Goal: Task Accomplishment & Management: Complete application form

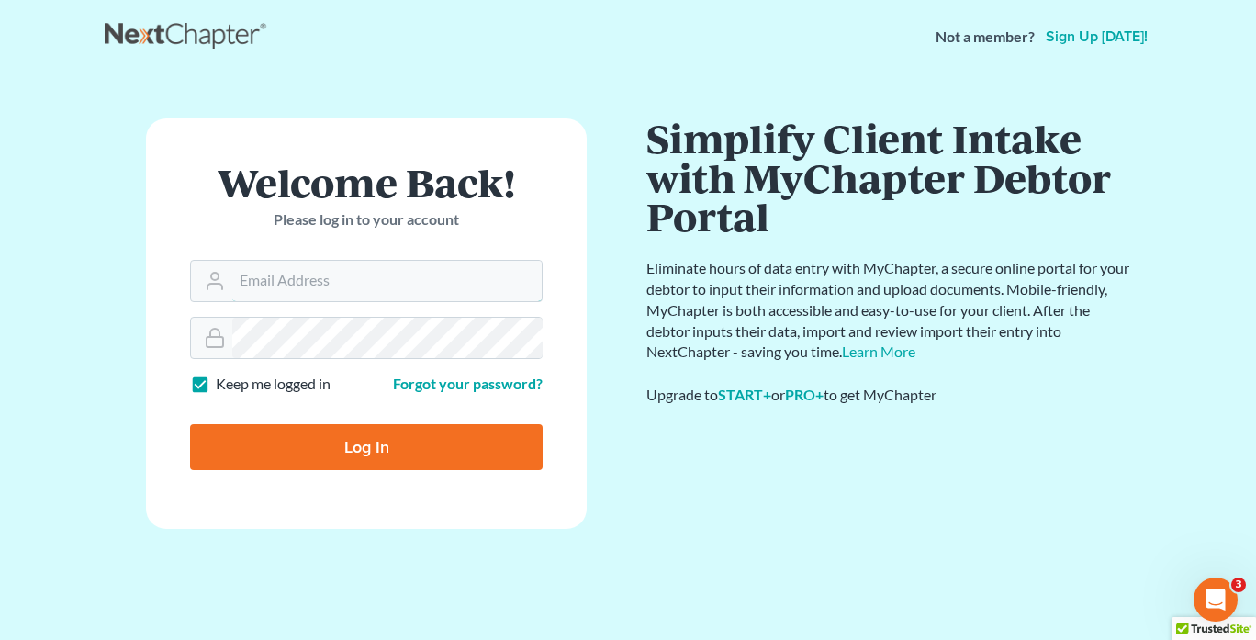
type input "[EMAIL_ADDRESS][DOMAIN_NAME]"
drag, startPoint x: 430, startPoint y: 447, endPoint x: 708, endPoint y: 509, distance: 284.1
click at [430, 447] on input "Log In" at bounding box center [360, 447] width 352 height 46
type input "Thinking..."
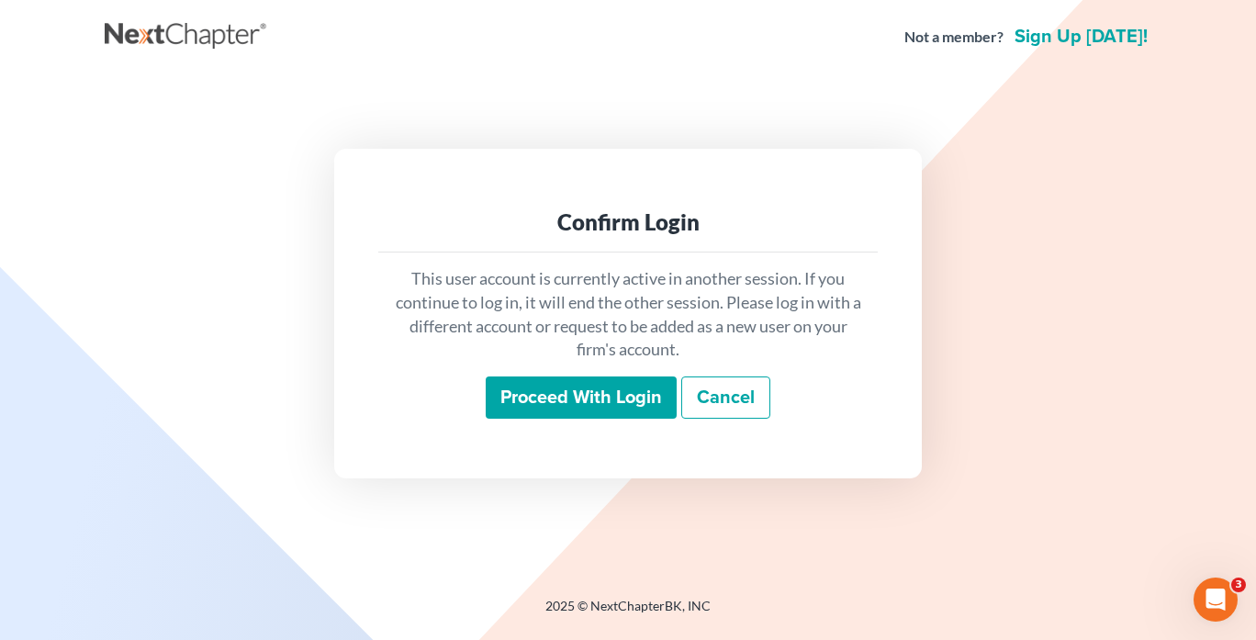
click at [600, 405] on input "Proceed with login" at bounding box center [581, 397] width 191 height 42
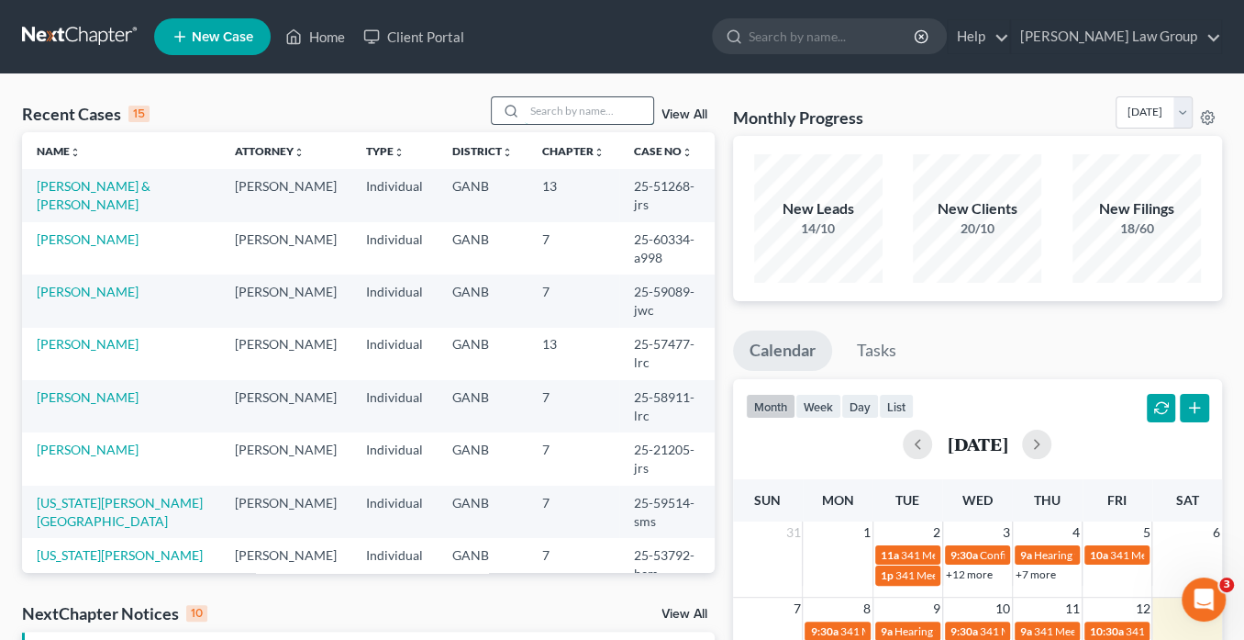
click at [547, 111] on input "search" at bounding box center [589, 110] width 128 height 27
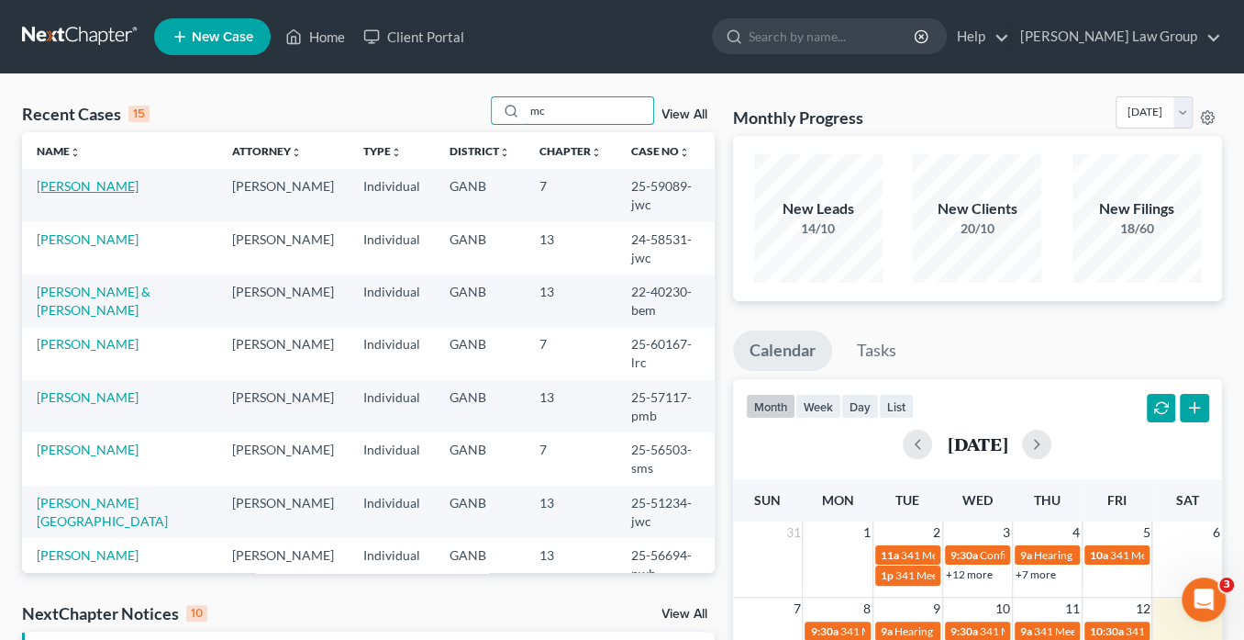
type input "mc"
click at [123, 184] on link "[PERSON_NAME]" at bounding box center [88, 186] width 102 height 16
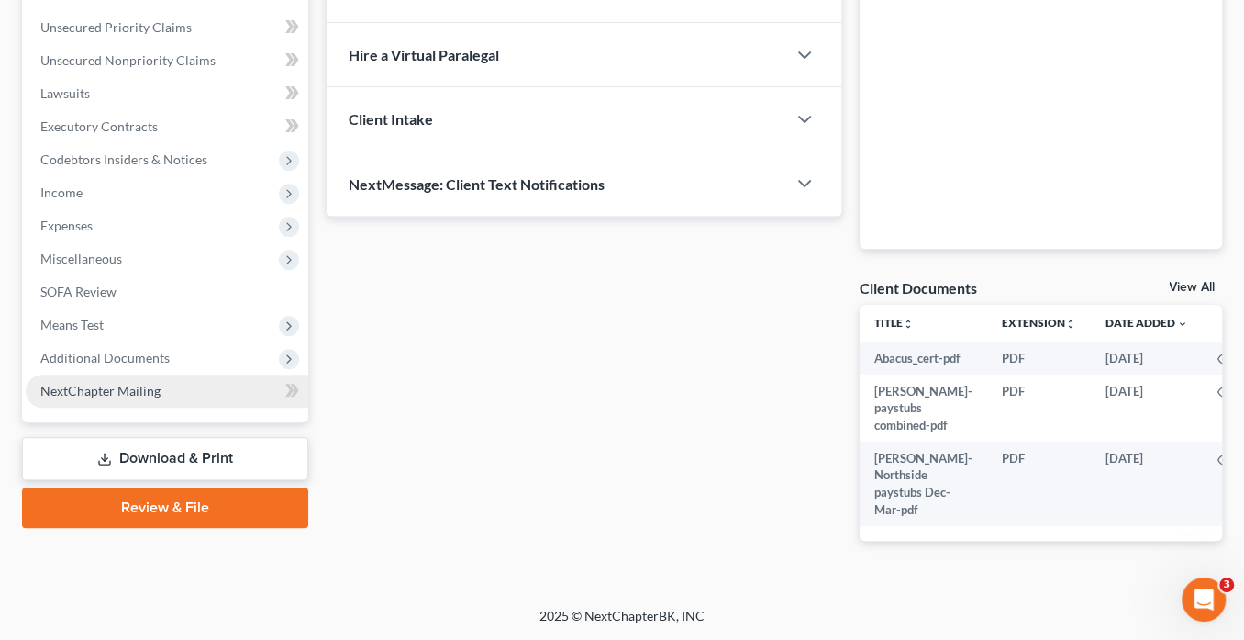
scroll to position [477, 0]
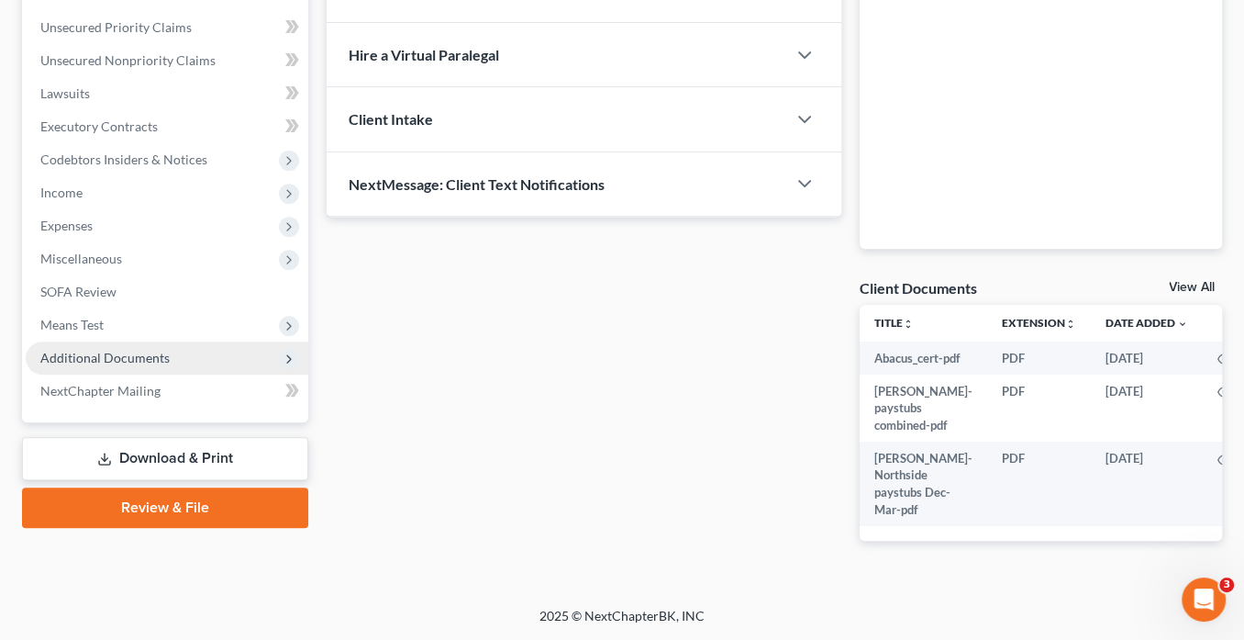
click at [115, 350] on span "Additional Documents" at bounding box center [104, 358] width 129 height 16
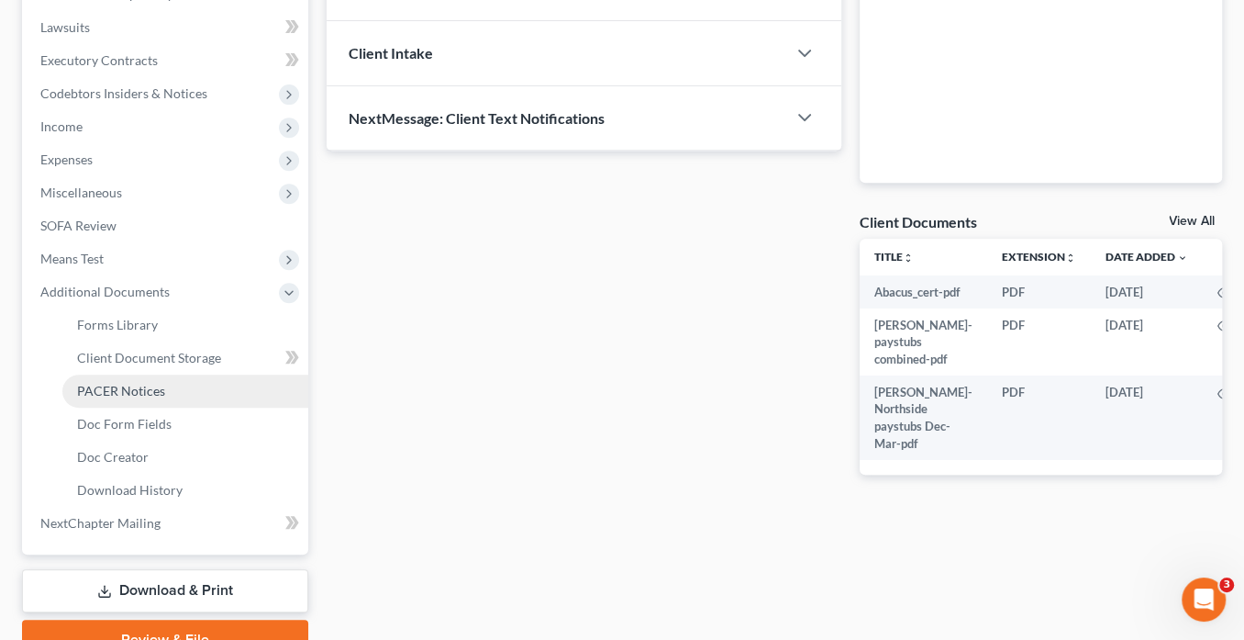
click at [145, 390] on span "PACER Notices" at bounding box center [121, 391] width 88 height 16
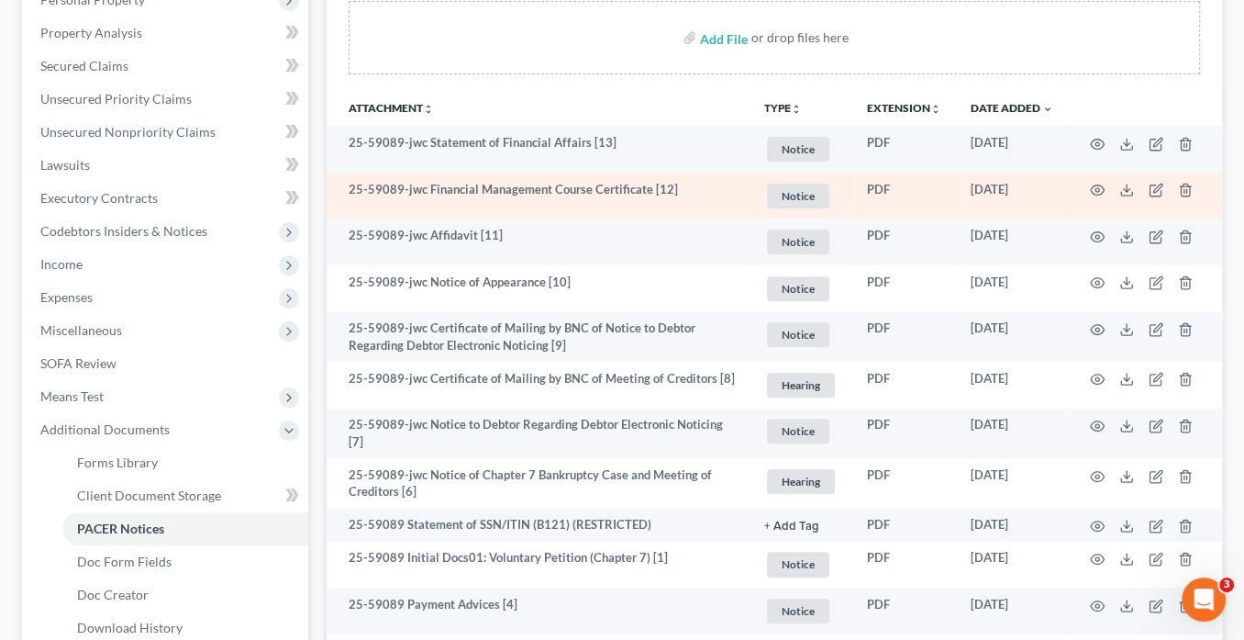
scroll to position [367, 0]
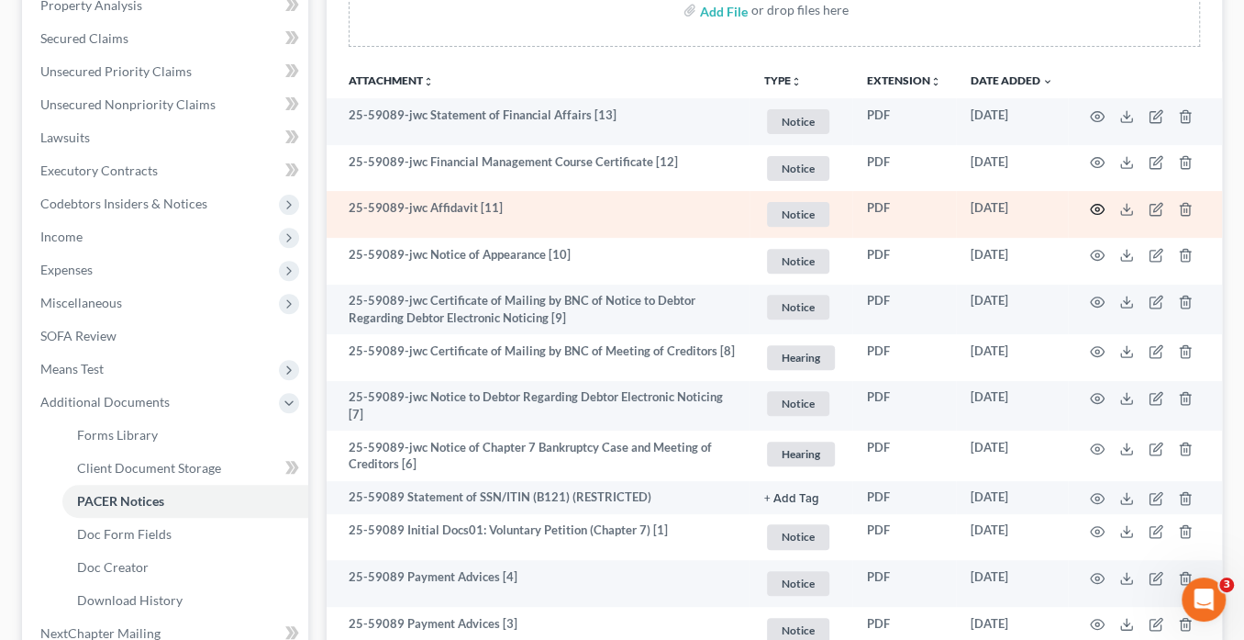
click at [1095, 204] on icon "button" at bounding box center [1097, 209] width 15 height 15
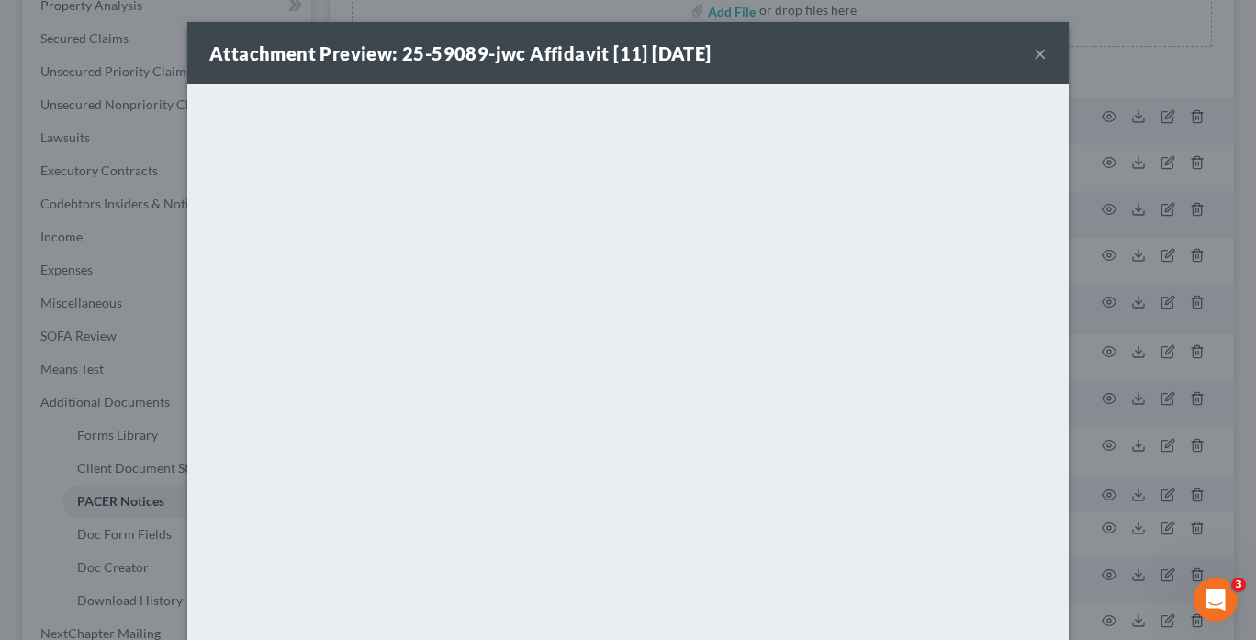
click at [1037, 53] on button "×" at bounding box center [1039, 53] width 13 height 22
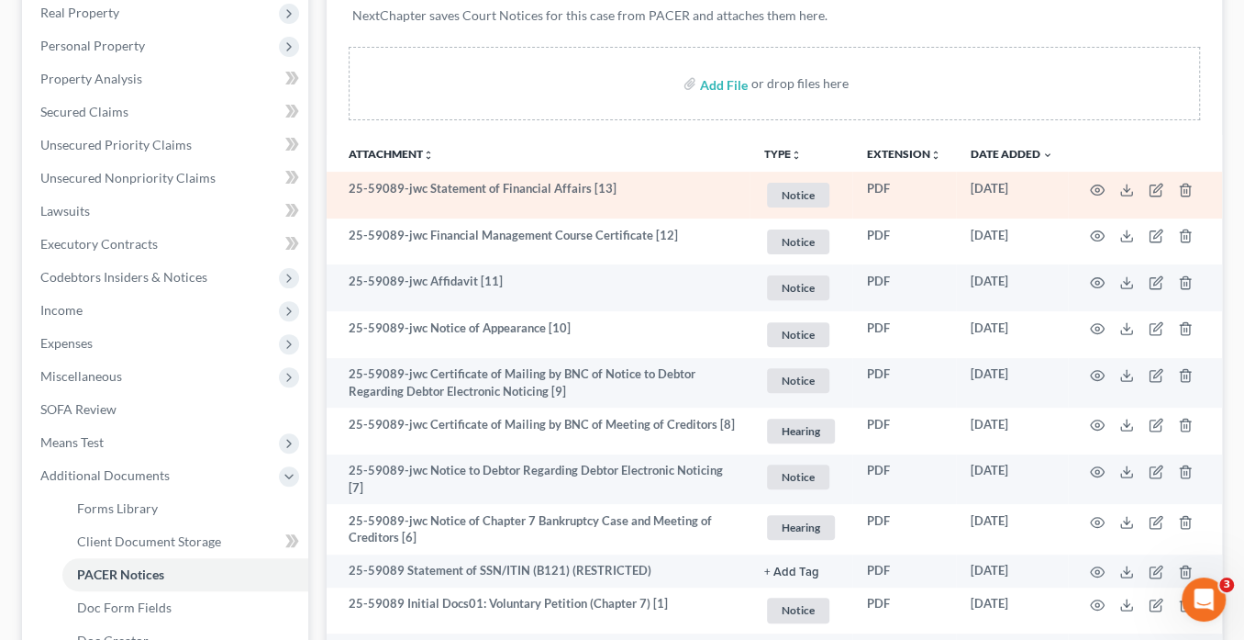
scroll to position [567, 0]
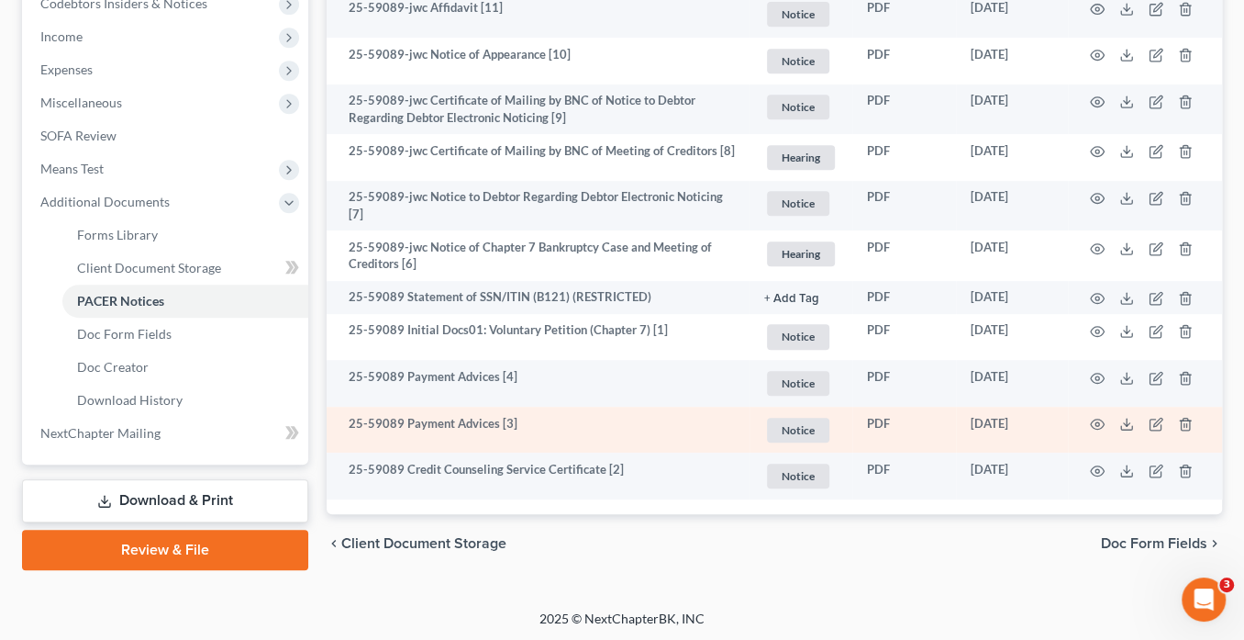
click at [1105, 426] on td at bounding box center [1145, 430] width 154 height 47
click at [1098, 419] on icon "button" at bounding box center [1097, 424] width 15 height 15
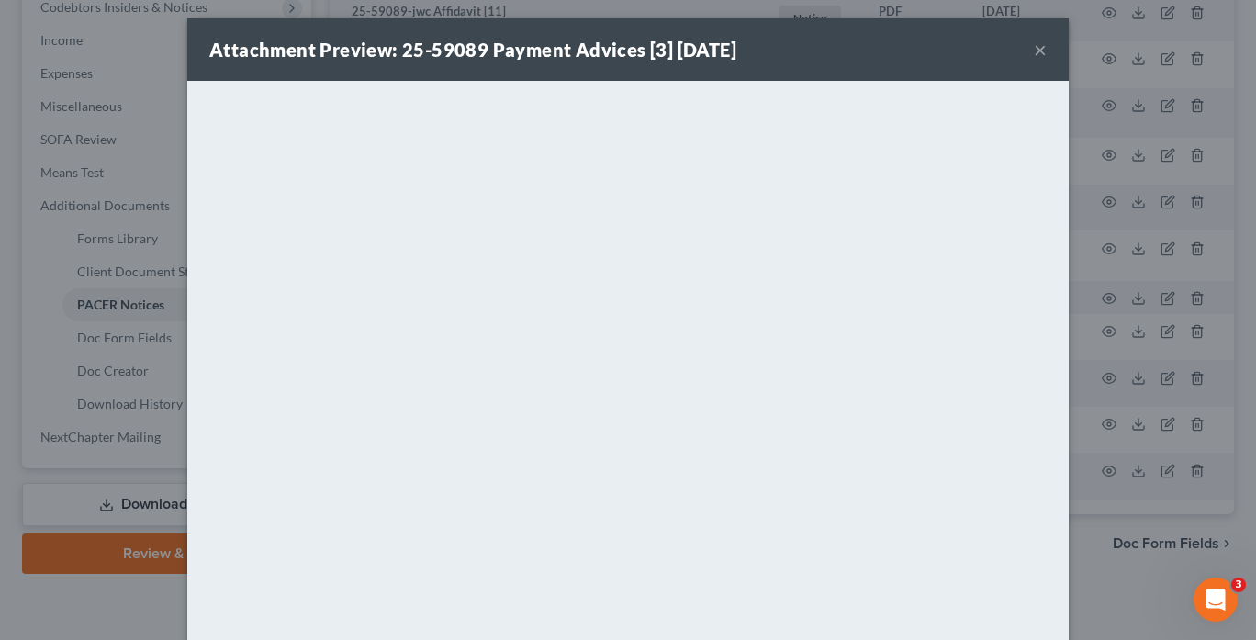
scroll to position [0, 0]
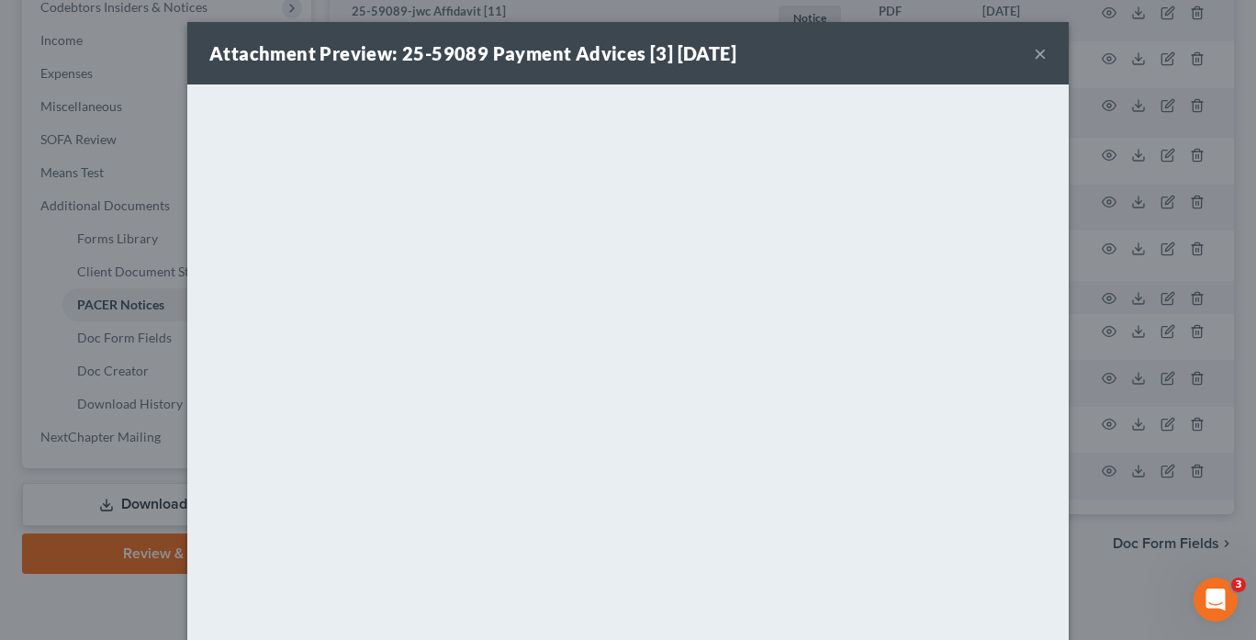
click at [1033, 51] on button "×" at bounding box center [1039, 53] width 13 height 22
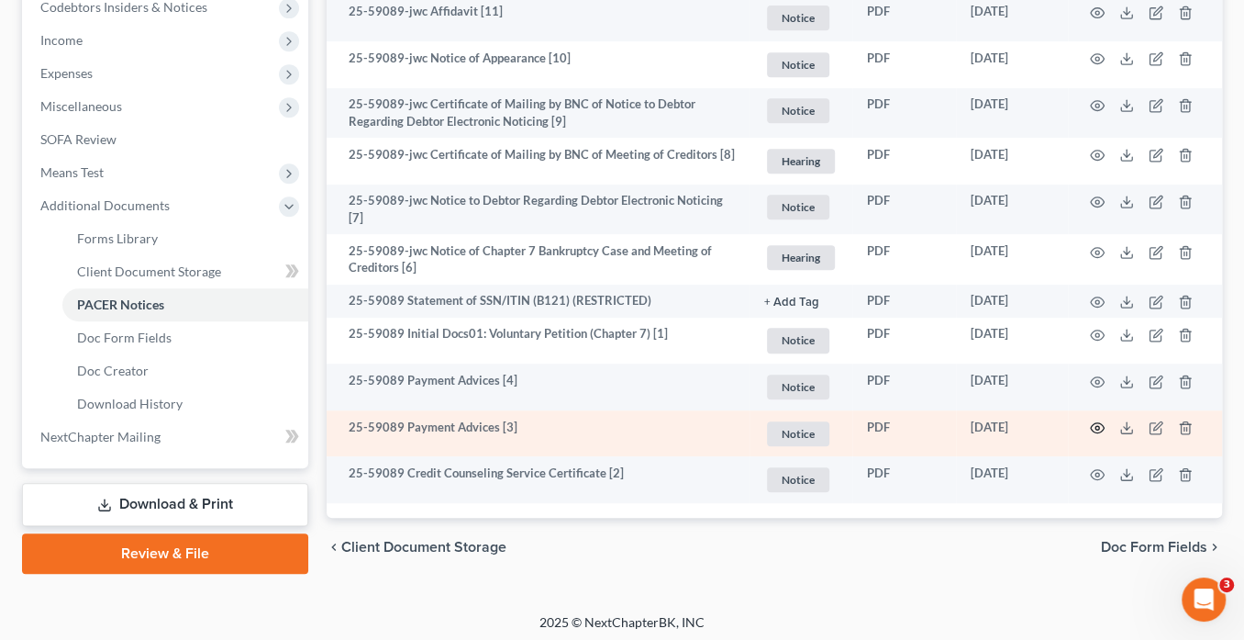
click at [1095, 423] on icon "button" at bounding box center [1098, 428] width 14 height 10
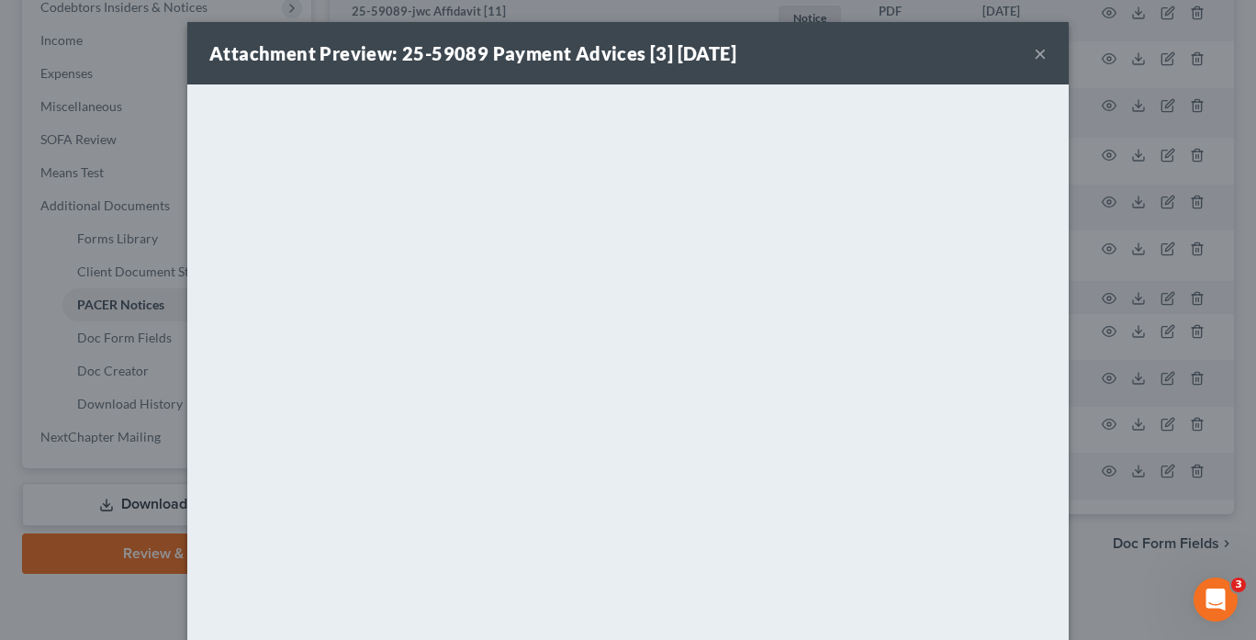
click at [1033, 52] on button "×" at bounding box center [1039, 53] width 13 height 22
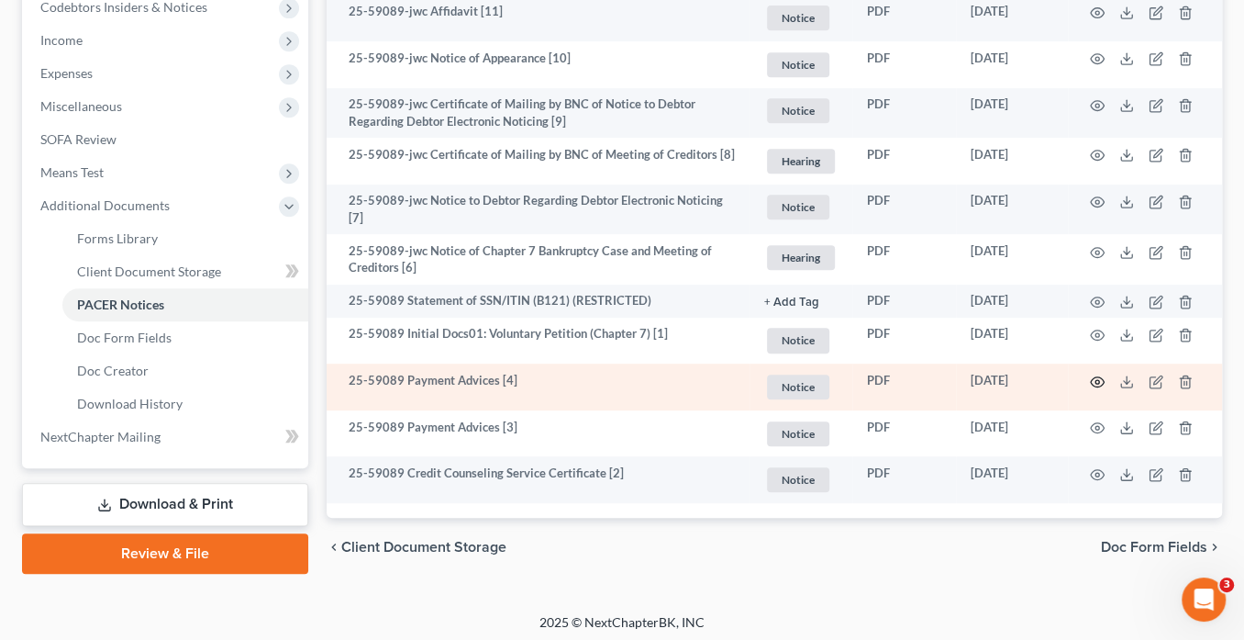
click at [1099, 375] on icon "button" at bounding box center [1097, 381] width 15 height 15
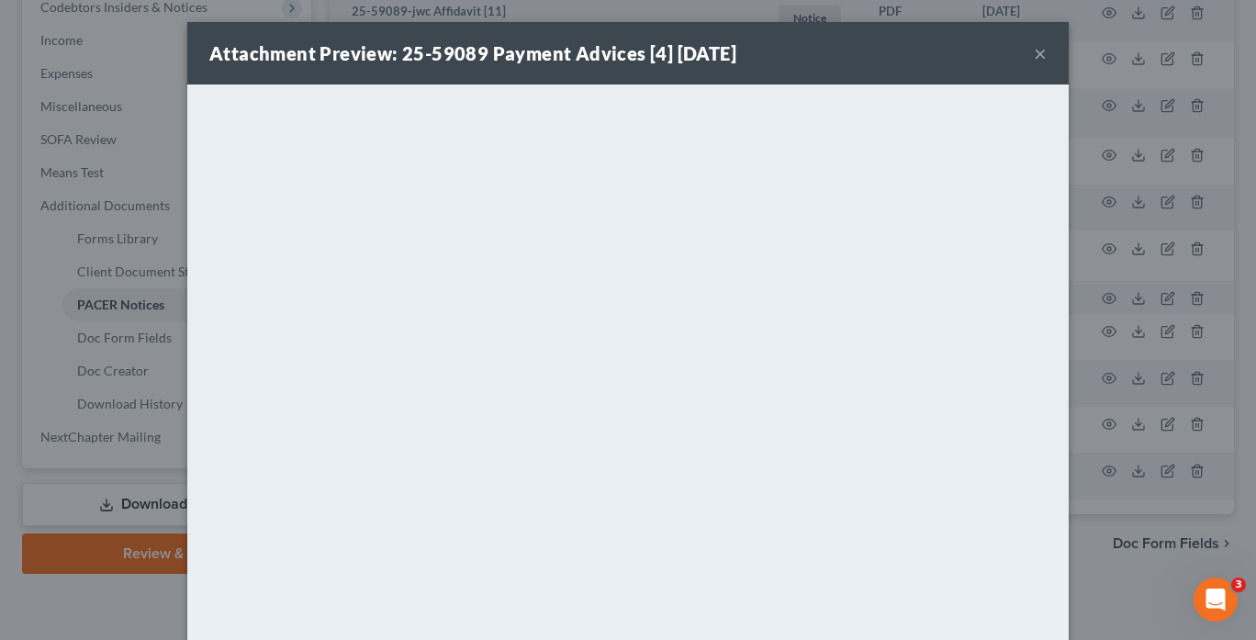
drag, startPoint x: 1036, startPoint y: 45, endPoint x: 1047, endPoint y: 4, distance: 42.7
click at [1038, 48] on button "×" at bounding box center [1039, 53] width 13 height 22
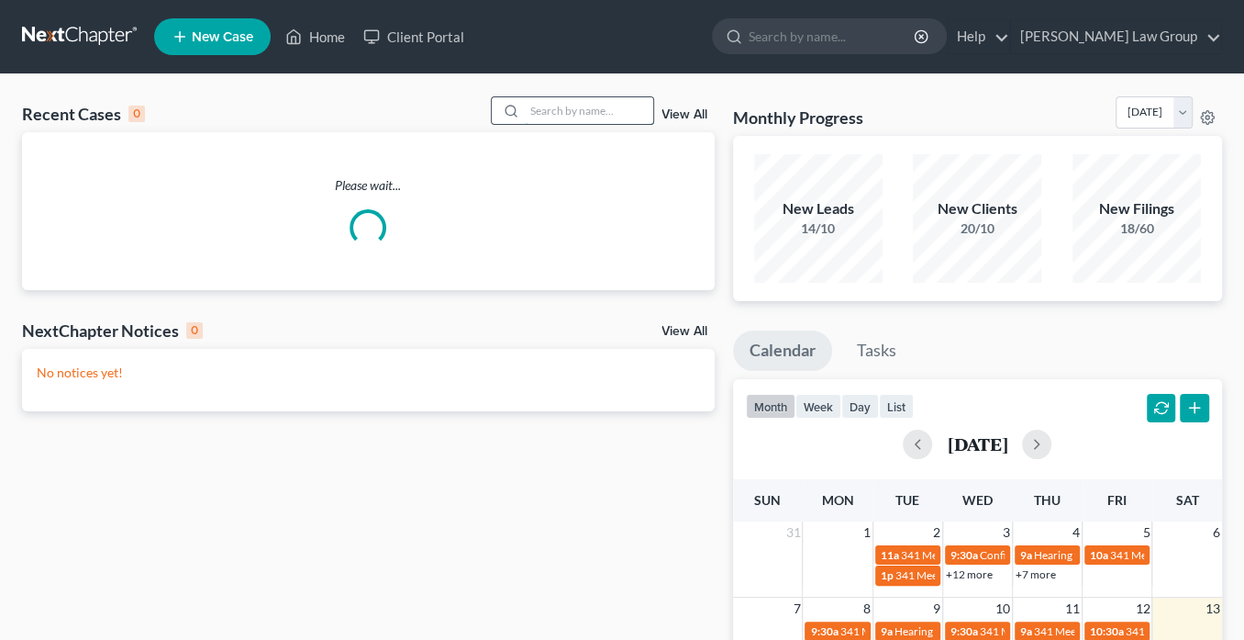
click at [555, 112] on input "search" at bounding box center [589, 110] width 128 height 27
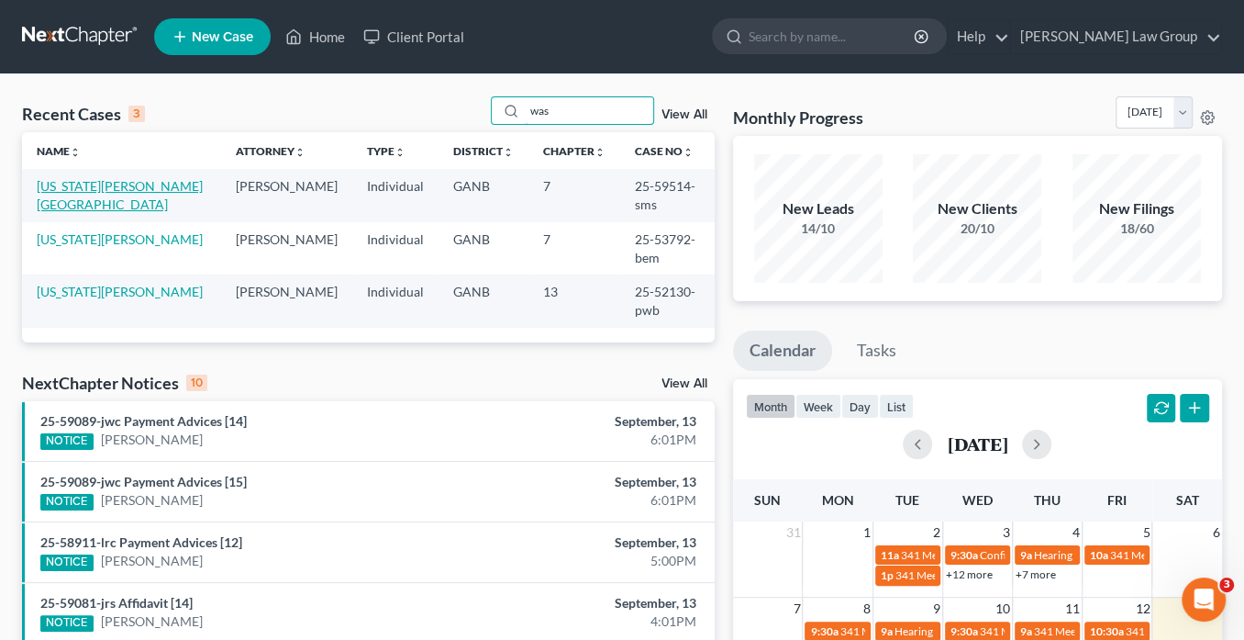
type input "was"
click at [126, 175] on td "[US_STATE][PERSON_NAME][GEOGRAPHIC_DATA]" at bounding box center [121, 195] width 199 height 52
click at [126, 186] on link "[US_STATE][PERSON_NAME][GEOGRAPHIC_DATA]" at bounding box center [120, 195] width 166 height 34
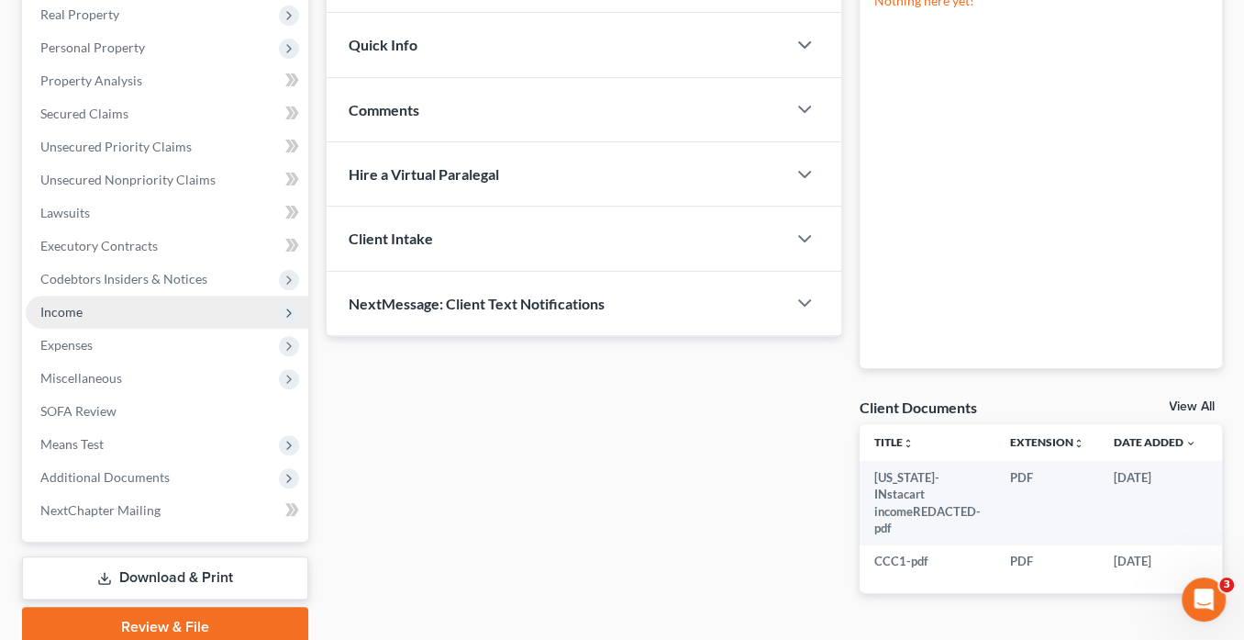
scroll to position [294, 0]
click at [79, 313] on span "Income" at bounding box center [61, 310] width 42 height 16
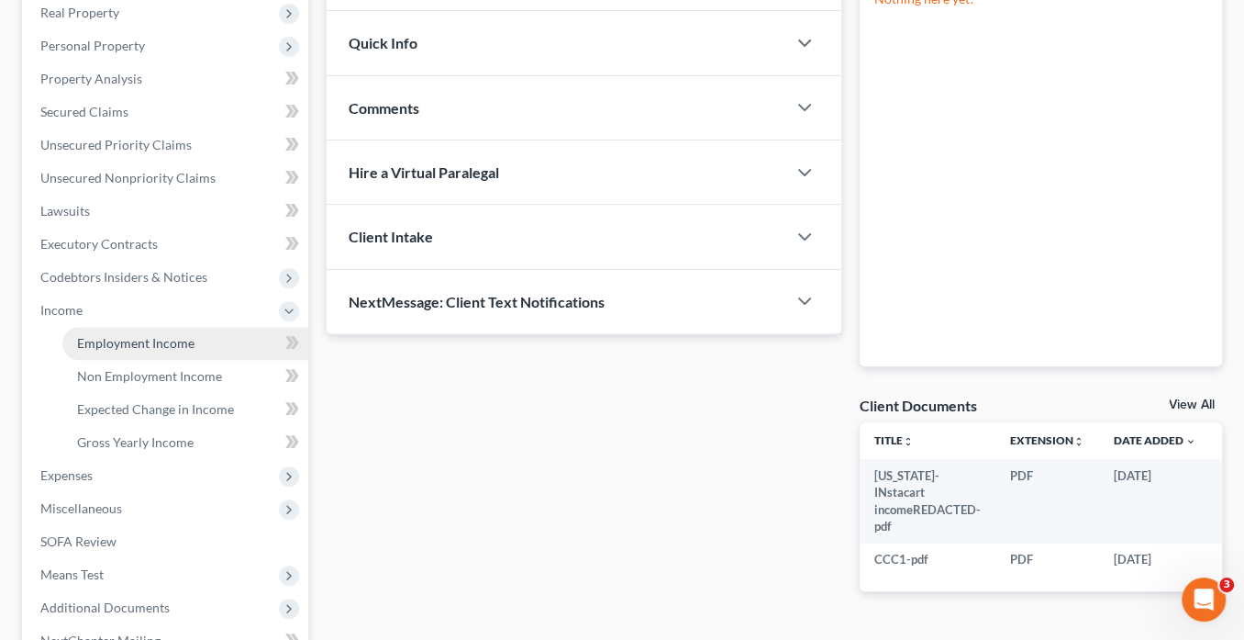
click at [94, 340] on span "Employment Income" at bounding box center [135, 343] width 117 height 16
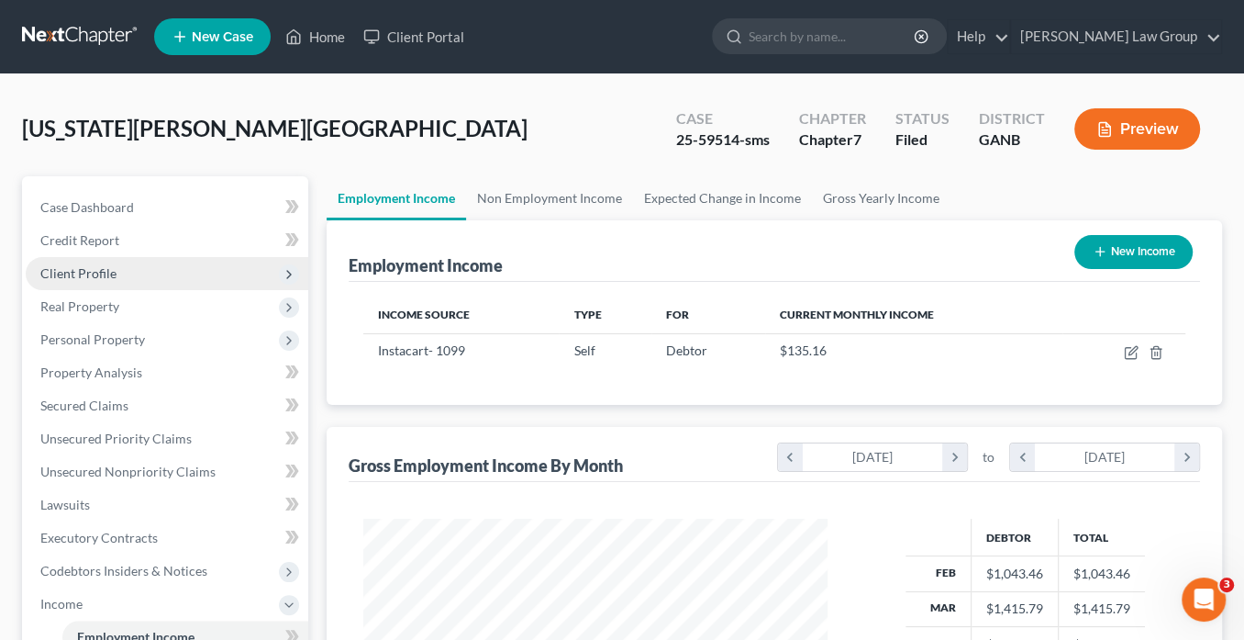
scroll to position [326, 500]
click at [328, 35] on link "Home" at bounding box center [315, 36] width 78 height 33
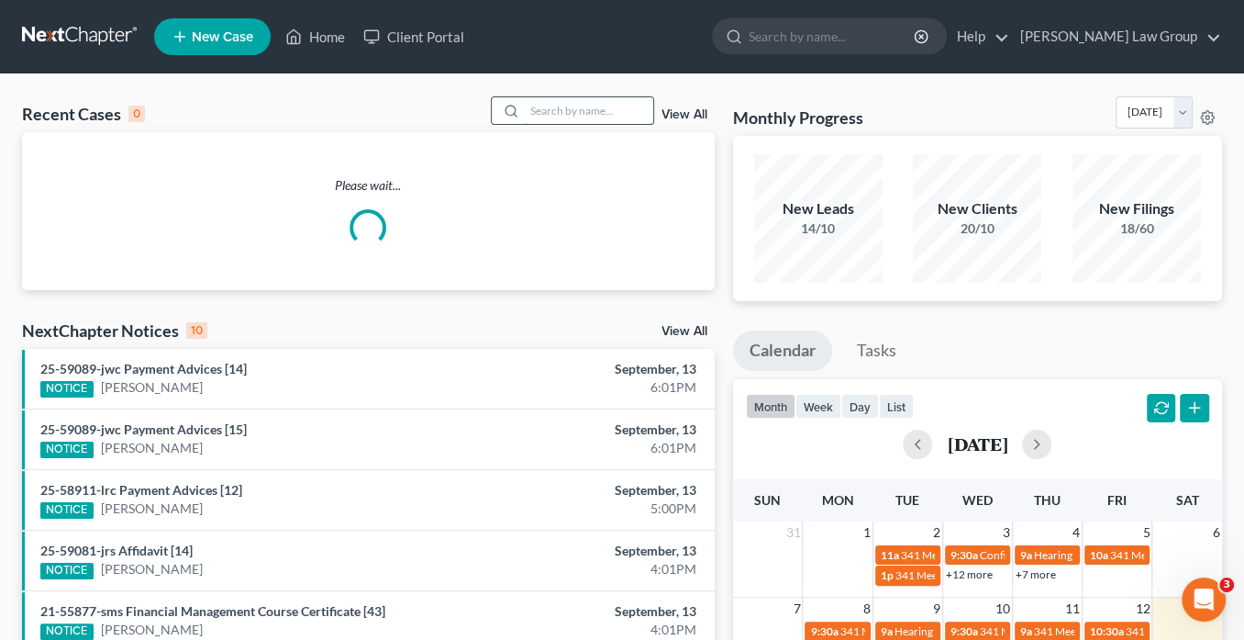
click at [586, 115] on input "search" at bounding box center [589, 110] width 128 height 27
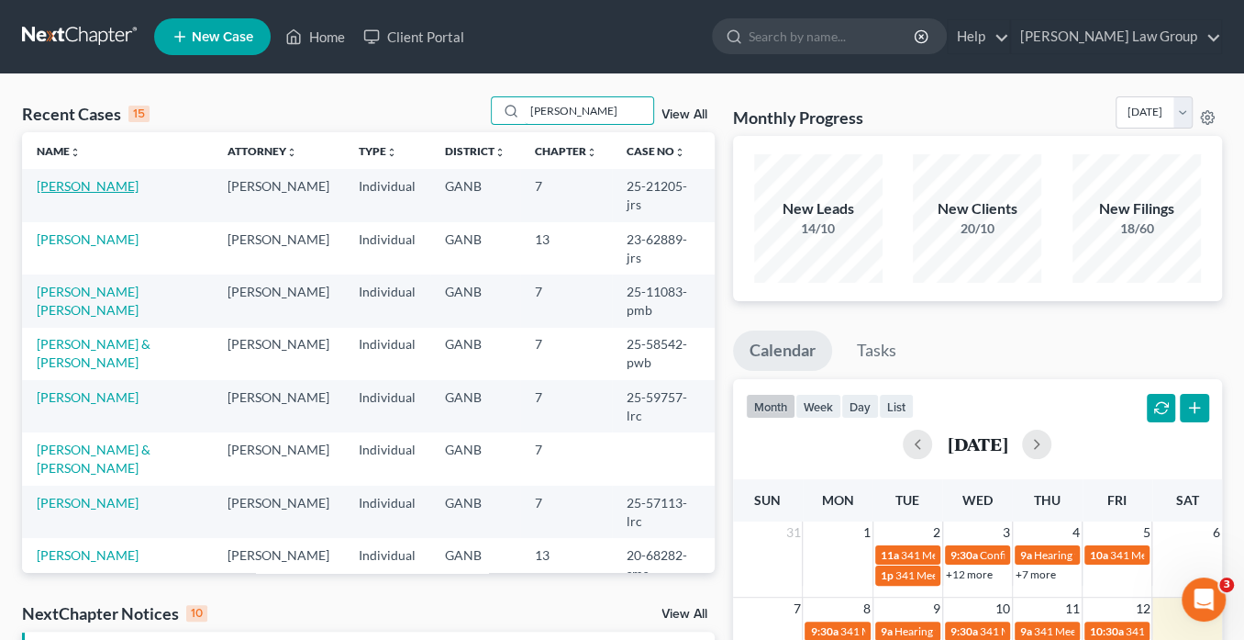
type input "[PERSON_NAME]"
click at [101, 186] on link "[PERSON_NAME]" at bounding box center [88, 186] width 102 height 16
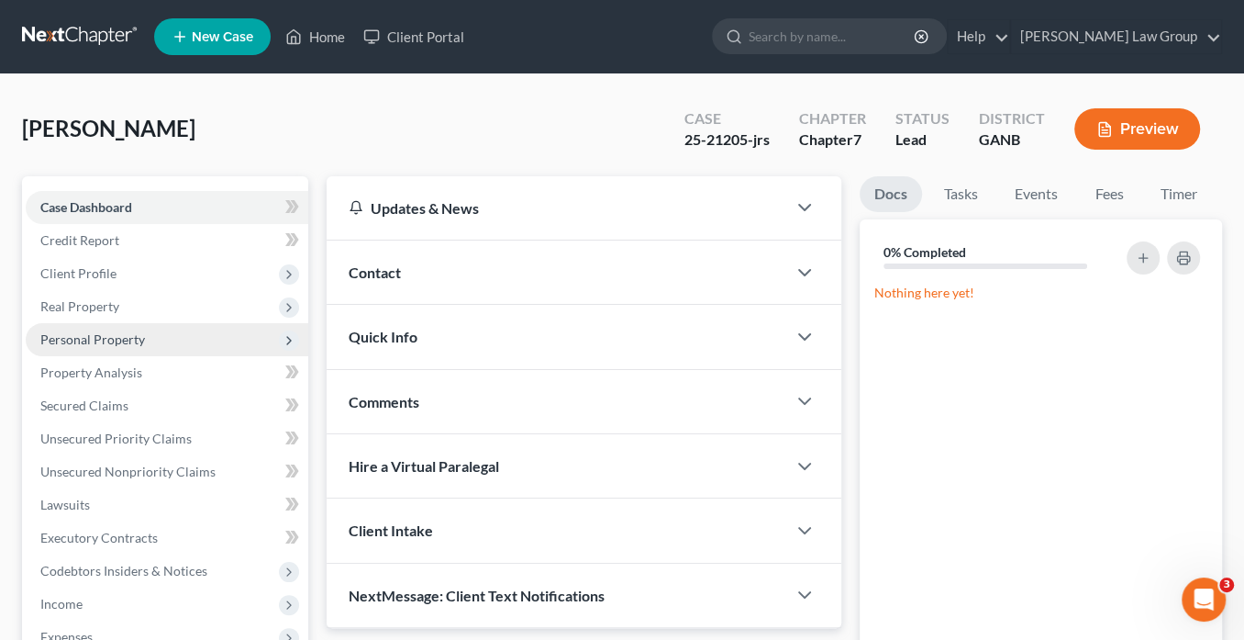
scroll to position [294, 0]
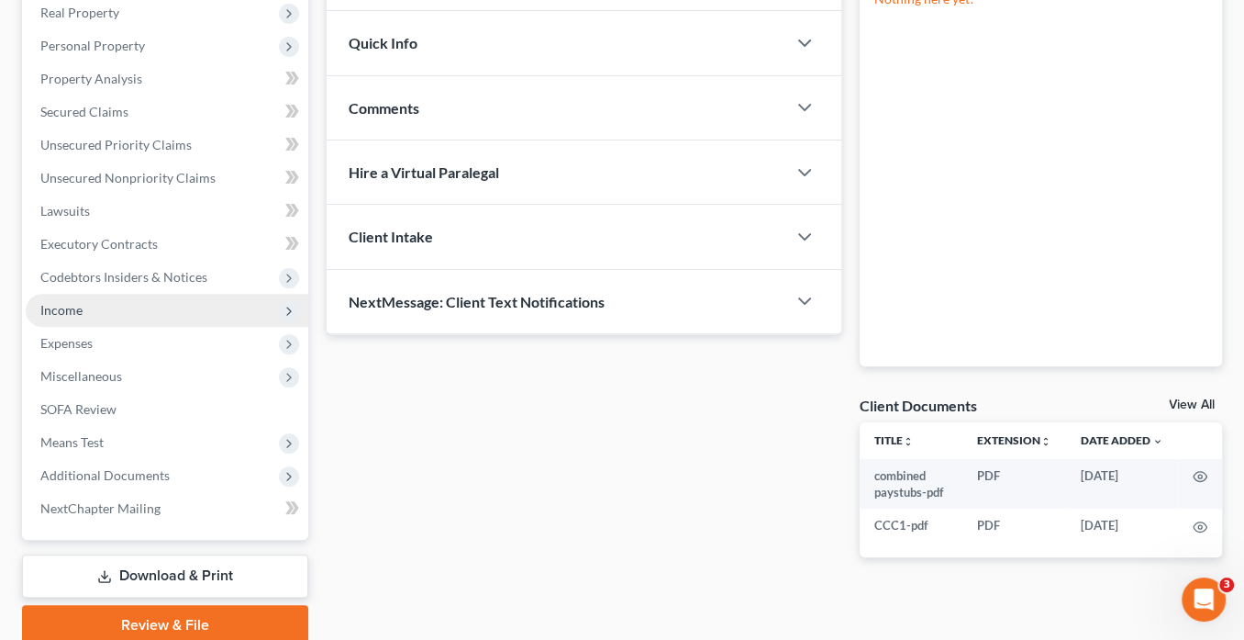
click at [63, 309] on span "Income" at bounding box center [61, 310] width 42 height 16
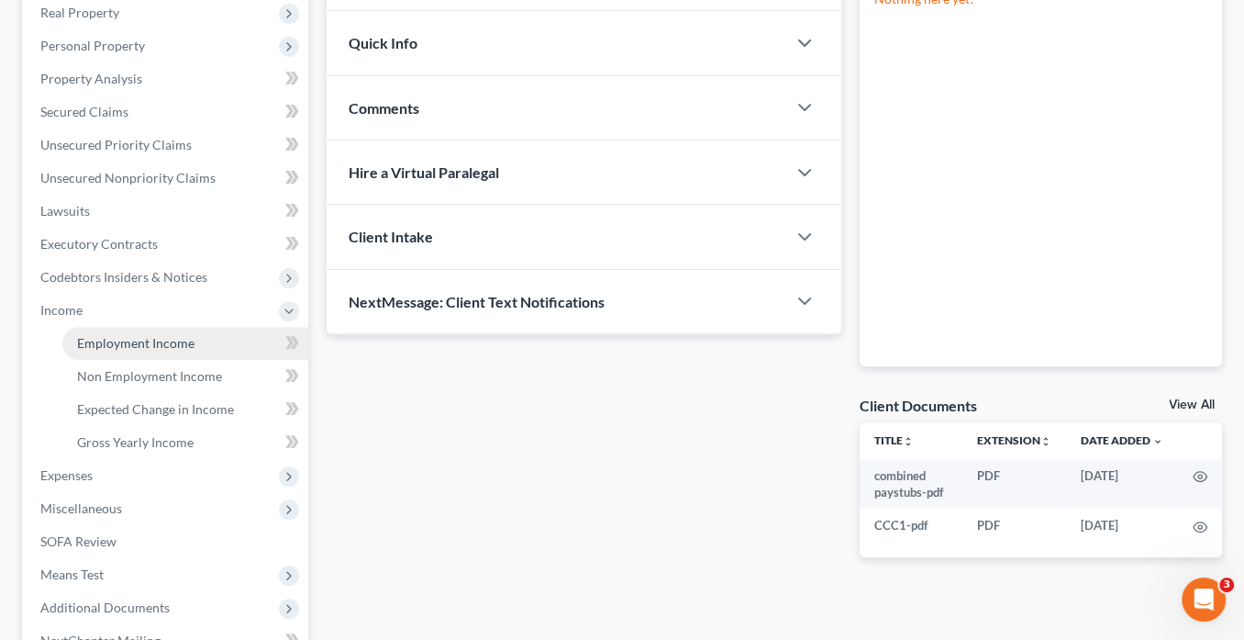
click at [173, 347] on span "Employment Income" at bounding box center [135, 343] width 117 height 16
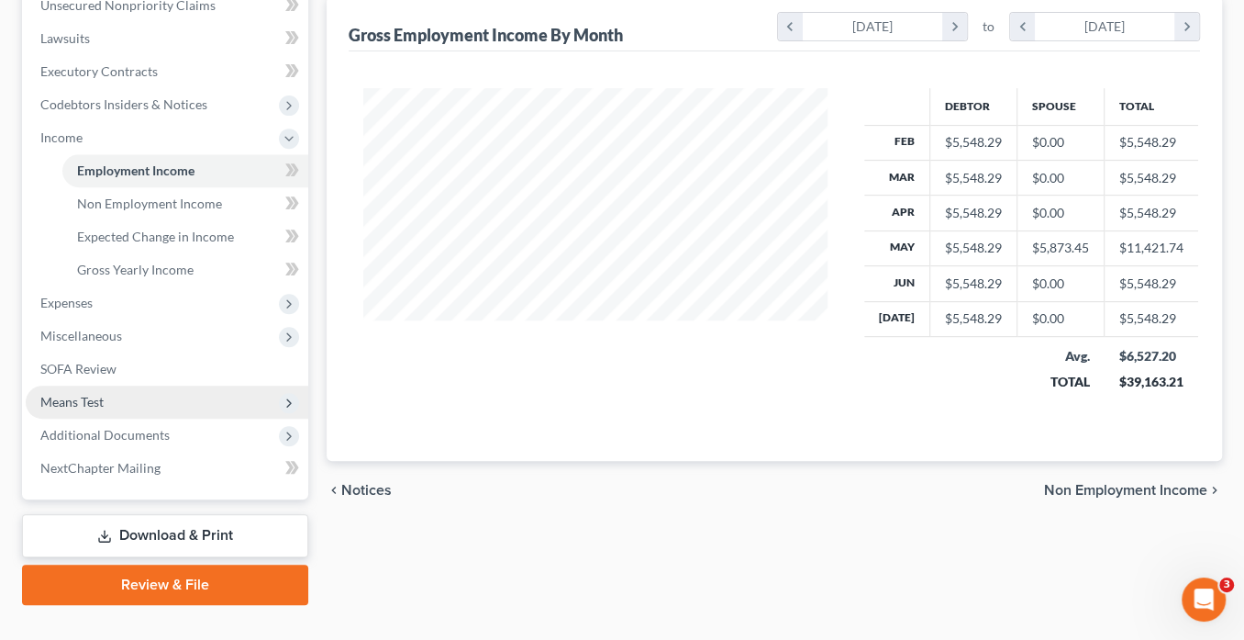
scroll to position [497, 0]
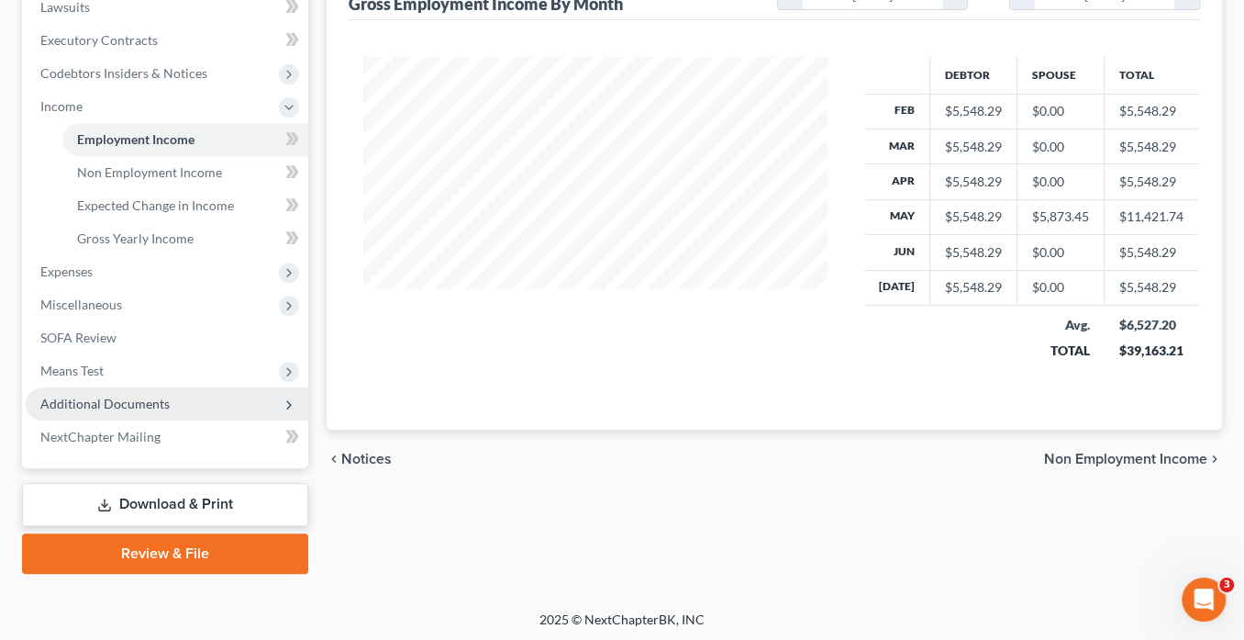
click at [152, 399] on span "Additional Documents" at bounding box center [104, 404] width 129 height 16
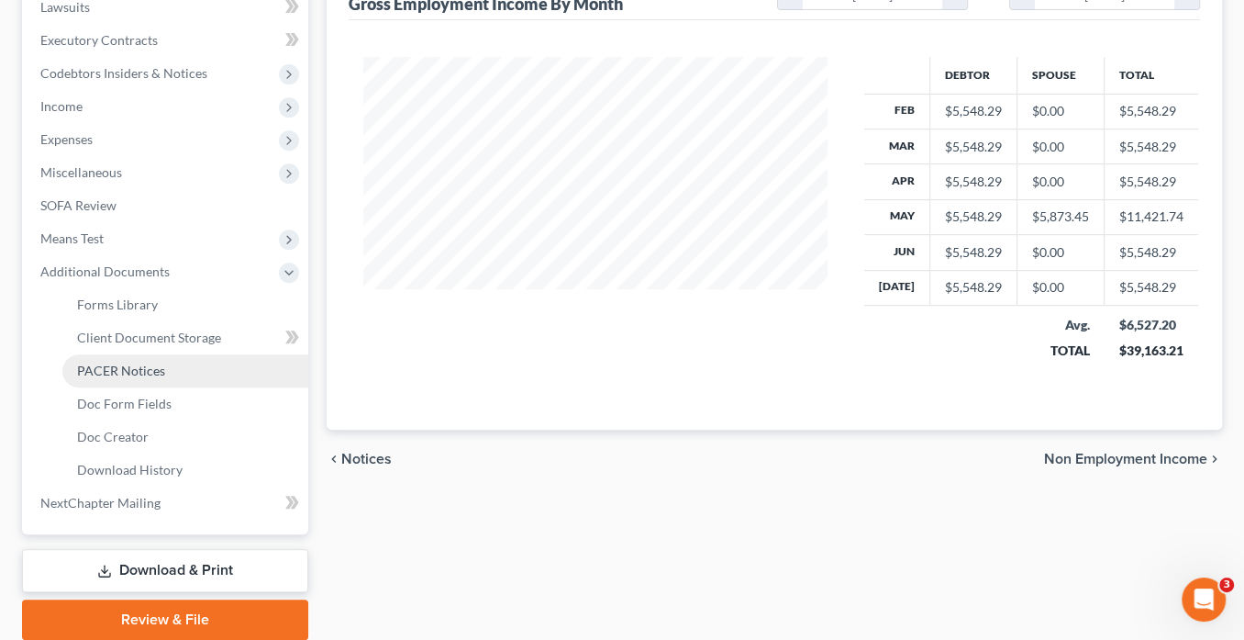
click at [147, 371] on span "PACER Notices" at bounding box center [121, 371] width 88 height 16
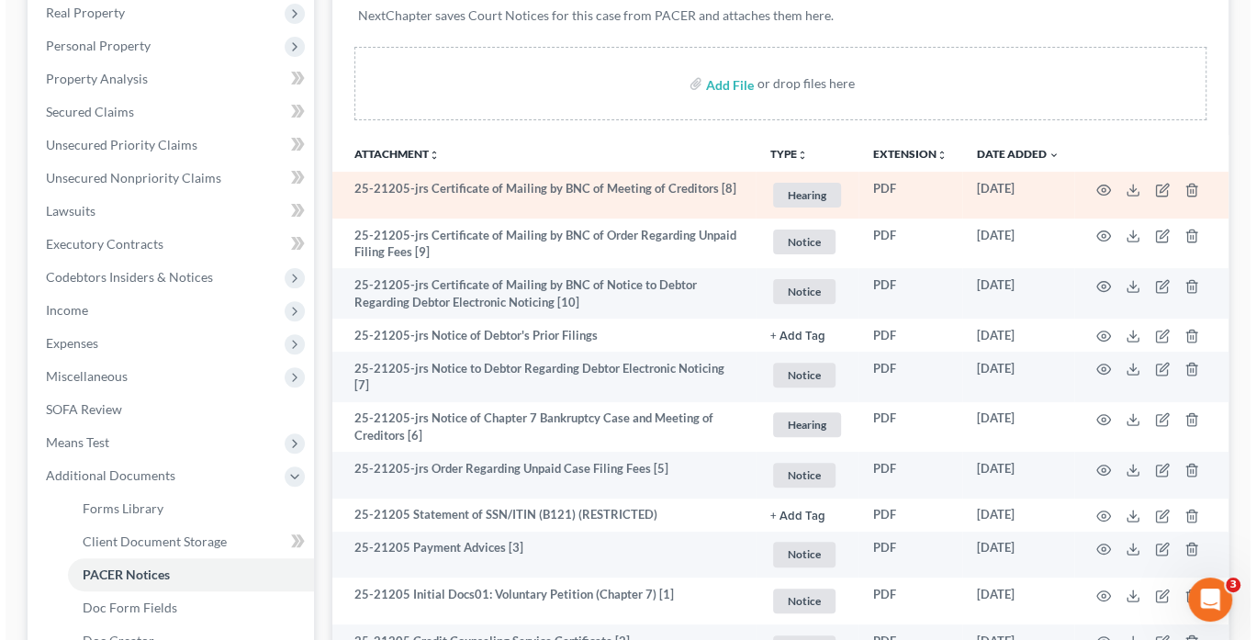
scroll to position [564, 0]
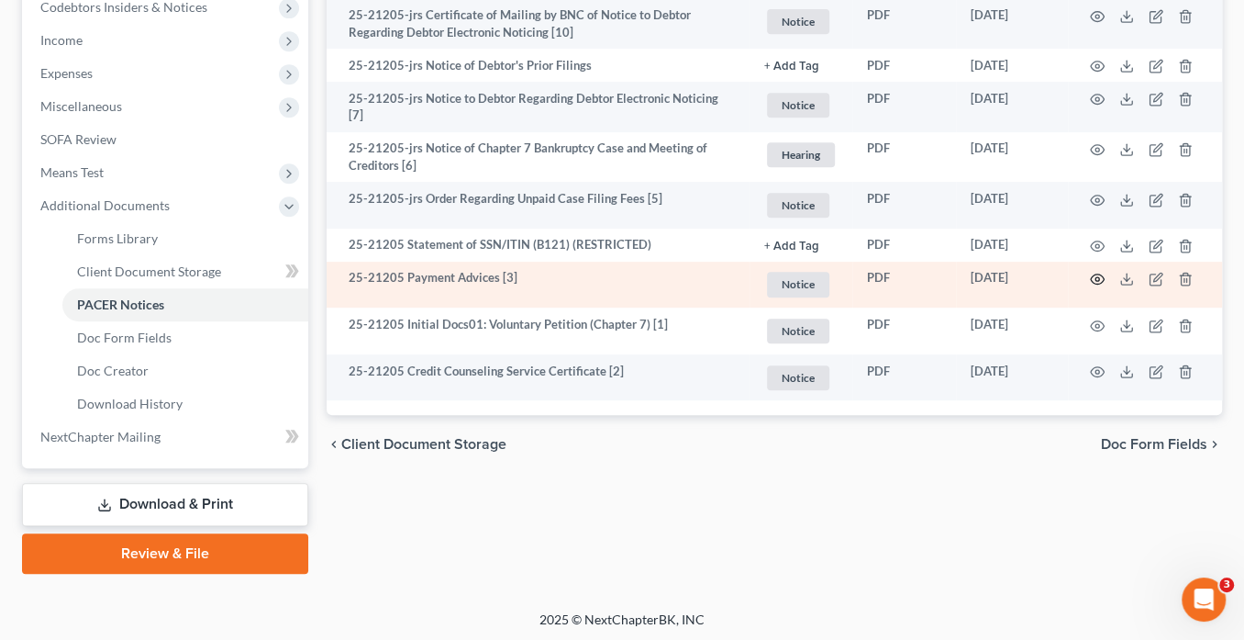
click at [1097, 272] on icon "button" at bounding box center [1097, 279] width 15 height 15
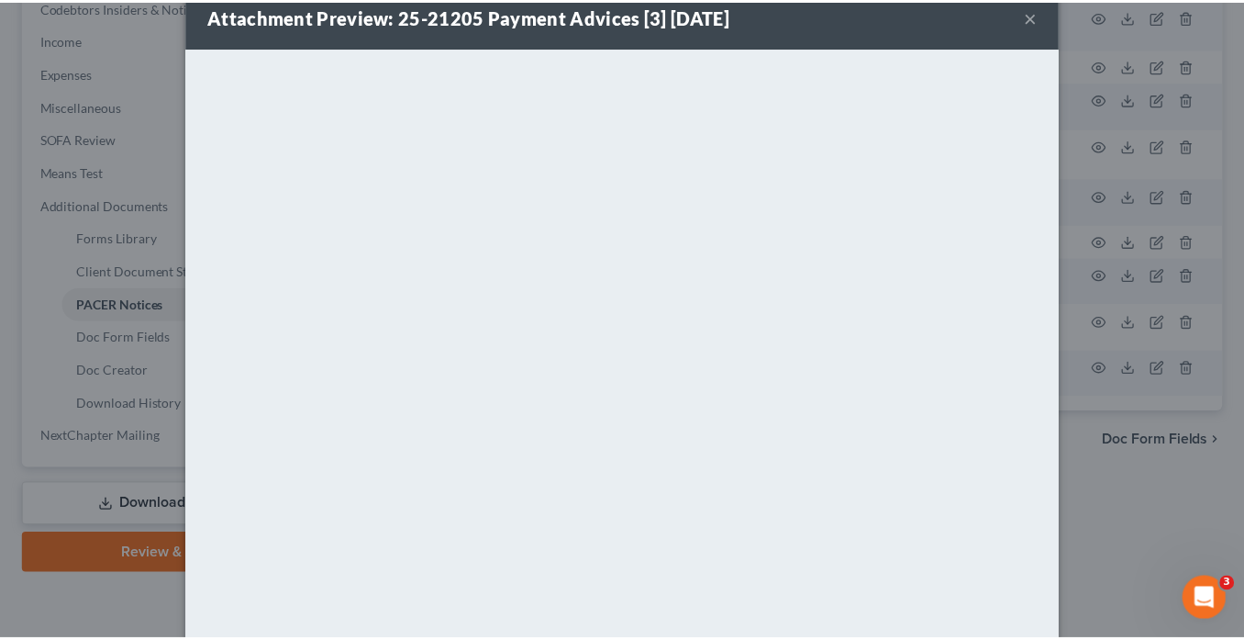
scroll to position [0, 0]
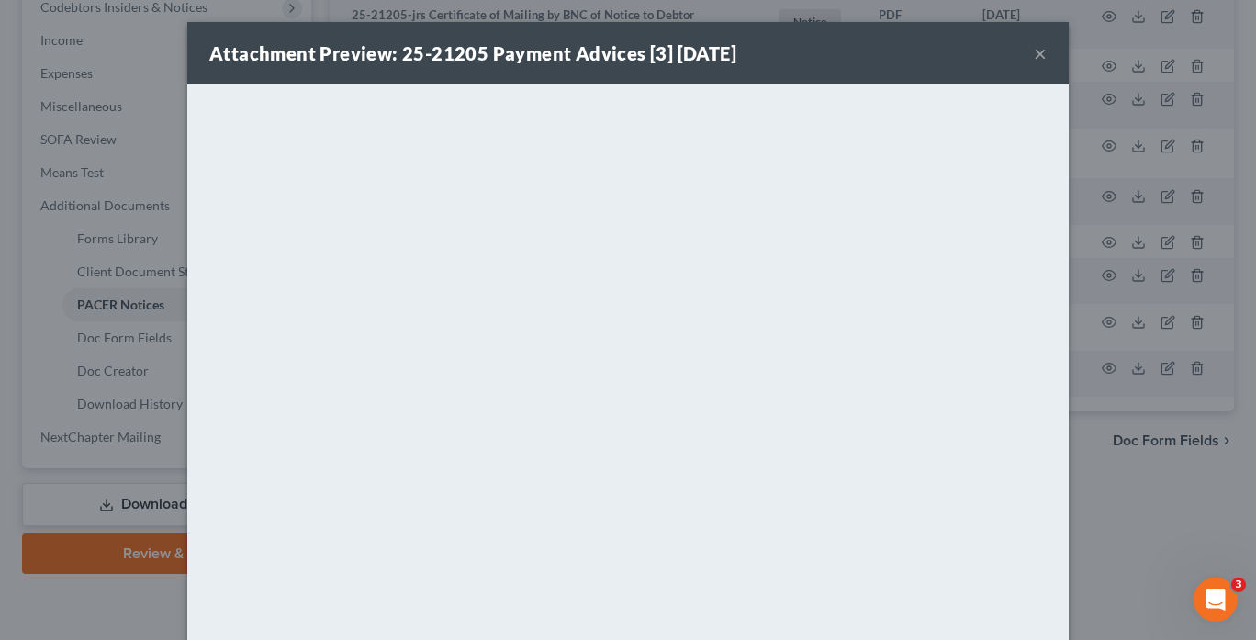
click at [1036, 55] on button "×" at bounding box center [1039, 53] width 13 height 22
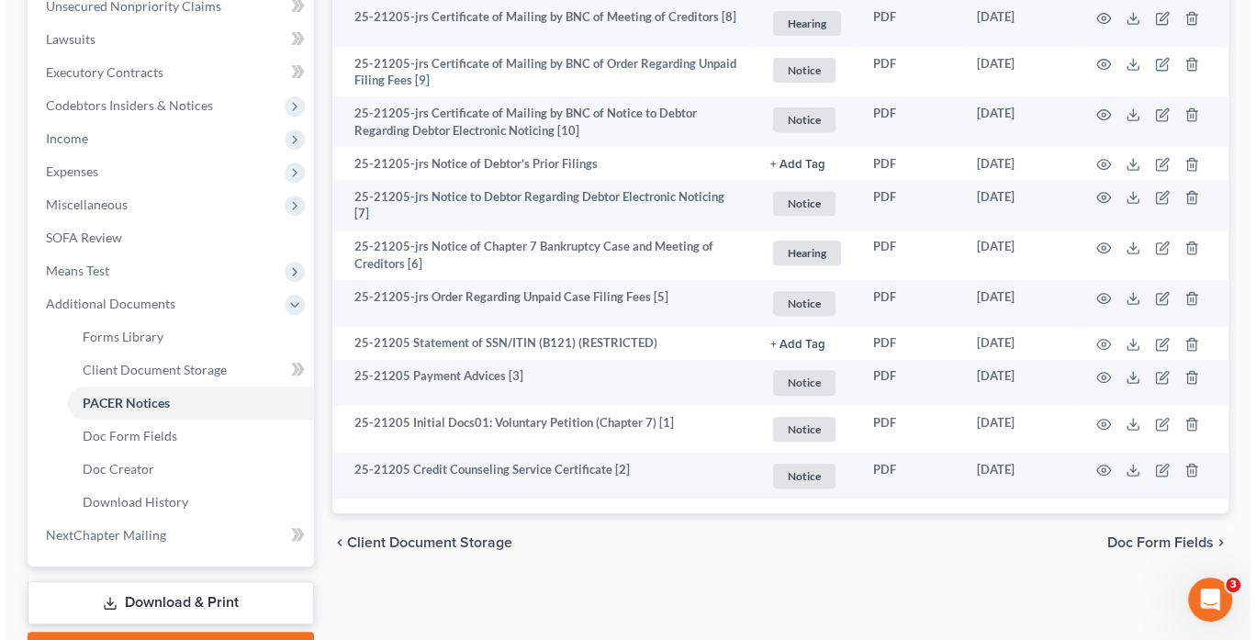
scroll to position [564, 0]
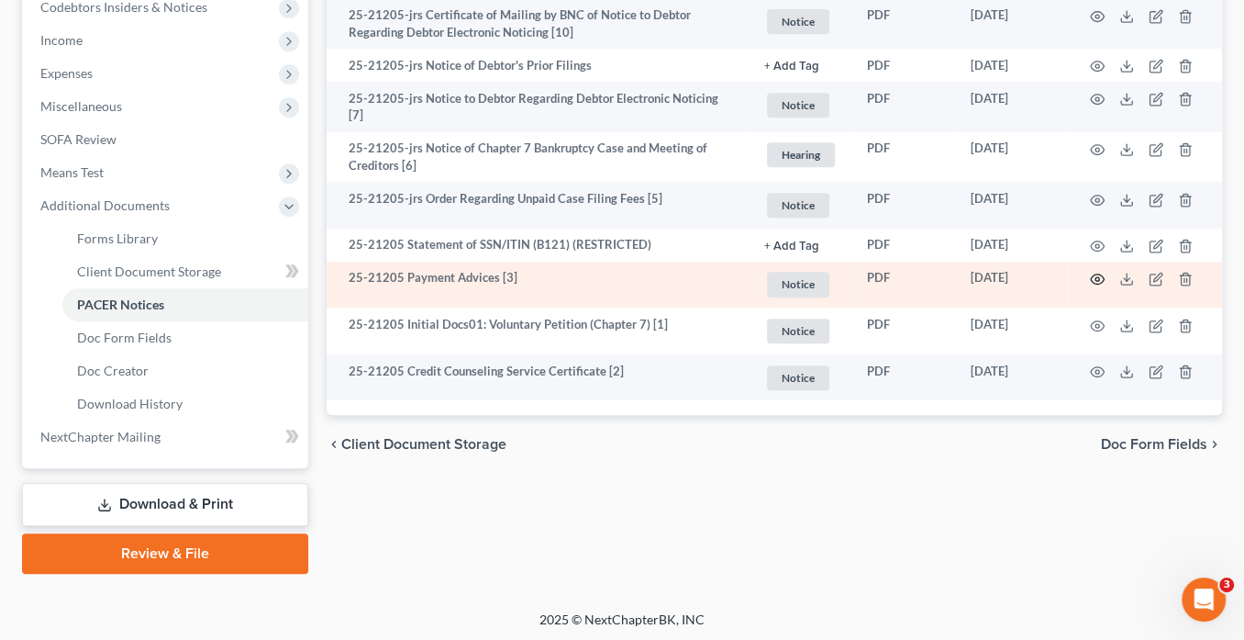
click at [1097, 272] on icon "button" at bounding box center [1097, 279] width 15 height 15
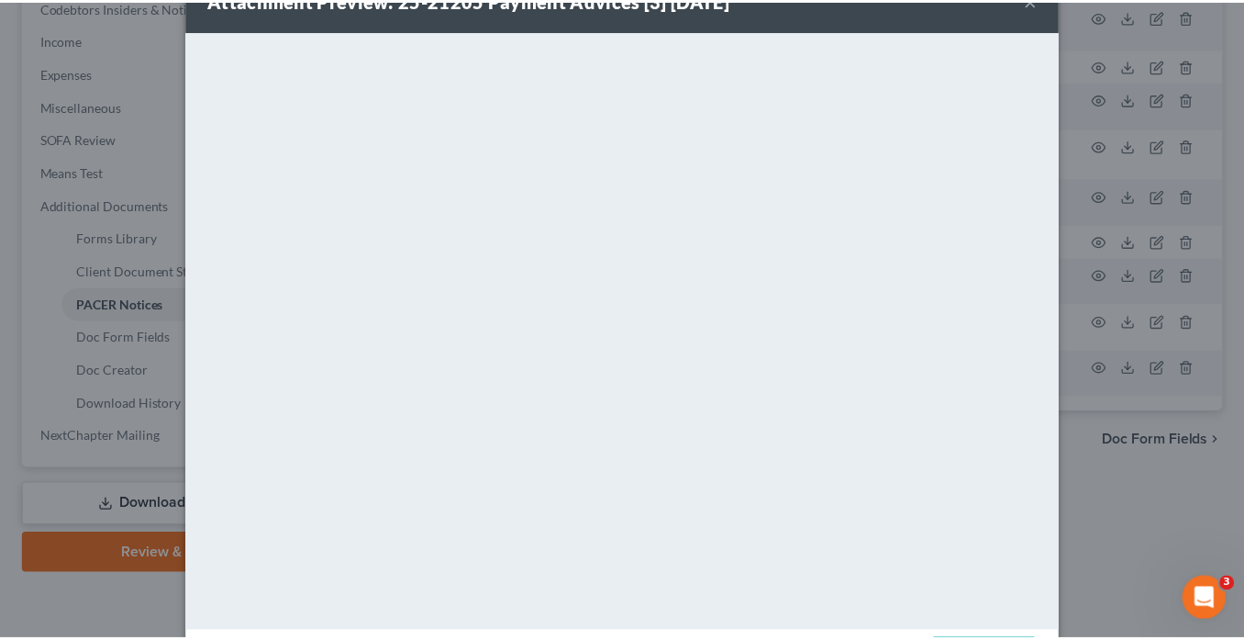
scroll to position [0, 0]
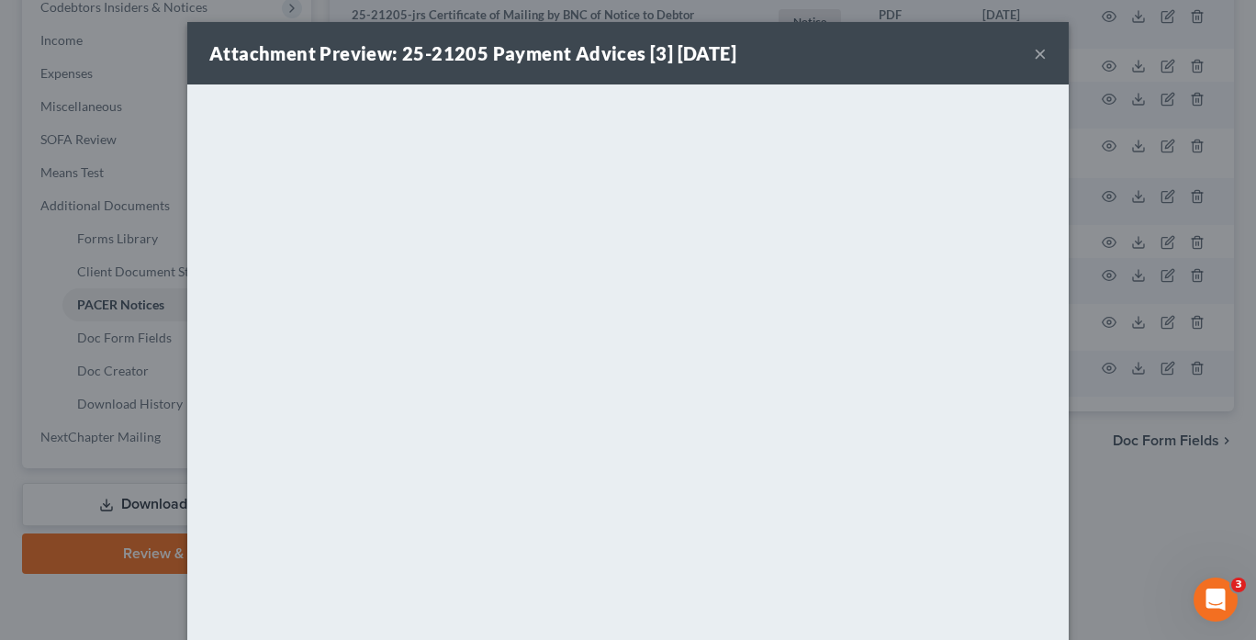
drag, startPoint x: 1034, startPoint y: 50, endPoint x: 320, endPoint y: 23, distance: 714.6
click at [1034, 49] on button "×" at bounding box center [1039, 53] width 13 height 22
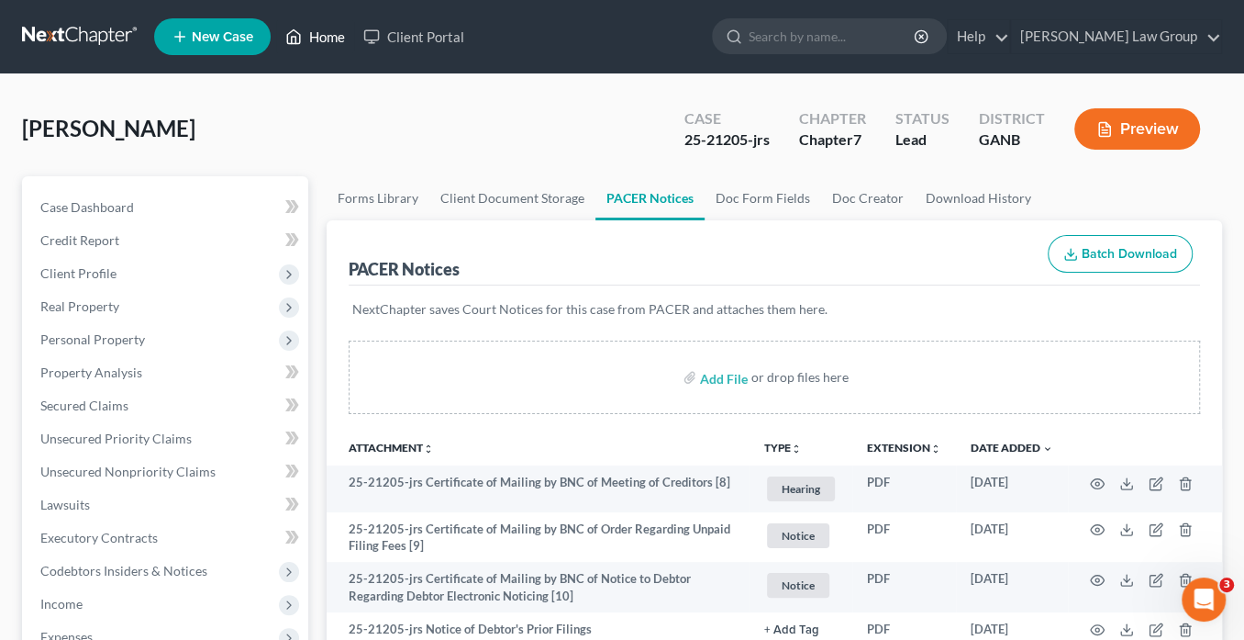
drag, startPoint x: 322, startPoint y: 38, endPoint x: 338, endPoint y: 39, distance: 15.7
click at [322, 38] on link "Home" at bounding box center [315, 36] width 78 height 33
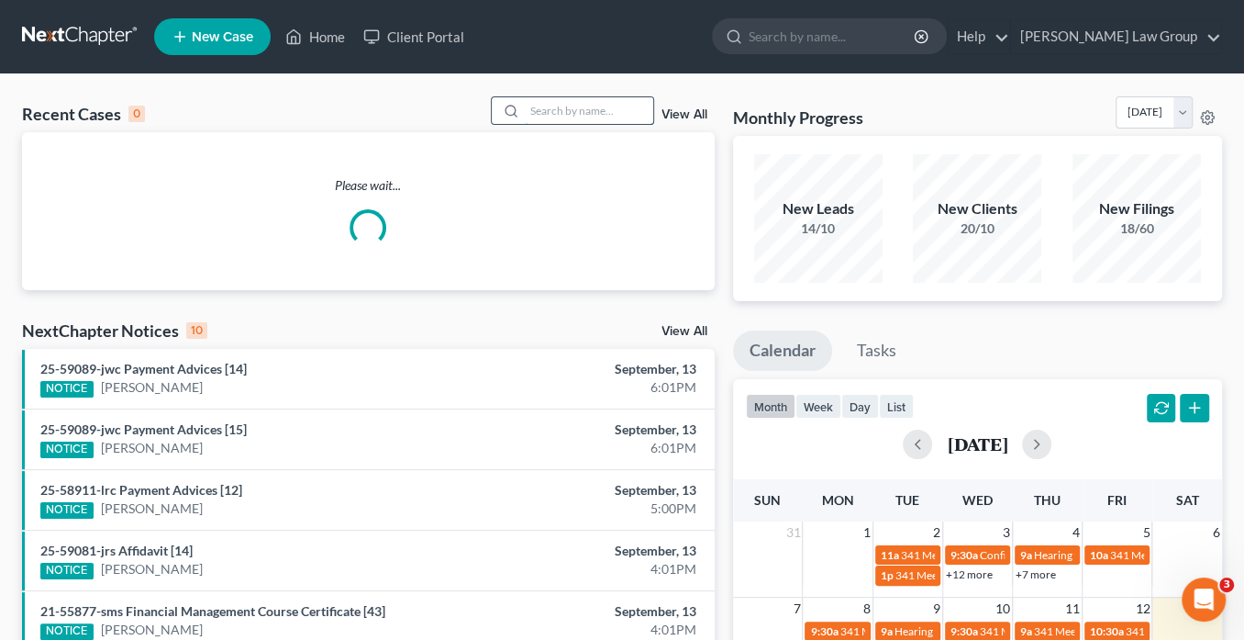
drag, startPoint x: 547, startPoint y: 111, endPoint x: 562, endPoint y: 118, distance: 16.4
click at [548, 108] on input "search" at bounding box center [589, 110] width 128 height 27
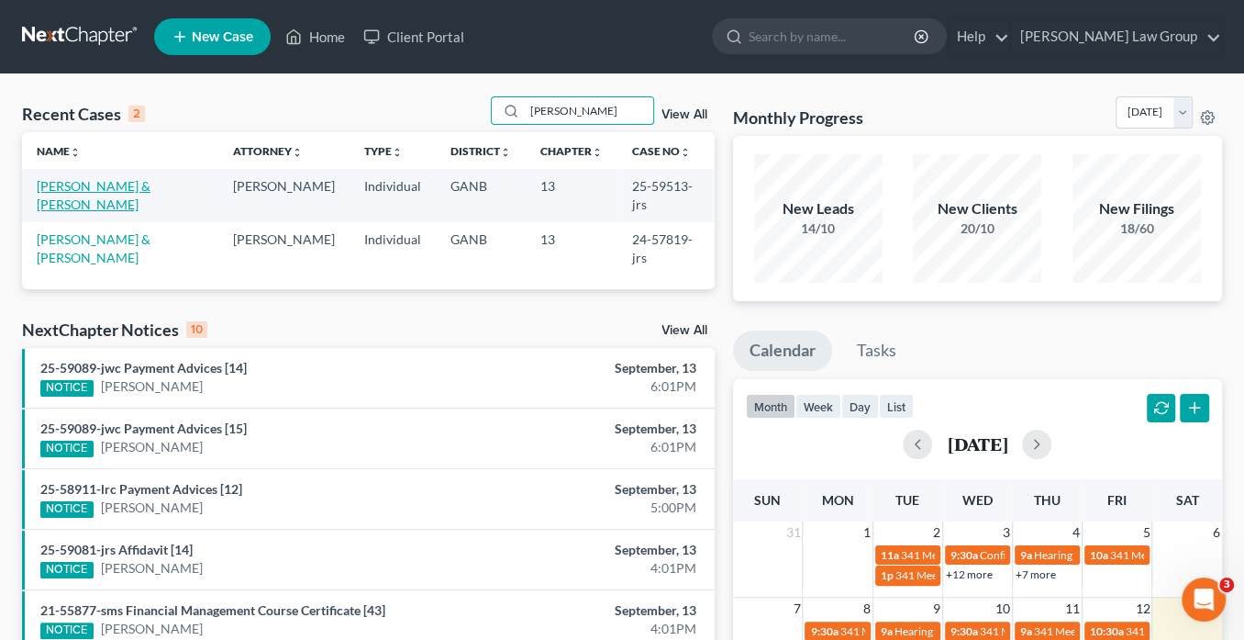
type input "[PERSON_NAME]"
click at [84, 180] on link "[PERSON_NAME] & [PERSON_NAME]" at bounding box center [94, 195] width 114 height 34
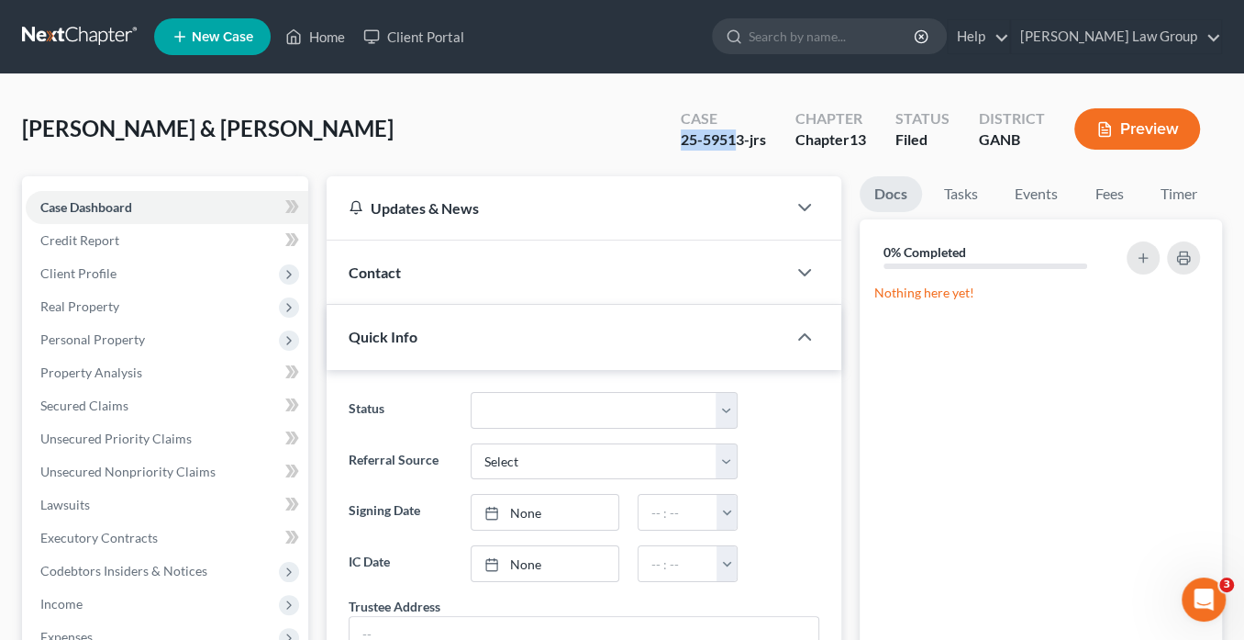
drag, startPoint x: 737, startPoint y: 140, endPoint x: 665, endPoint y: 138, distance: 71.6
click at [655, 142] on div "[PERSON_NAME] & [PERSON_NAME] Upgraded Case 25-59513-jrs Chapter Chapter 13 Sta…" at bounding box center [622, 136] width 1200 height 80
click at [744, 141] on div "25-59513-jrs" at bounding box center [723, 139] width 85 height 21
drag, startPoint x: 742, startPoint y: 139, endPoint x: 687, endPoint y: 136, distance: 55.1
click at [681, 139] on div "25-59513-jrs" at bounding box center [723, 139] width 85 height 21
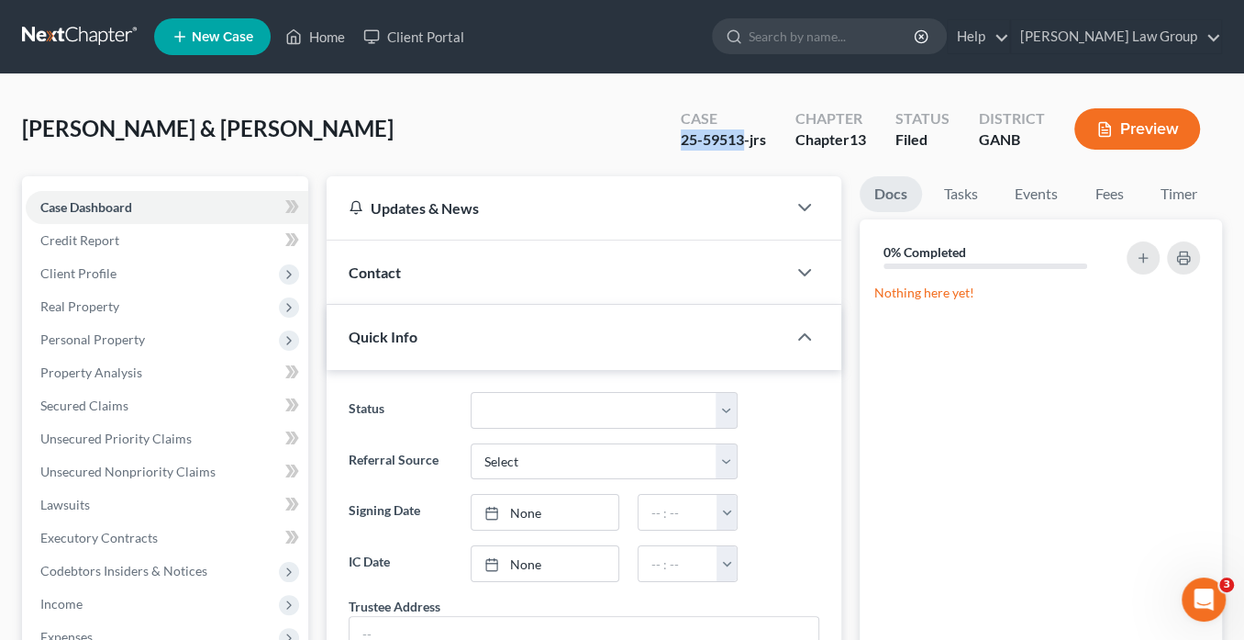
copy div "25-59513"
click at [100, 272] on span "Client Profile" at bounding box center [78, 273] width 76 height 16
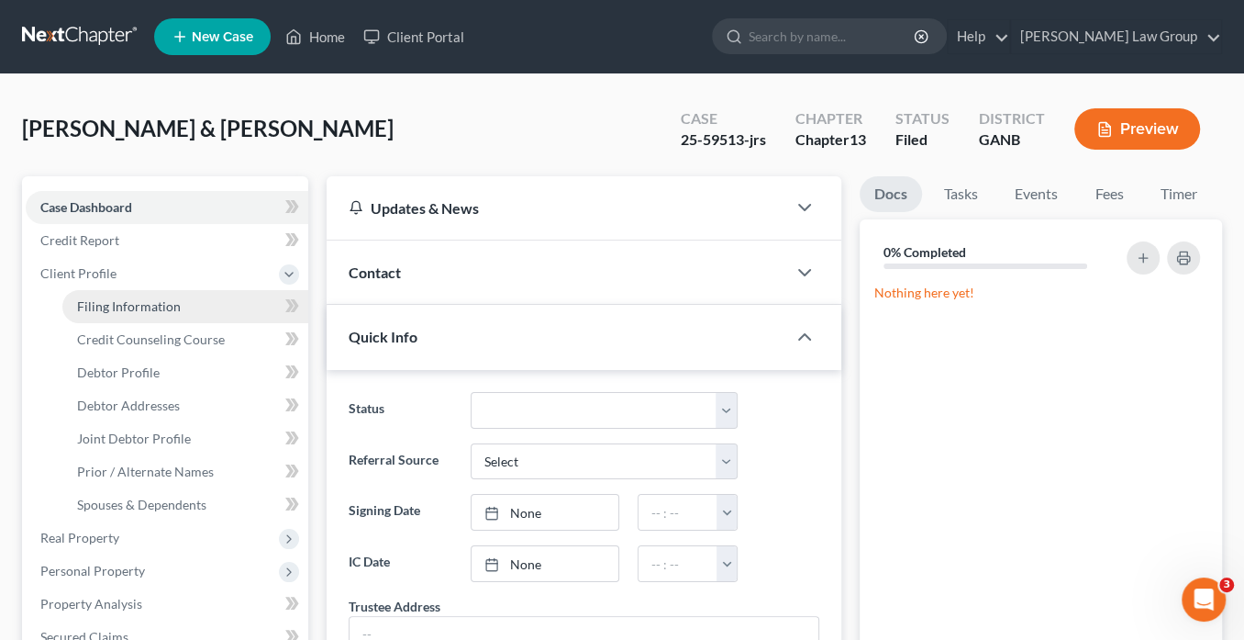
click at [117, 306] on span "Filing Information" at bounding box center [129, 306] width 104 height 16
select select "1"
select select "3"
select select "10"
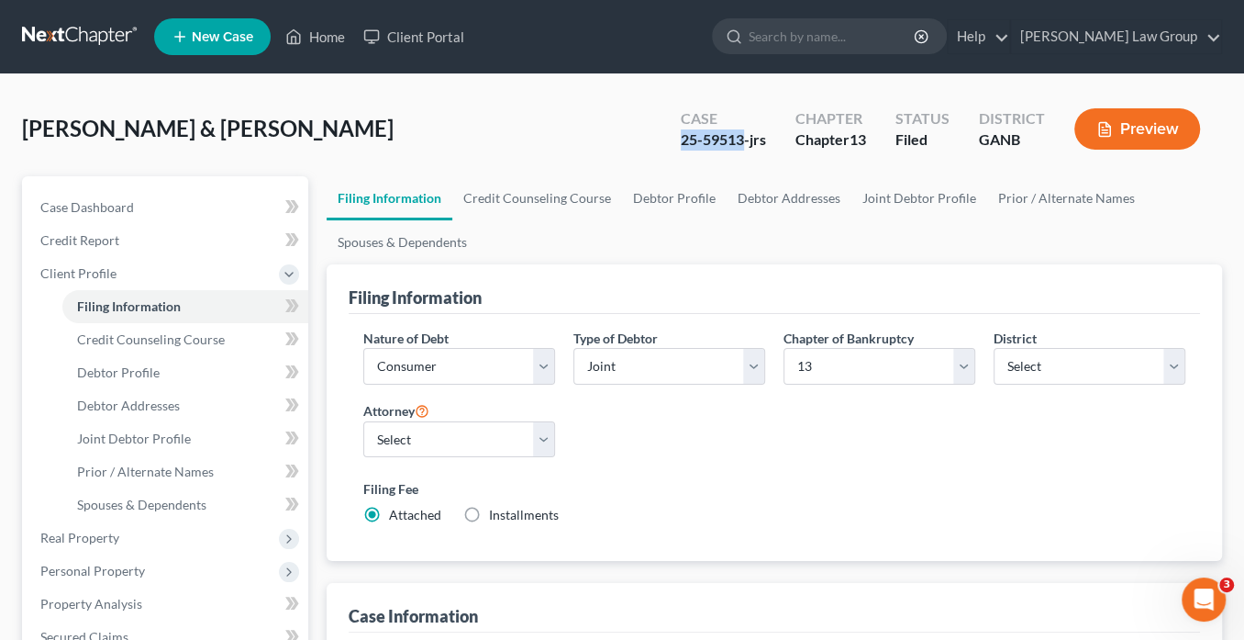
drag, startPoint x: 744, startPoint y: 139, endPoint x: 681, endPoint y: 137, distance: 63.4
click at [675, 140] on div "Case 25-59513-jrs" at bounding box center [723, 131] width 115 height 54
copy div "25-59513"
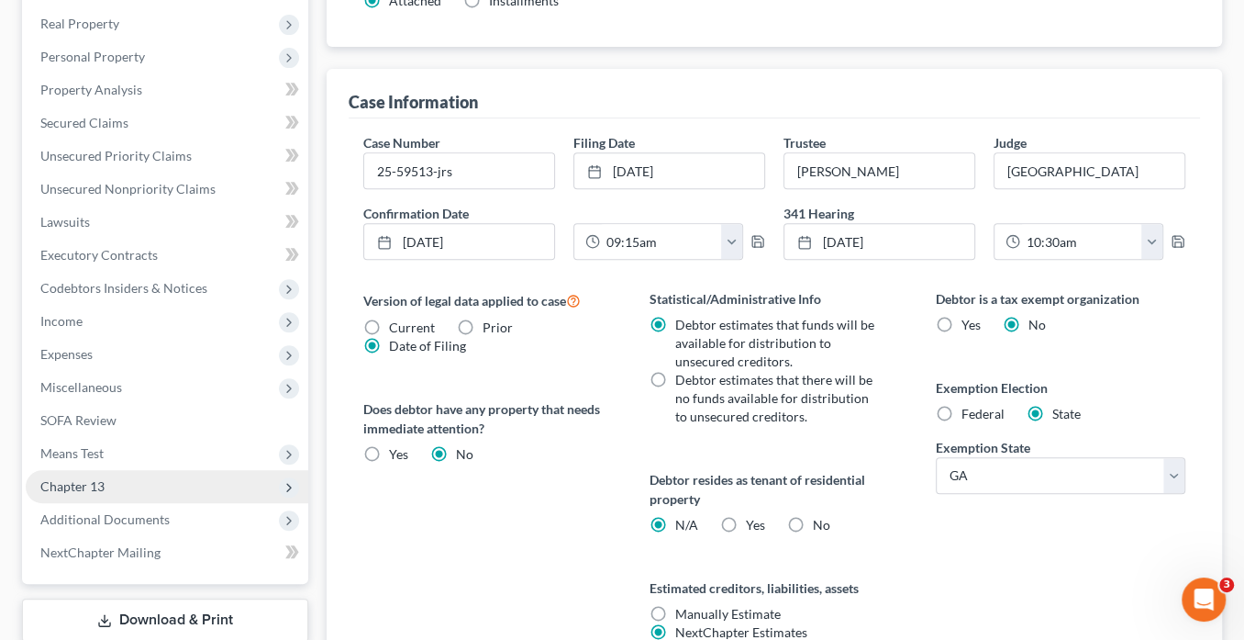
scroll to position [587, 0]
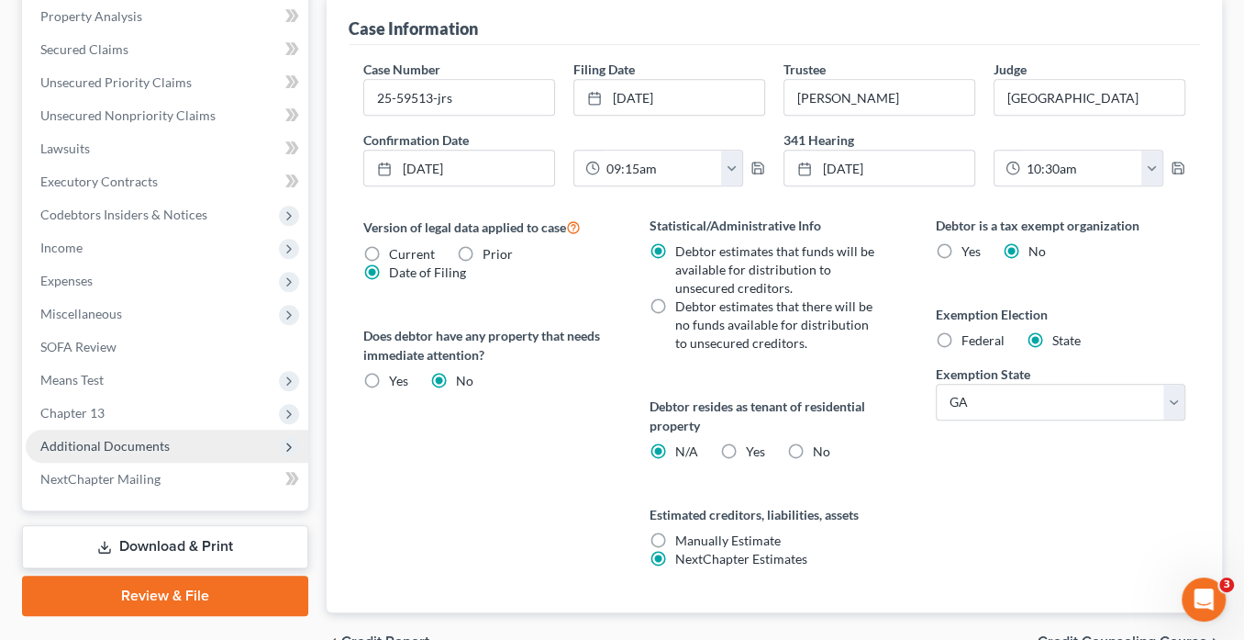
click at [124, 441] on span "Additional Documents" at bounding box center [104, 446] width 129 height 16
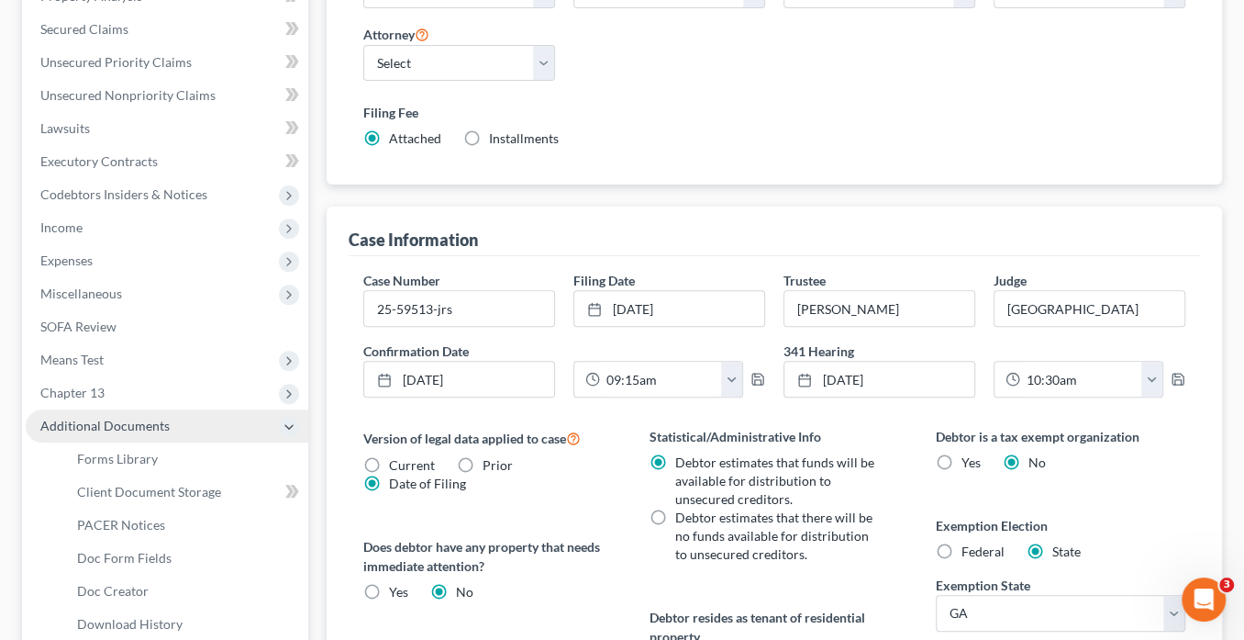
scroll to position [356, 0]
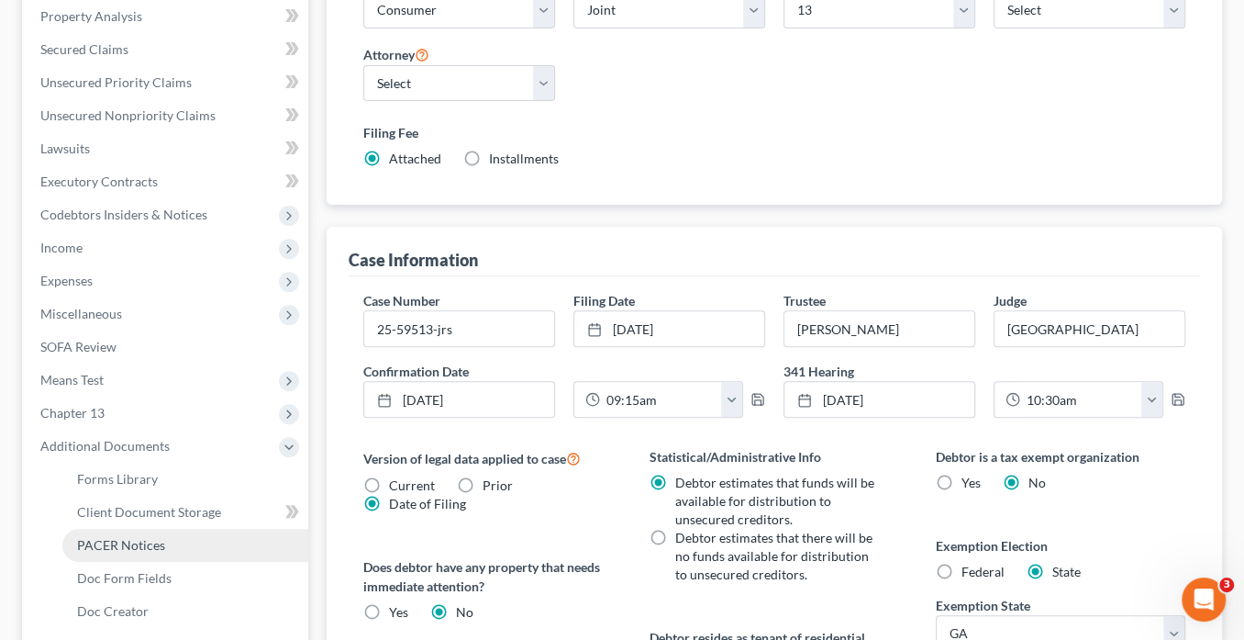
click at [143, 547] on span "PACER Notices" at bounding box center [121, 545] width 88 height 16
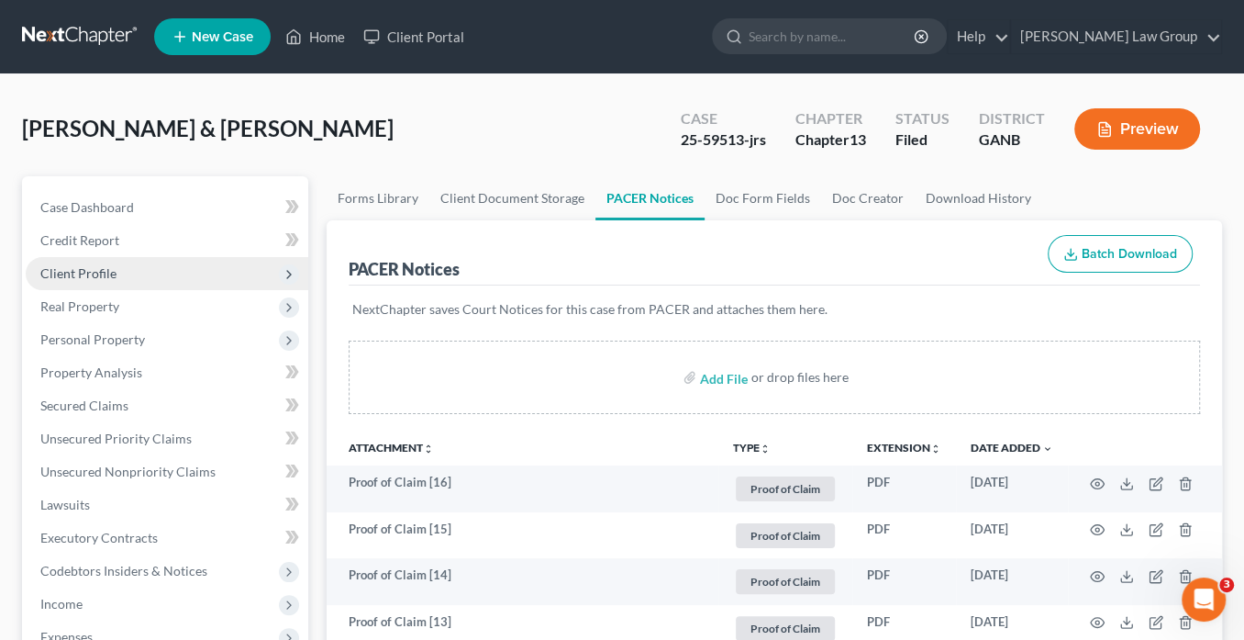
click at [116, 265] on span "Client Profile" at bounding box center [167, 273] width 283 height 33
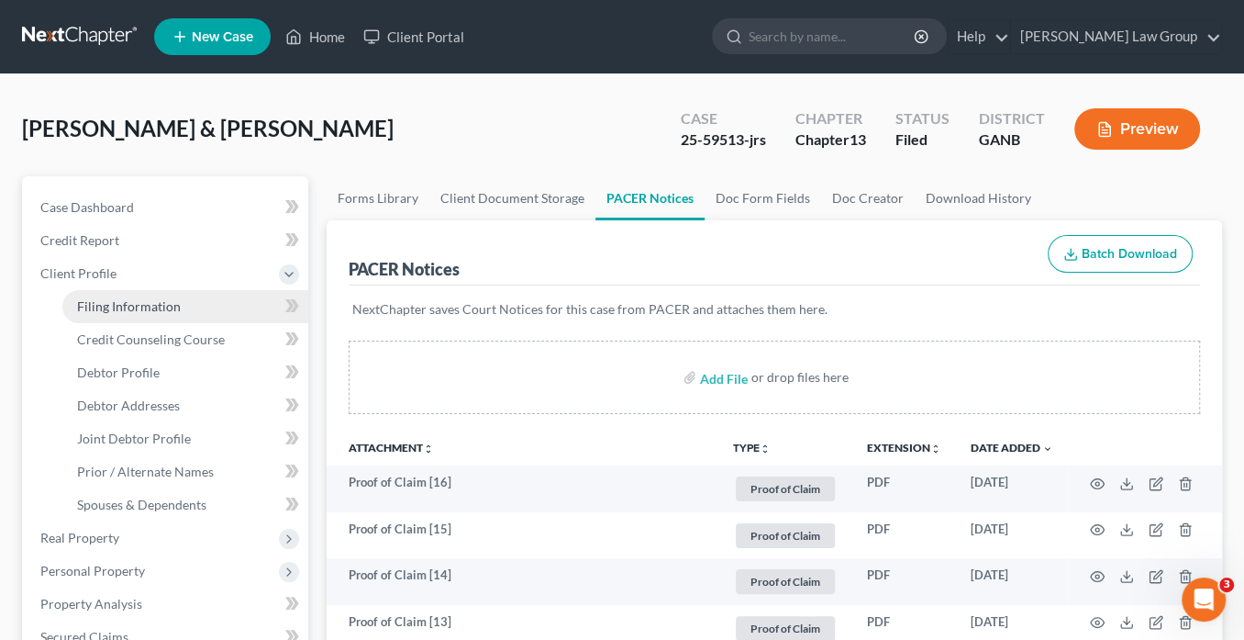
click at [127, 303] on span "Filing Information" at bounding box center [129, 306] width 104 height 16
select select "1"
select select "3"
select select "19"
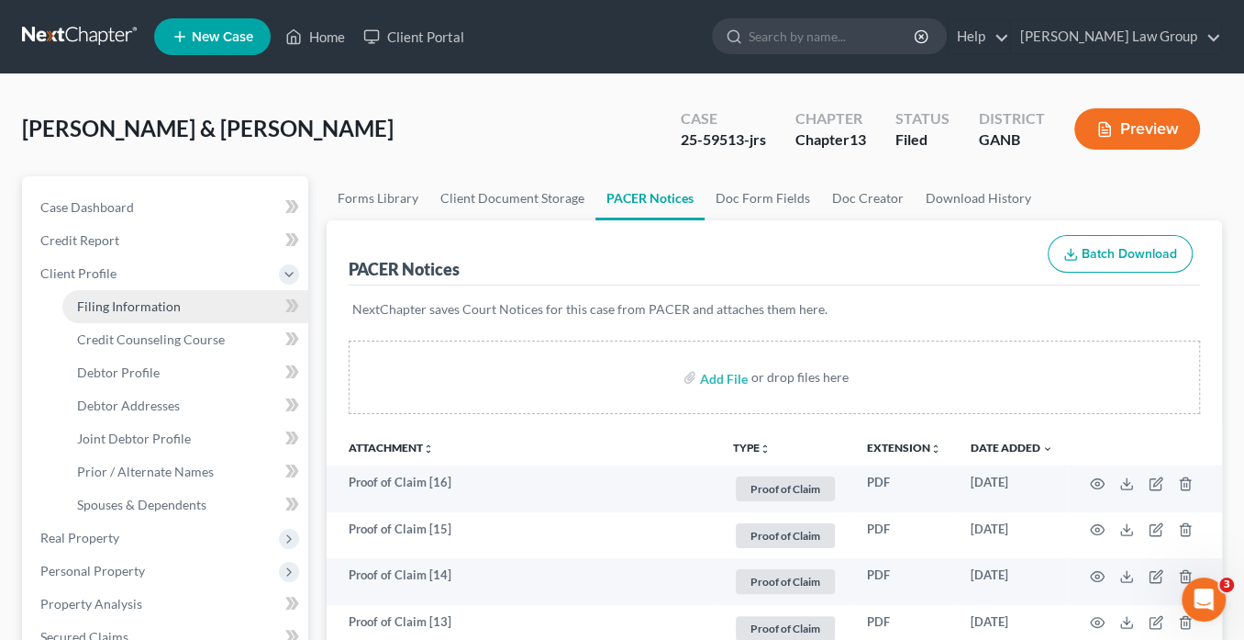
select select "0"
select select "10"
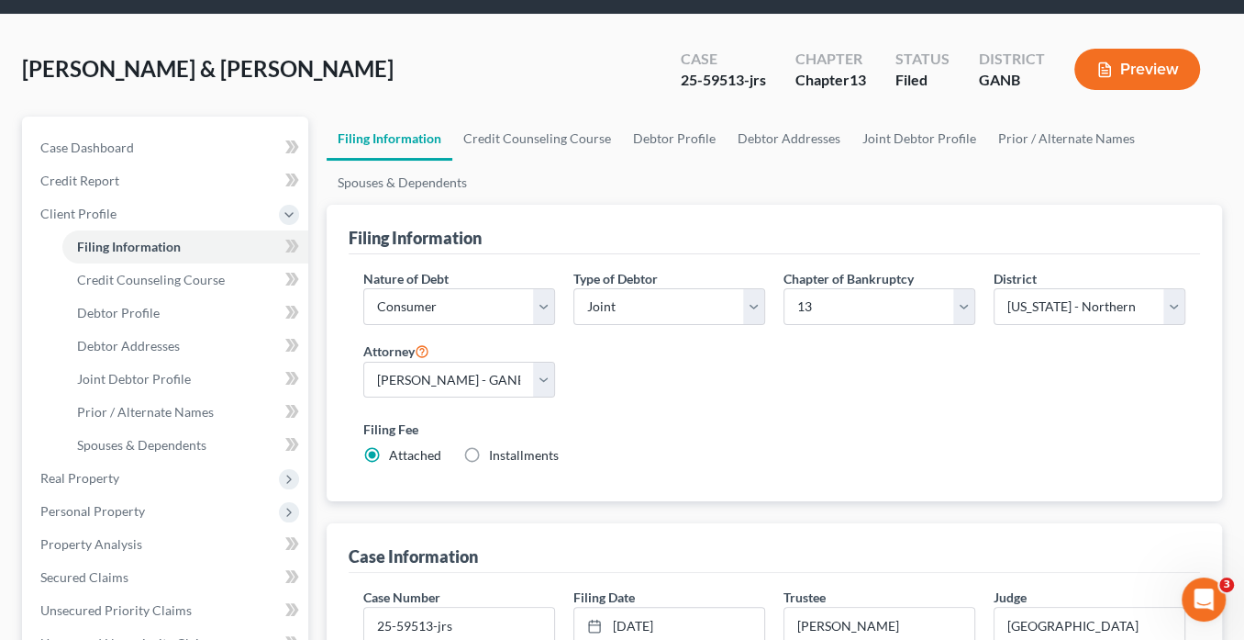
scroll to position [147, 0]
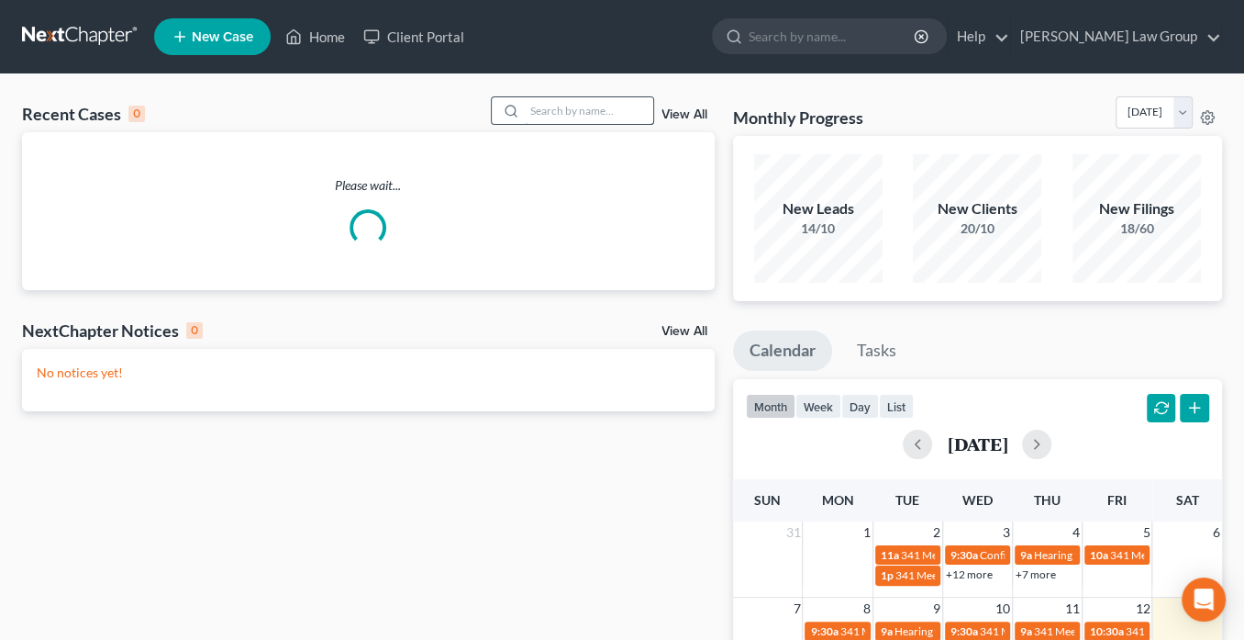
click at [573, 111] on input "search" at bounding box center [589, 110] width 128 height 27
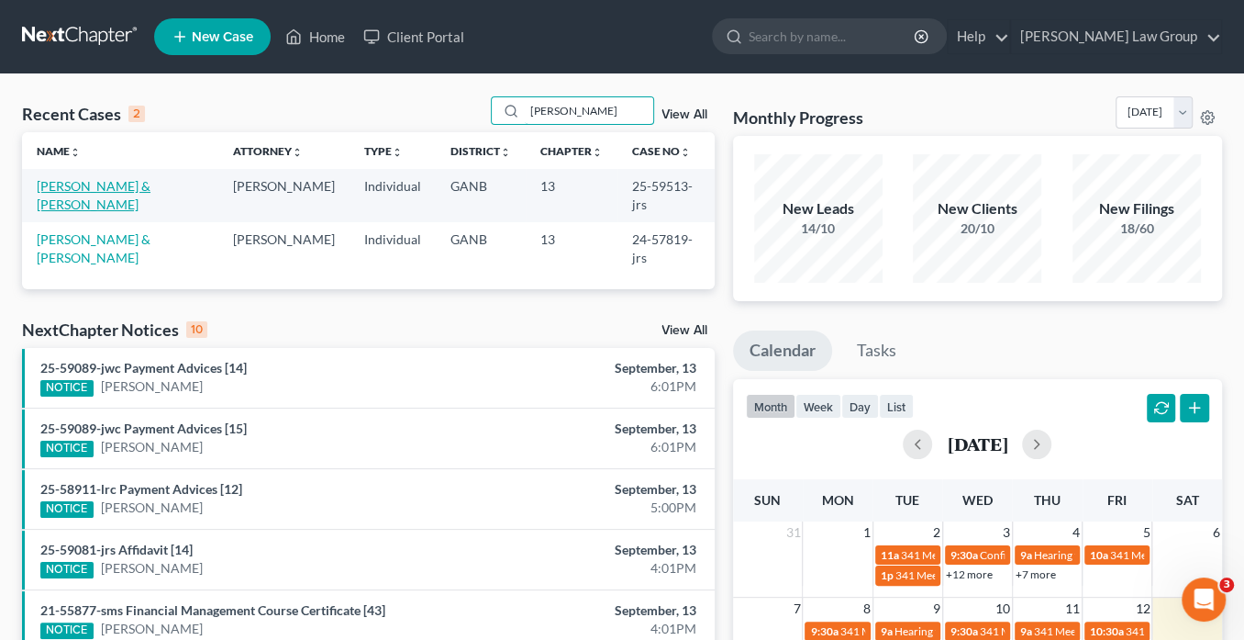
type input "neal"
click at [151, 187] on link "[PERSON_NAME] & [PERSON_NAME]" at bounding box center [94, 195] width 114 height 34
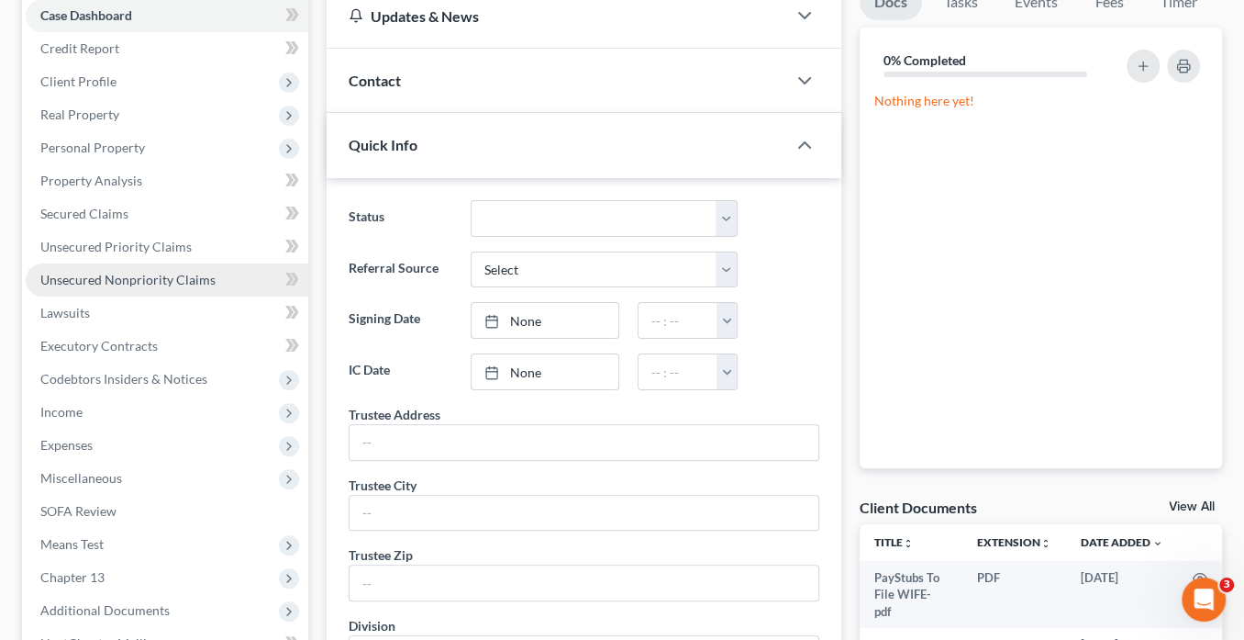
scroll to position [220, 0]
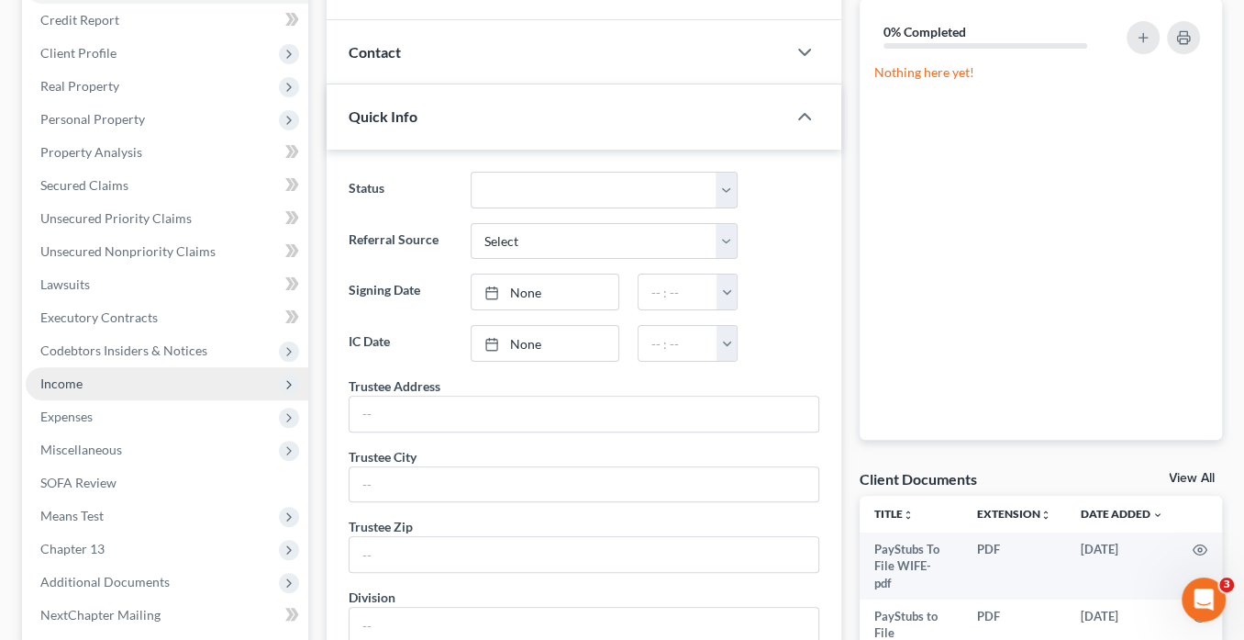
click at [93, 382] on span "Income" at bounding box center [167, 383] width 283 height 33
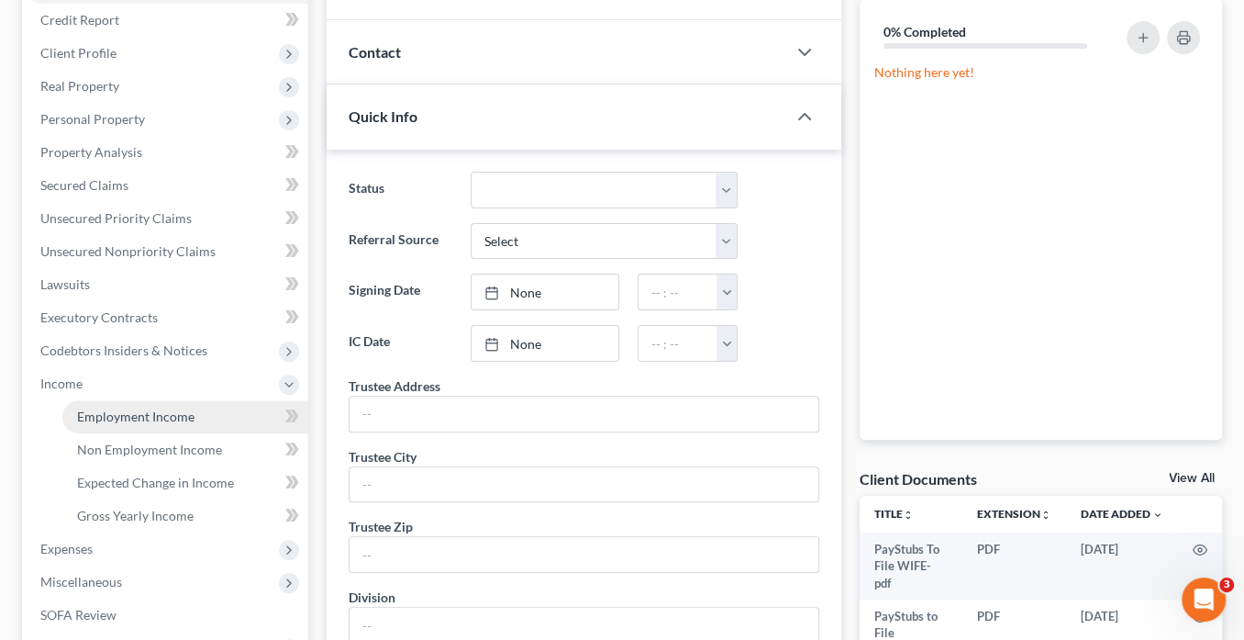
click at [139, 413] on span "Employment Income" at bounding box center [135, 416] width 117 height 16
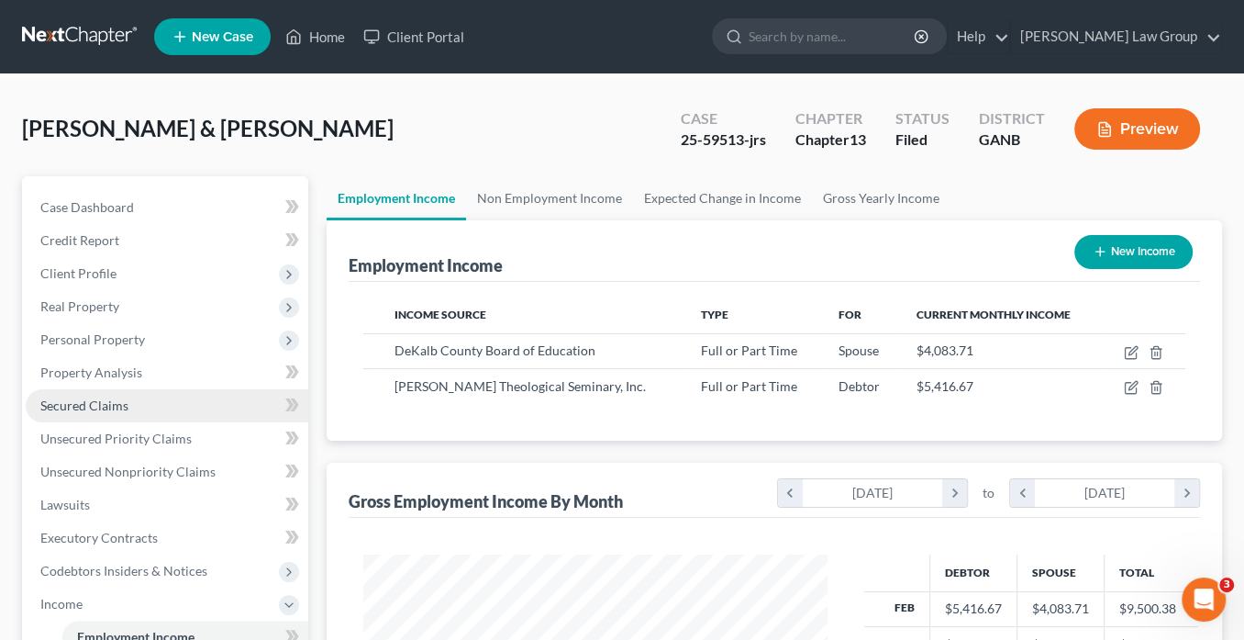
scroll to position [326, 500]
click at [315, 37] on link "Home" at bounding box center [315, 36] width 78 height 33
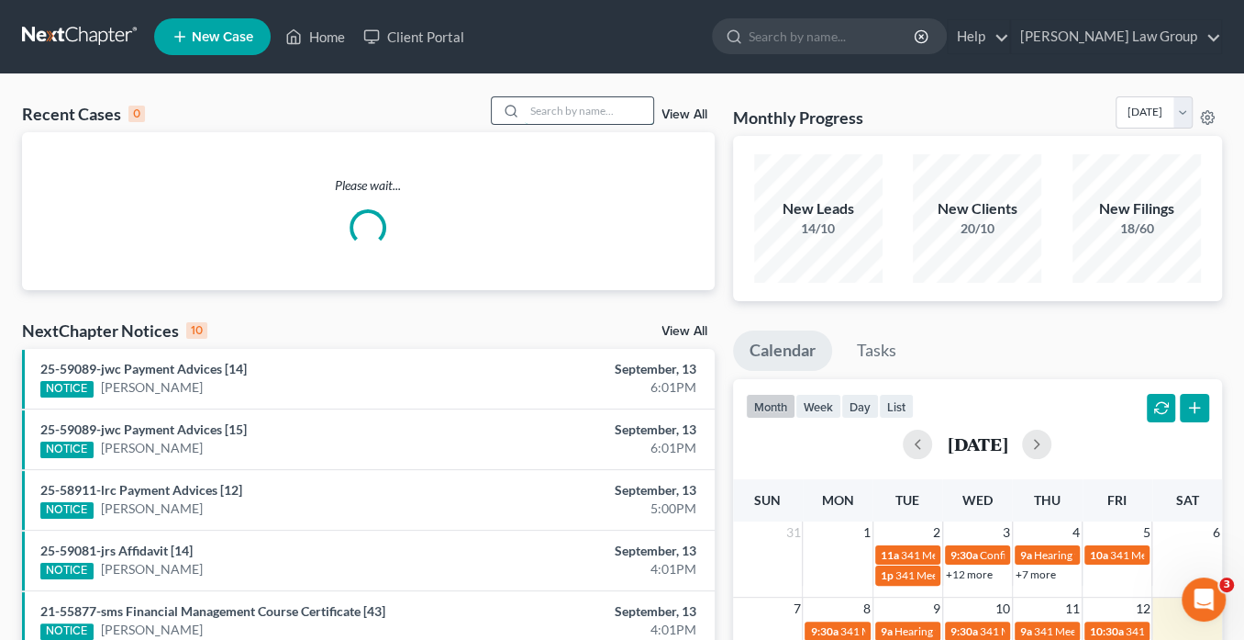
click at [562, 112] on input "search" at bounding box center [589, 110] width 128 height 27
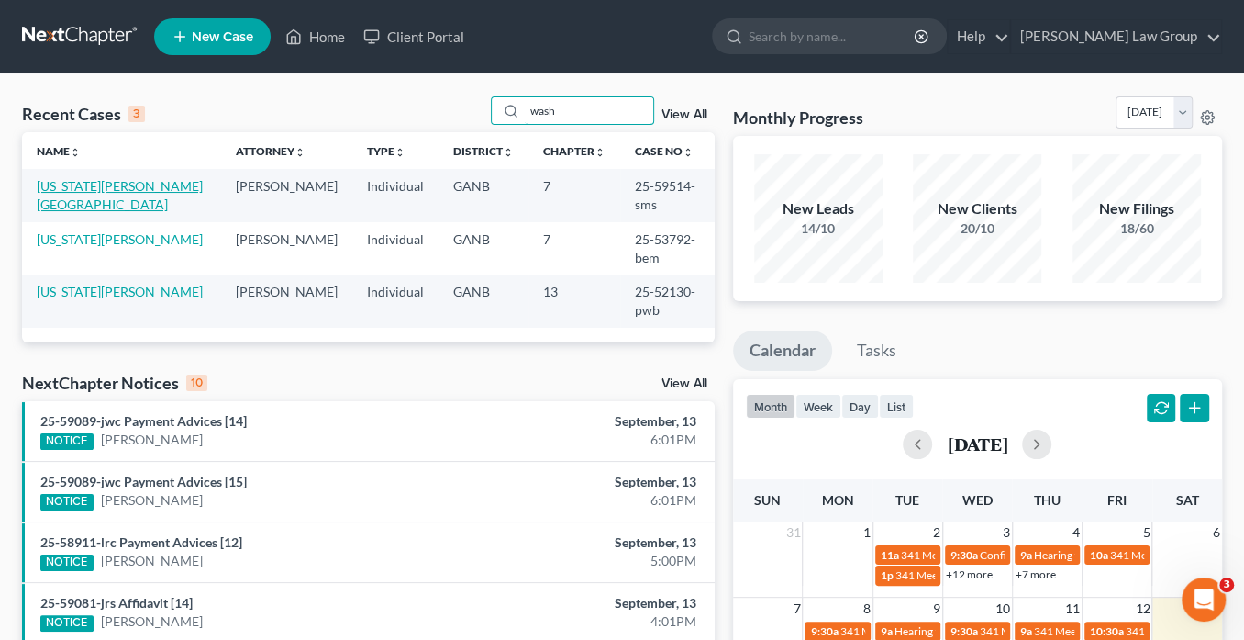
type input "wash"
click at [120, 183] on link "[US_STATE][PERSON_NAME][GEOGRAPHIC_DATA]" at bounding box center [120, 195] width 166 height 34
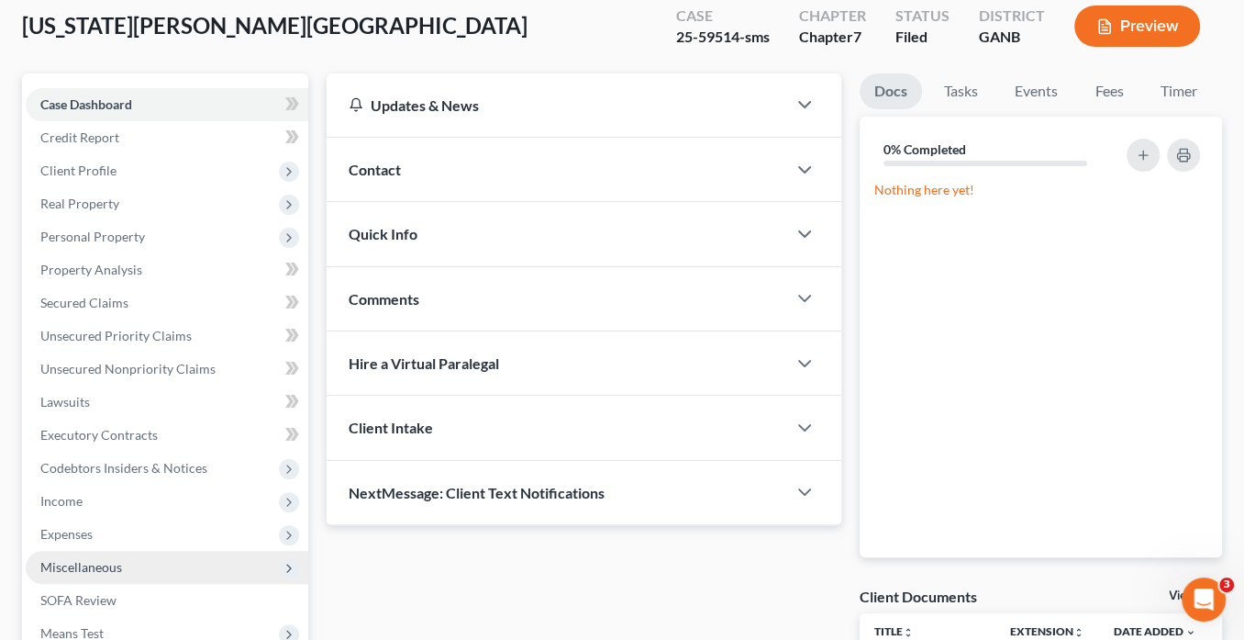
scroll to position [220, 0]
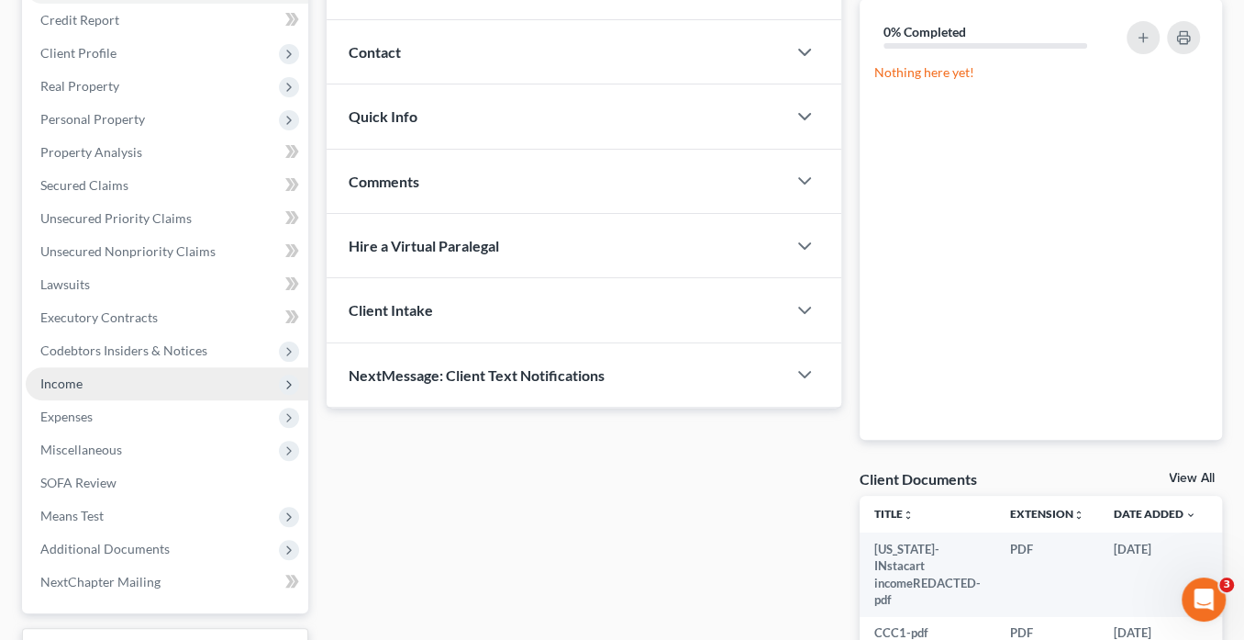
click at [97, 384] on span "Income" at bounding box center [167, 383] width 283 height 33
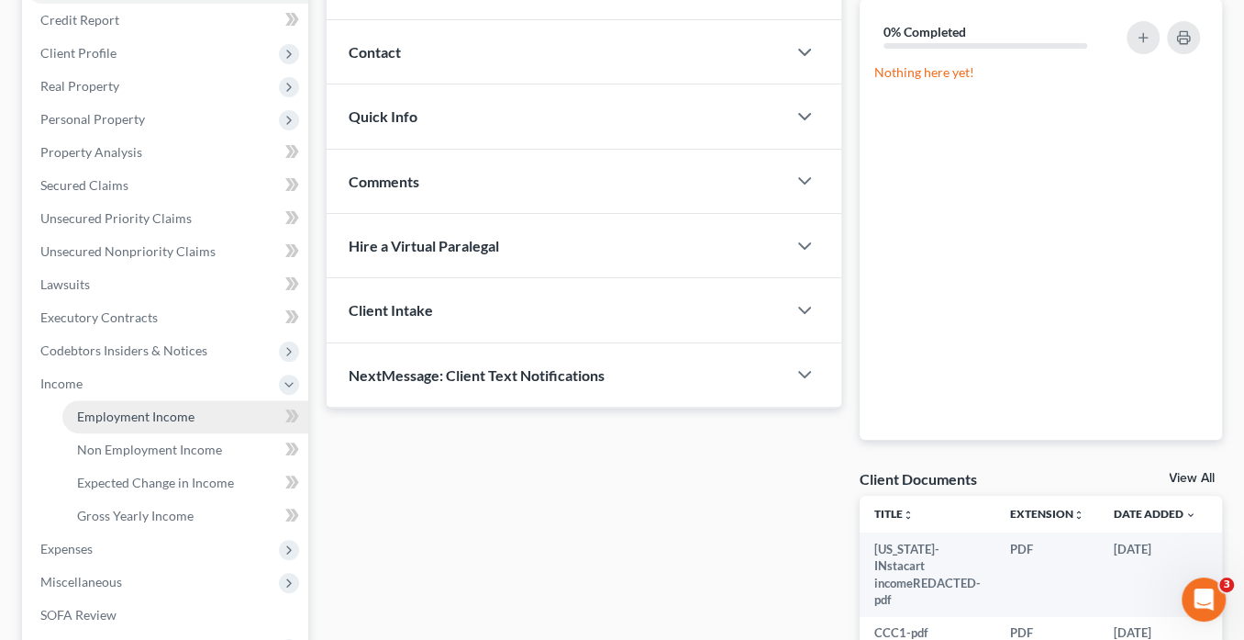
click at [145, 412] on span "Employment Income" at bounding box center [135, 416] width 117 height 16
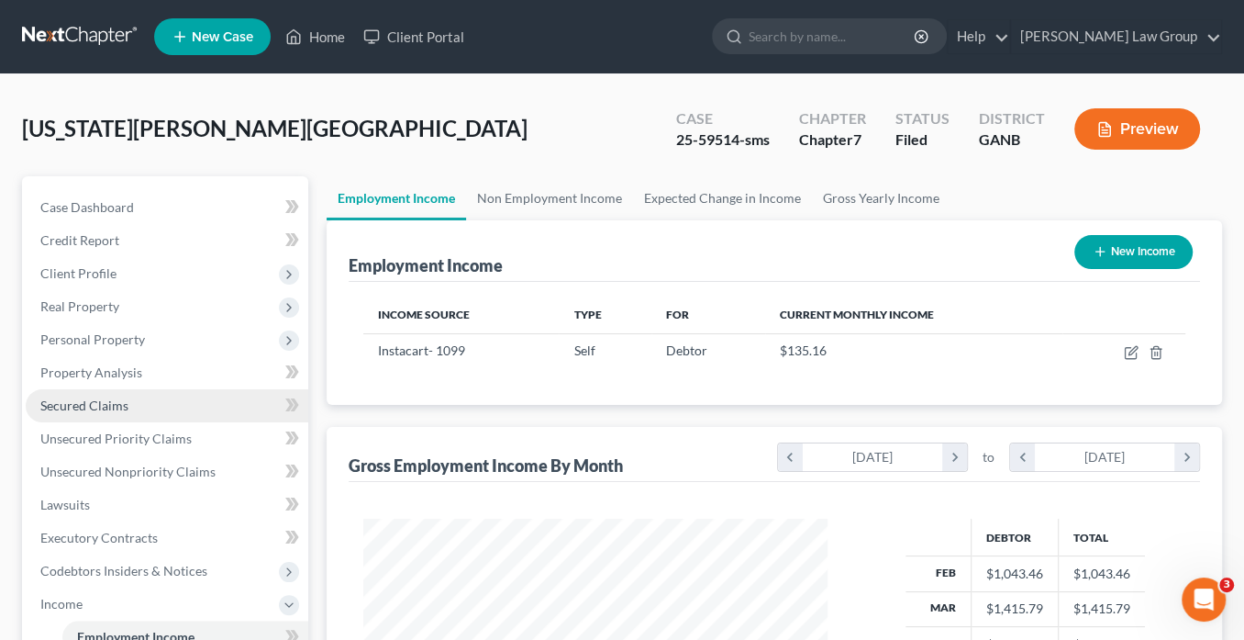
scroll to position [326, 500]
click at [327, 35] on link "Home" at bounding box center [315, 36] width 78 height 33
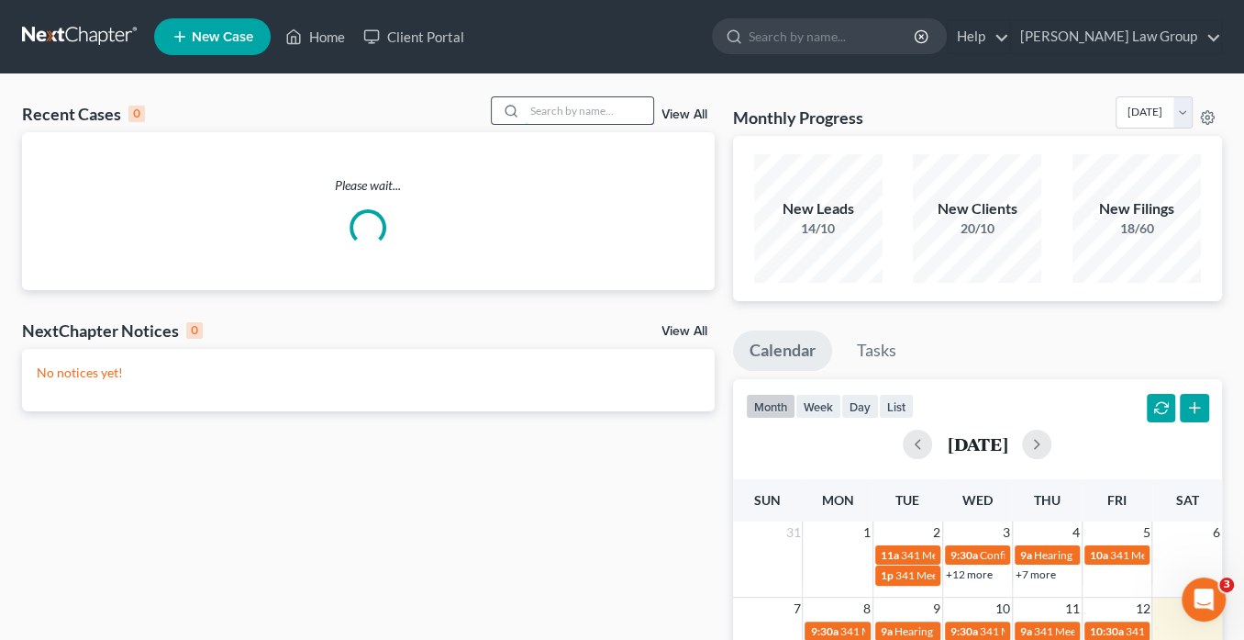
click at [545, 115] on input "search" at bounding box center [589, 110] width 128 height 27
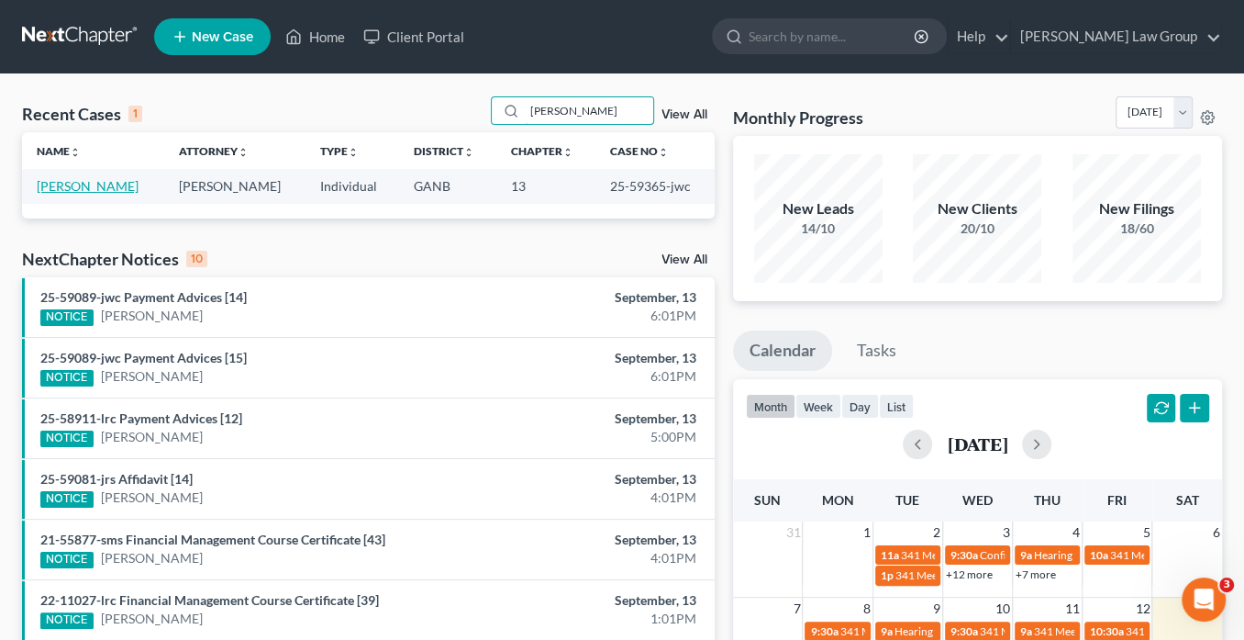
type input "Mathis"
click at [96, 179] on link "Mathis, Joshua" at bounding box center [88, 186] width 102 height 16
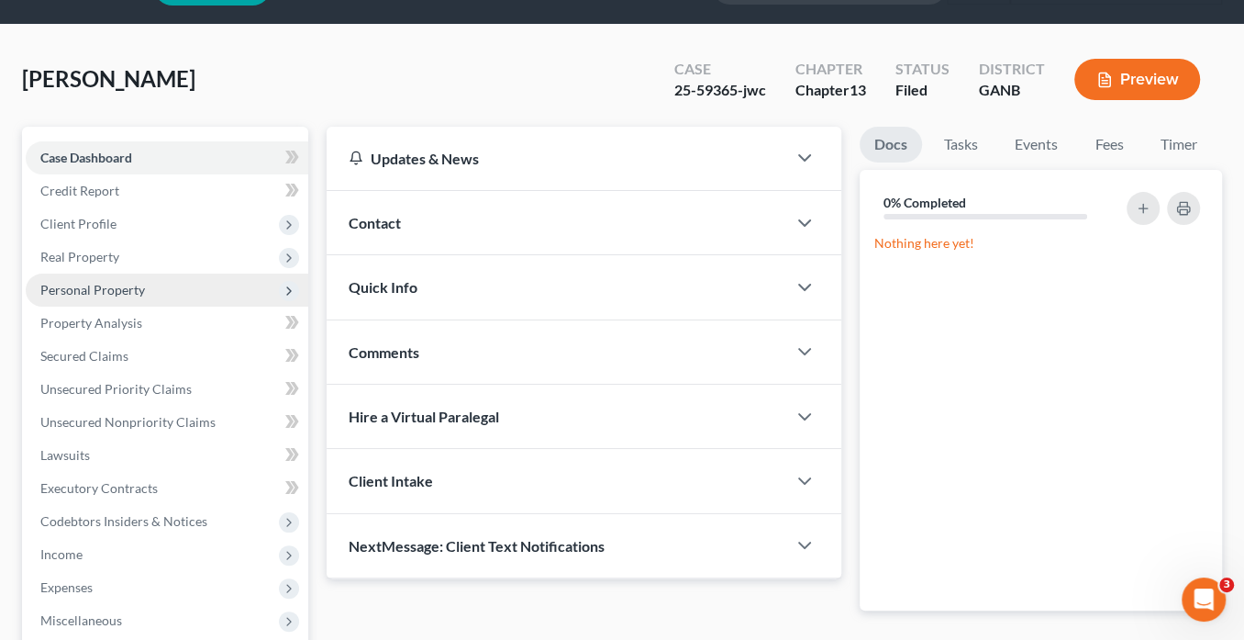
scroll to position [73, 0]
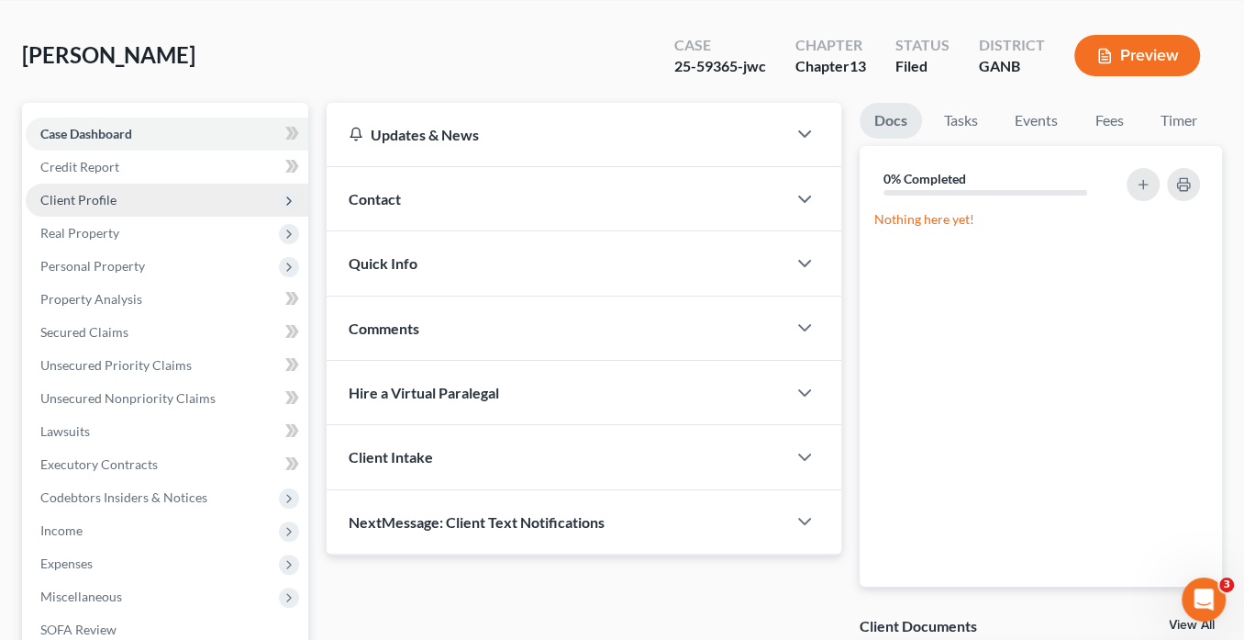
click at [91, 196] on span "Client Profile" at bounding box center [78, 200] width 76 height 16
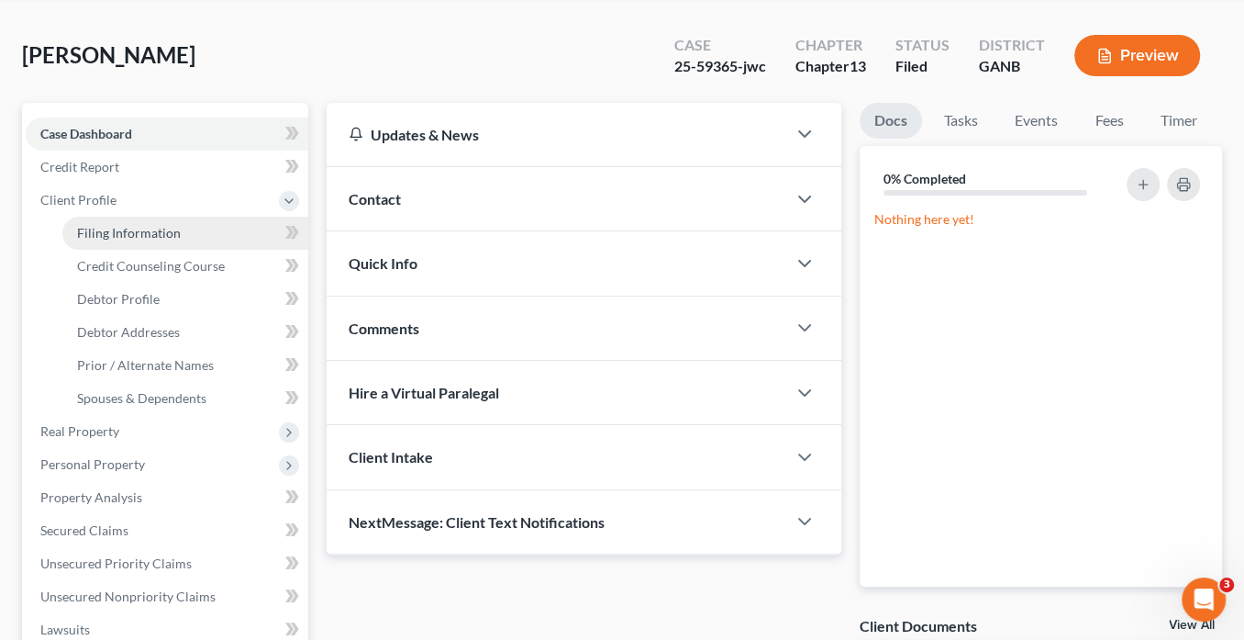
click at [112, 229] on span "Filing Information" at bounding box center [129, 233] width 104 height 16
select select "1"
select select "0"
select select "3"
select select "10"
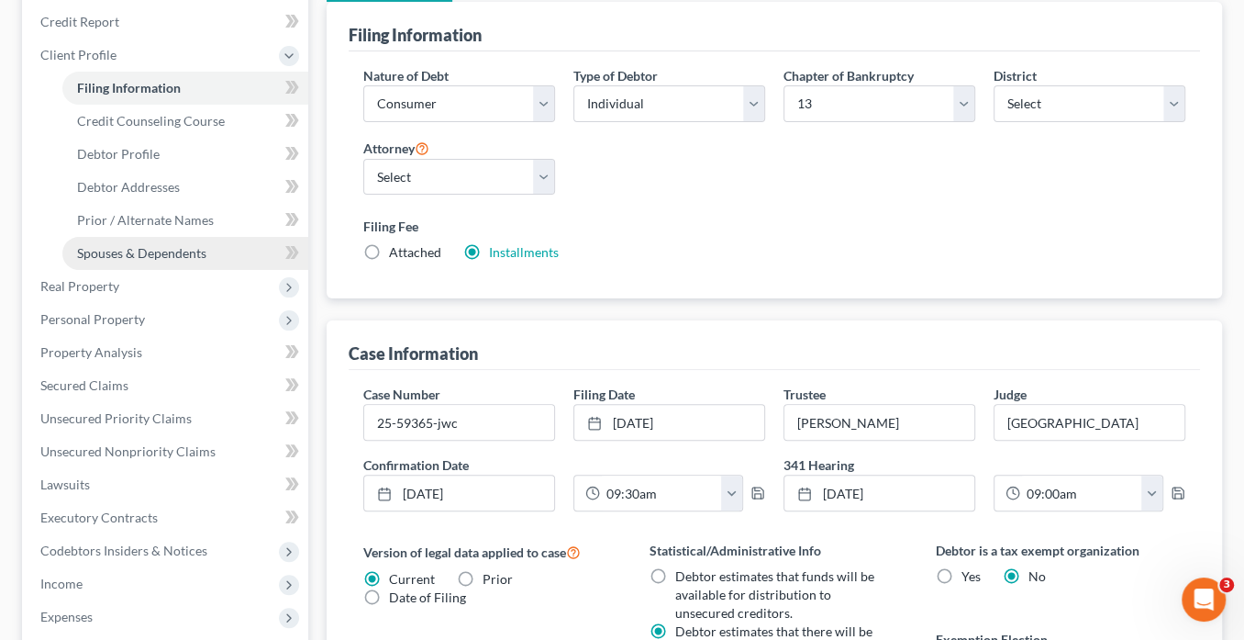
scroll to position [220, 0]
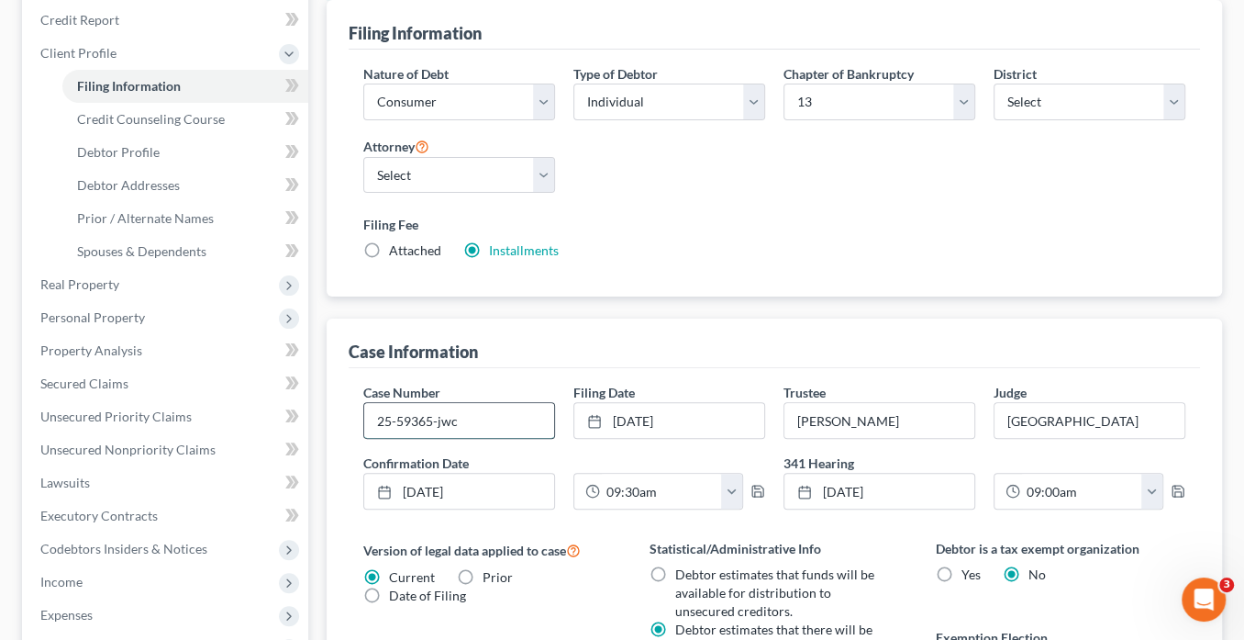
drag, startPoint x: 430, startPoint y: 411, endPoint x: 372, endPoint y: 413, distance: 58.8
click at [372, 413] on input "25-59365-jwc" at bounding box center [459, 420] width 190 height 35
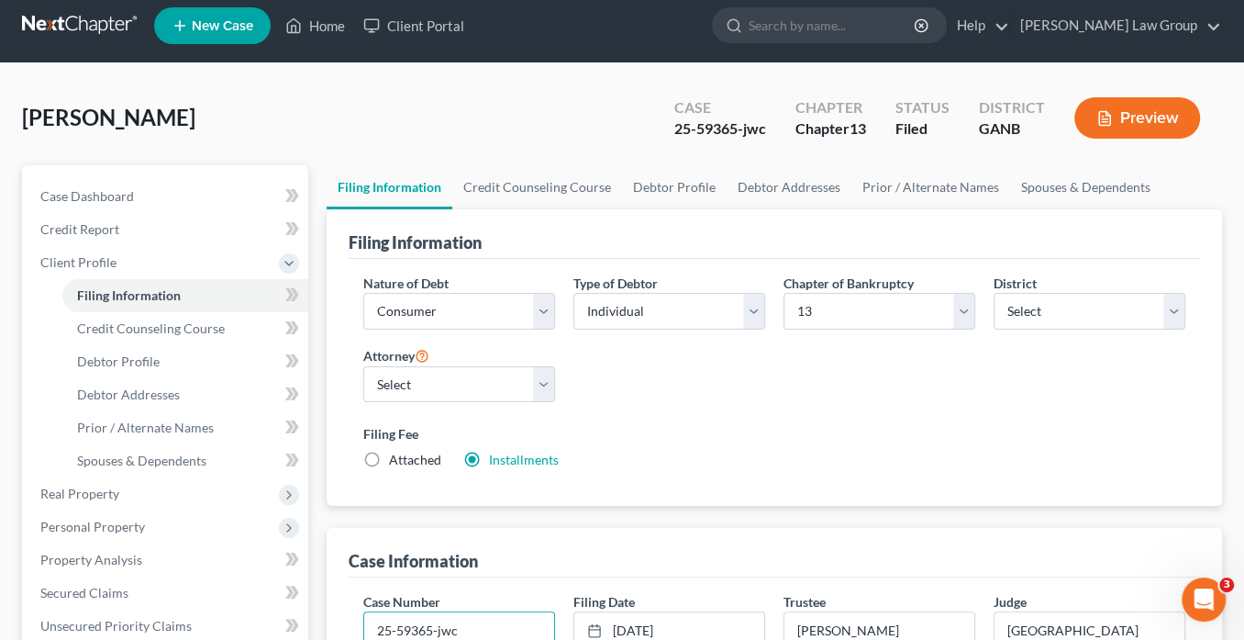
scroll to position [0, 0]
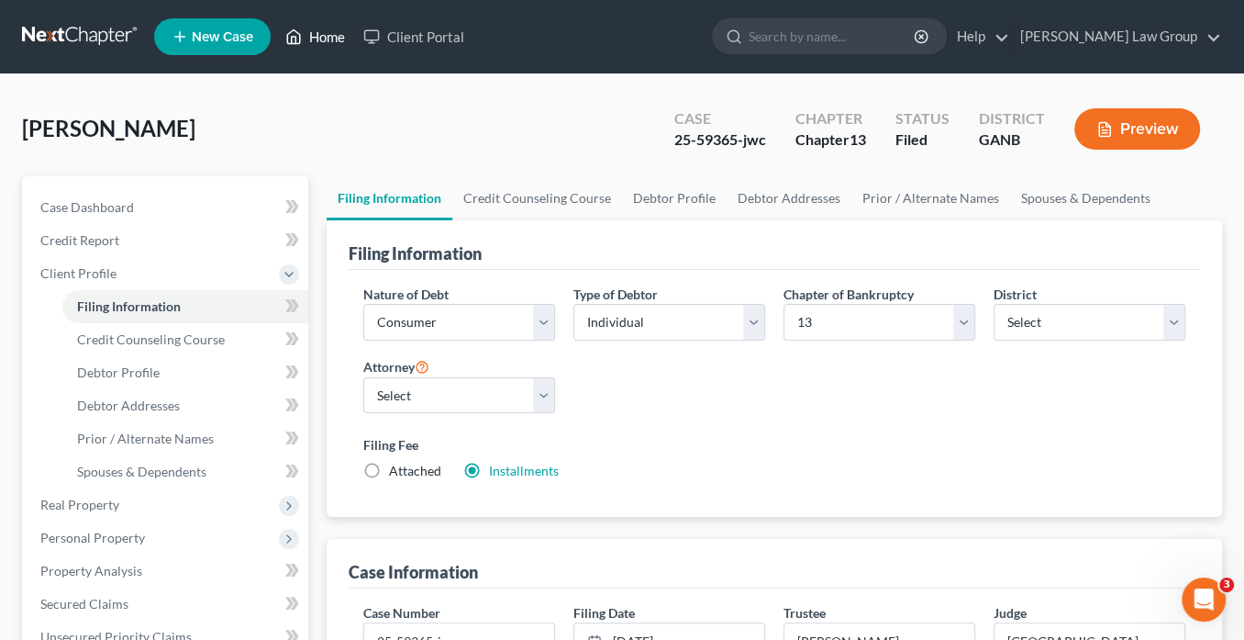
click at [326, 38] on link "Home" at bounding box center [315, 36] width 78 height 33
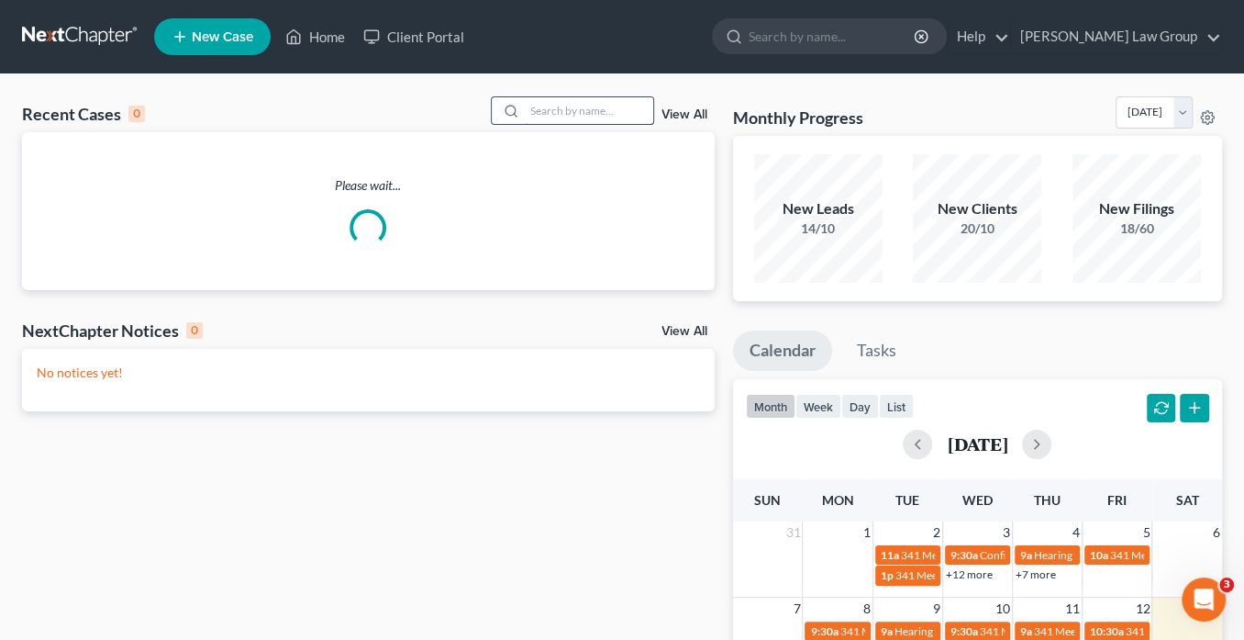
click at [581, 114] on input "search" at bounding box center [589, 110] width 128 height 27
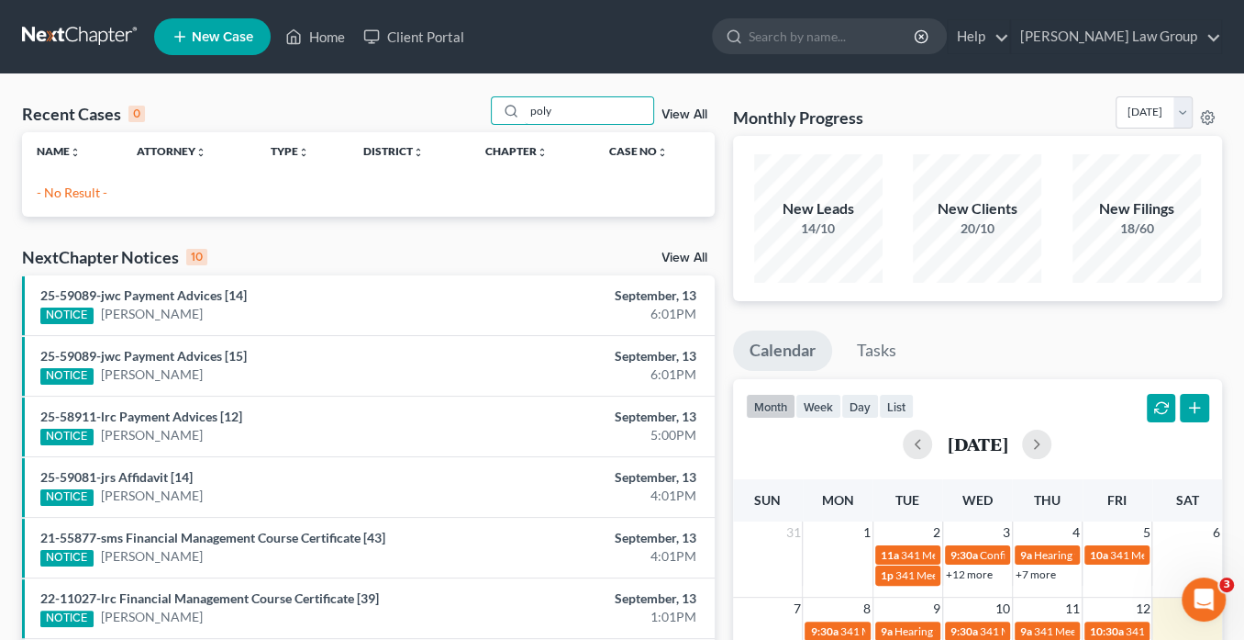
drag, startPoint x: 575, startPoint y: 112, endPoint x: 413, endPoint y: 100, distance: 162.9
click at [413, 100] on div "Recent Cases 0 poly View All" at bounding box center [368, 114] width 693 height 36
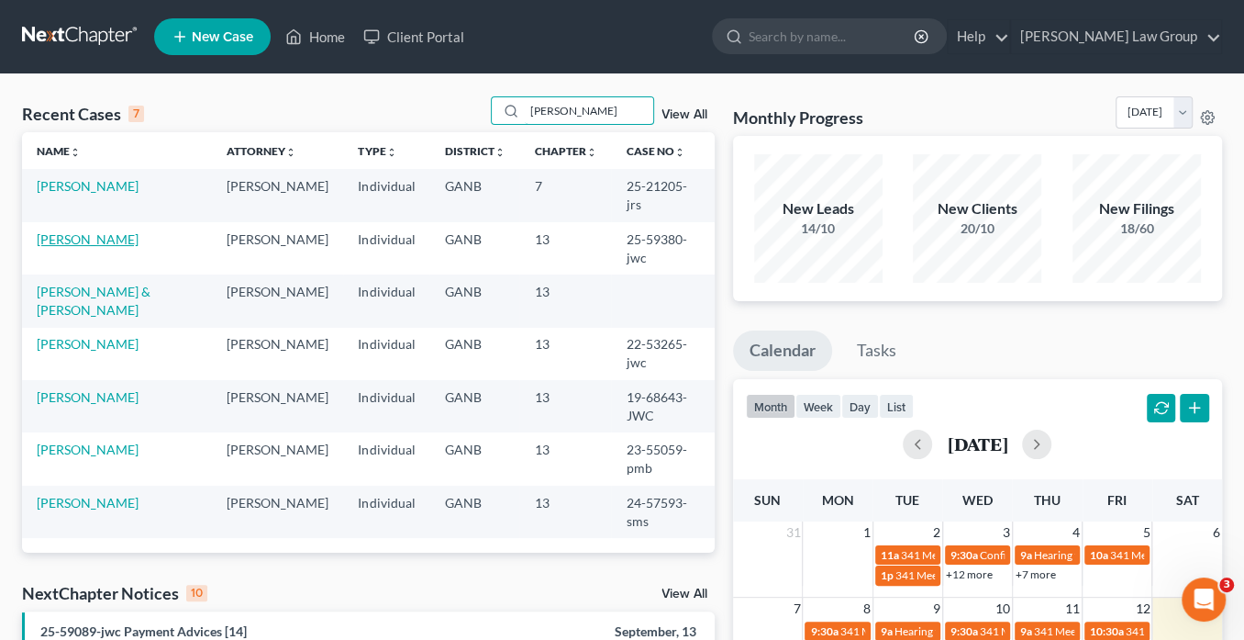
type input "Brandon"
click at [119, 231] on link "Poythress, Brandon" at bounding box center [88, 239] width 102 height 16
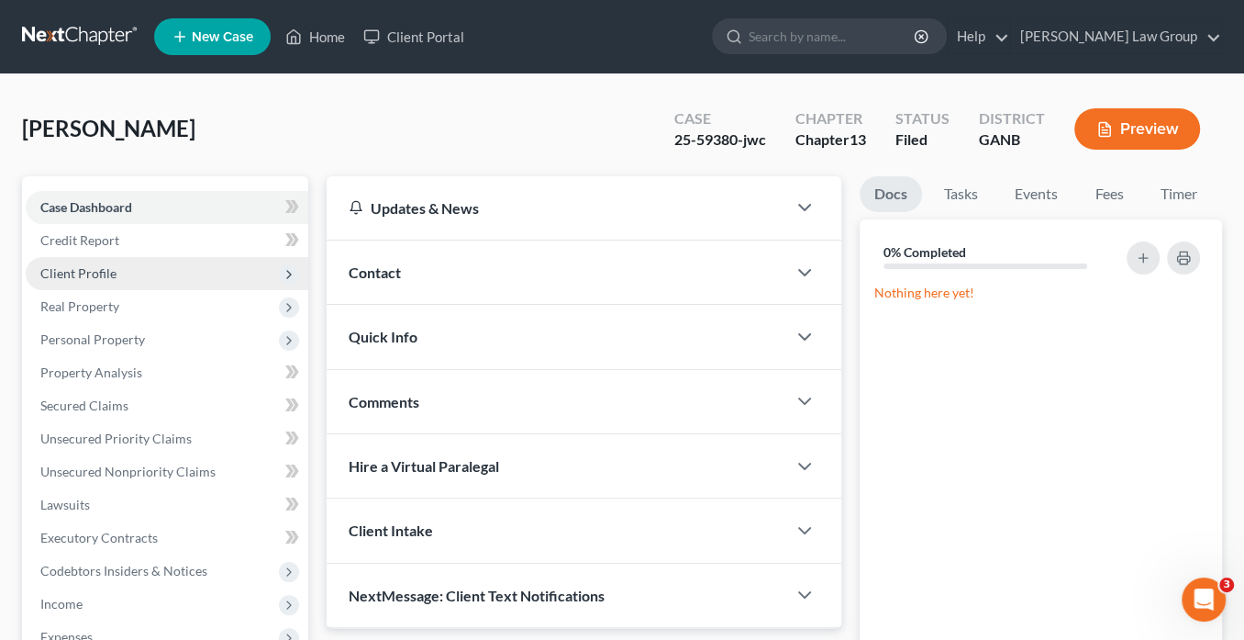
click at [88, 273] on span "Client Profile" at bounding box center [78, 273] width 76 height 16
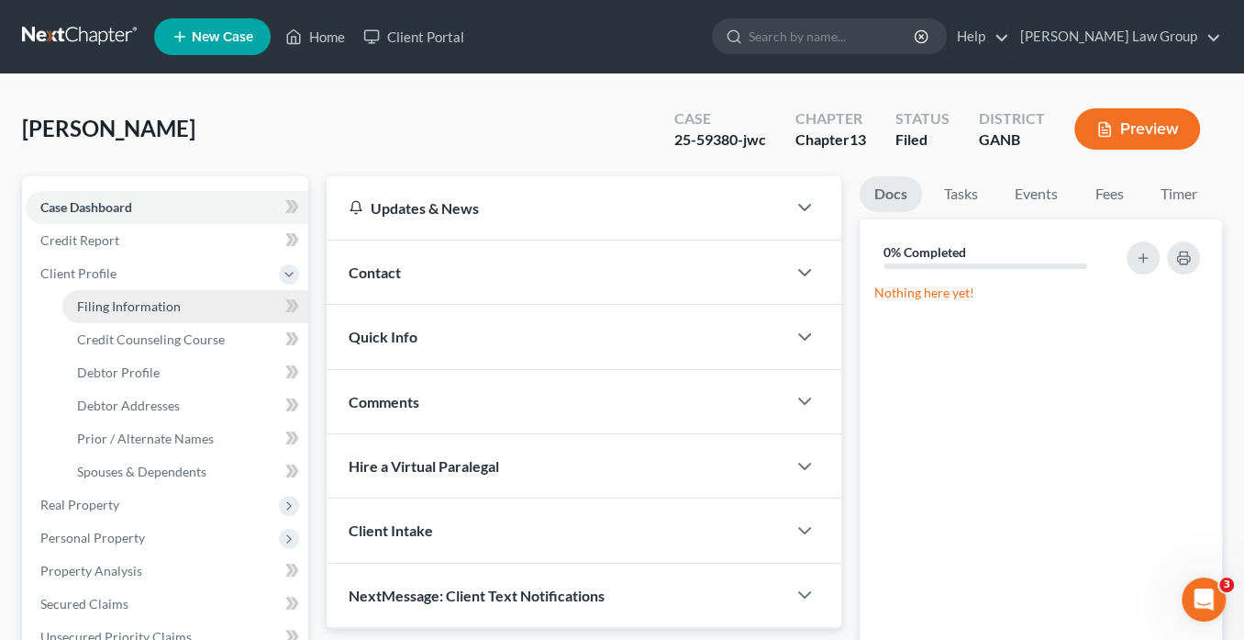
click at [114, 305] on span "Filing Information" at bounding box center [129, 306] width 104 height 16
select select "1"
select select "0"
select select "3"
select select "19"
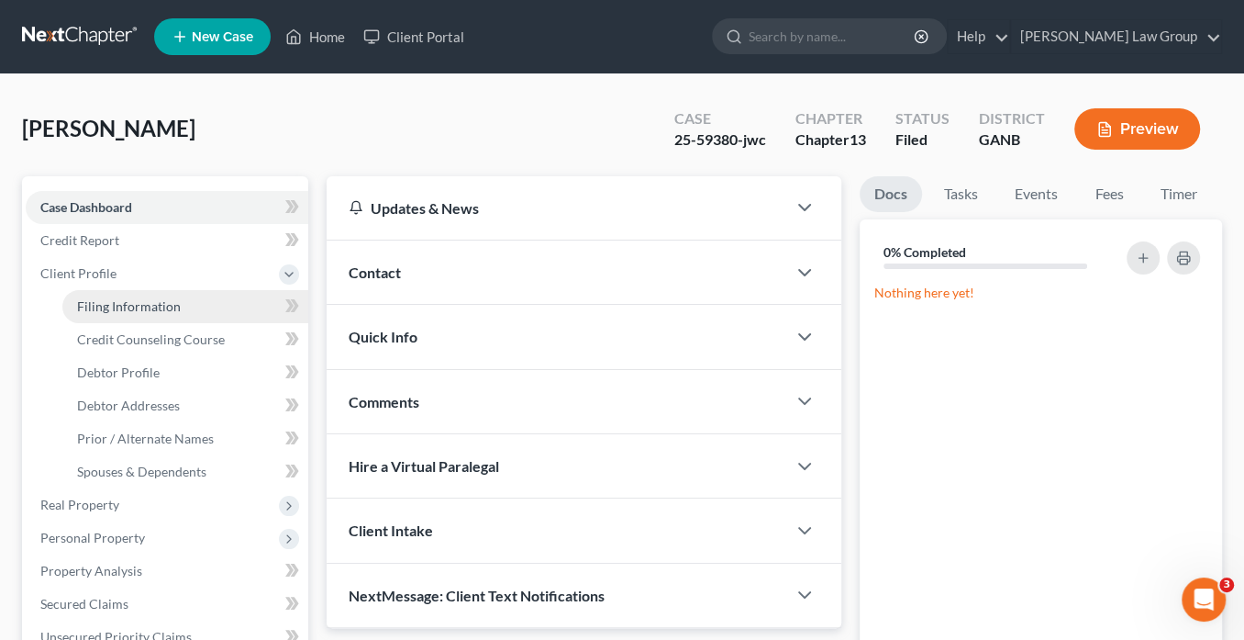
select select "0"
select select "10"
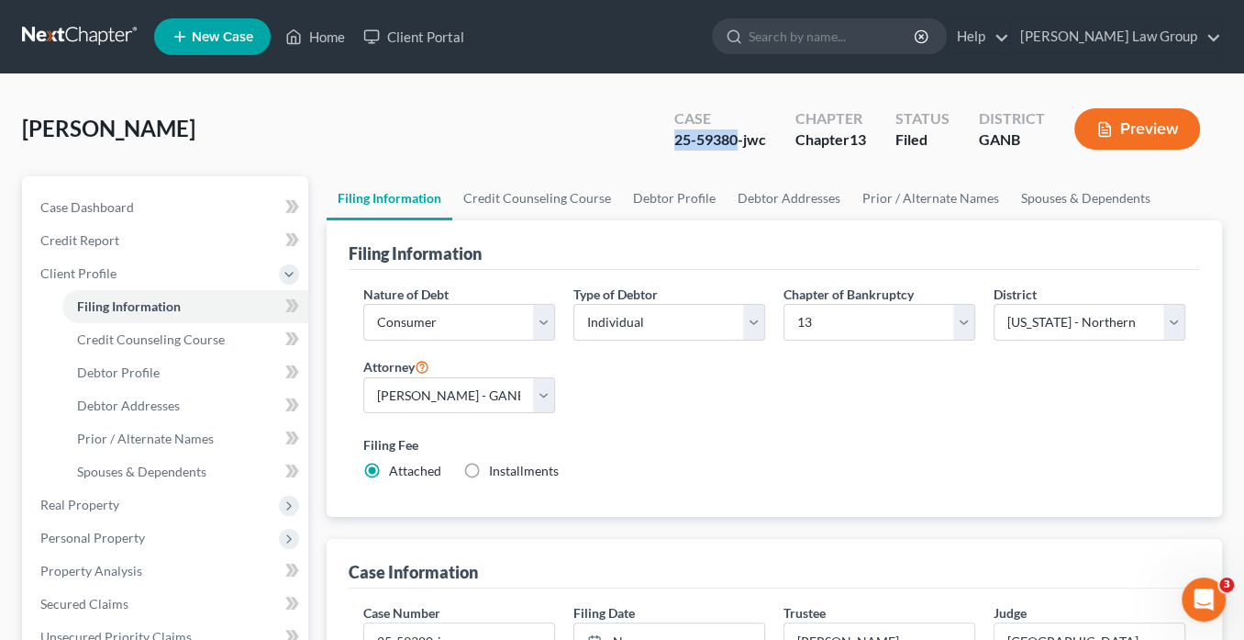
drag, startPoint x: 739, startPoint y: 138, endPoint x: 672, endPoint y: 144, distance: 67.3
click at [672, 144] on div "Case 25-59380-jwc" at bounding box center [720, 131] width 121 height 54
copy div "25-59380"
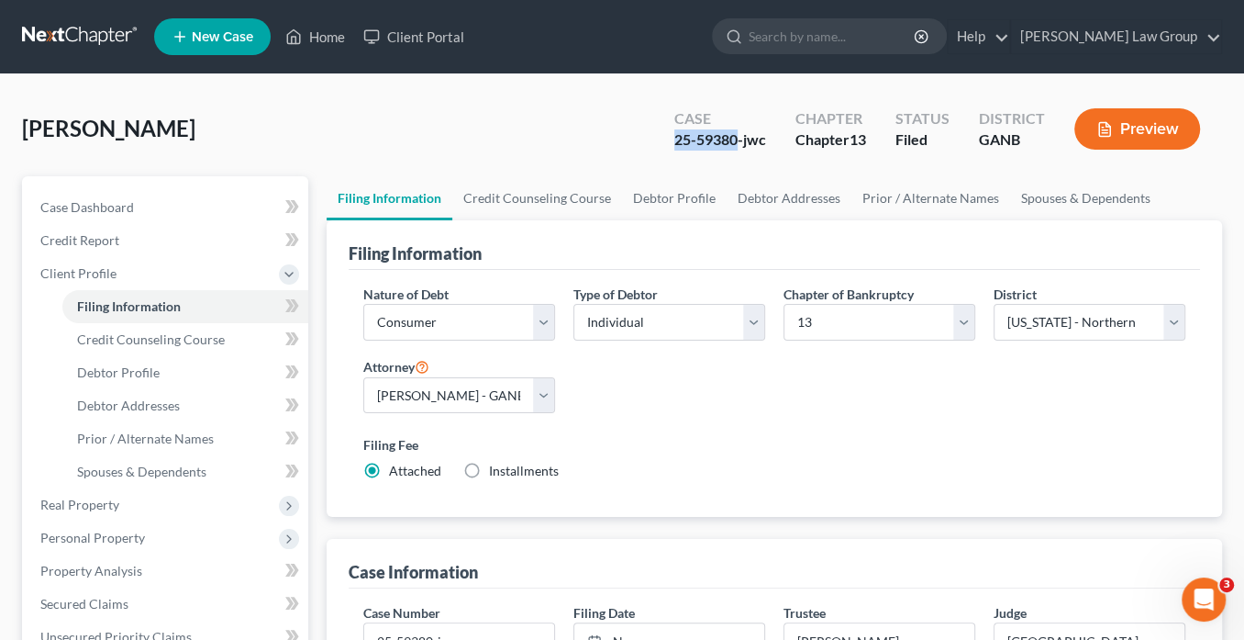
copy div "25-59380"
click at [322, 41] on link "Home" at bounding box center [315, 36] width 78 height 33
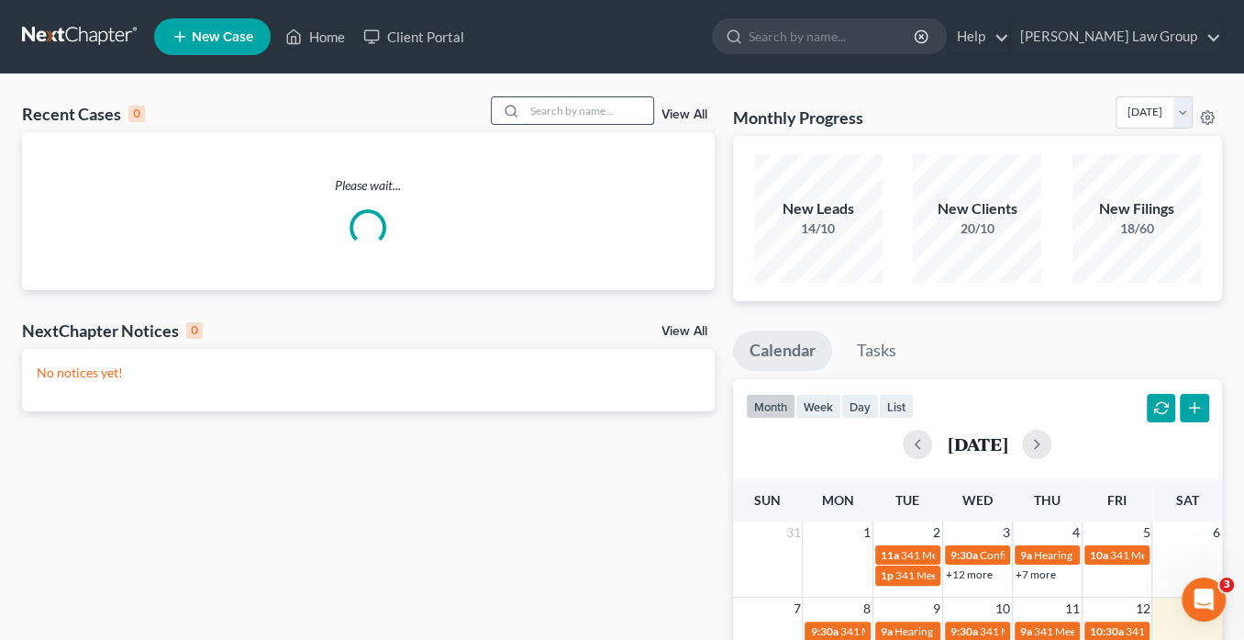
click at [530, 115] on input "search" at bounding box center [589, 110] width 128 height 27
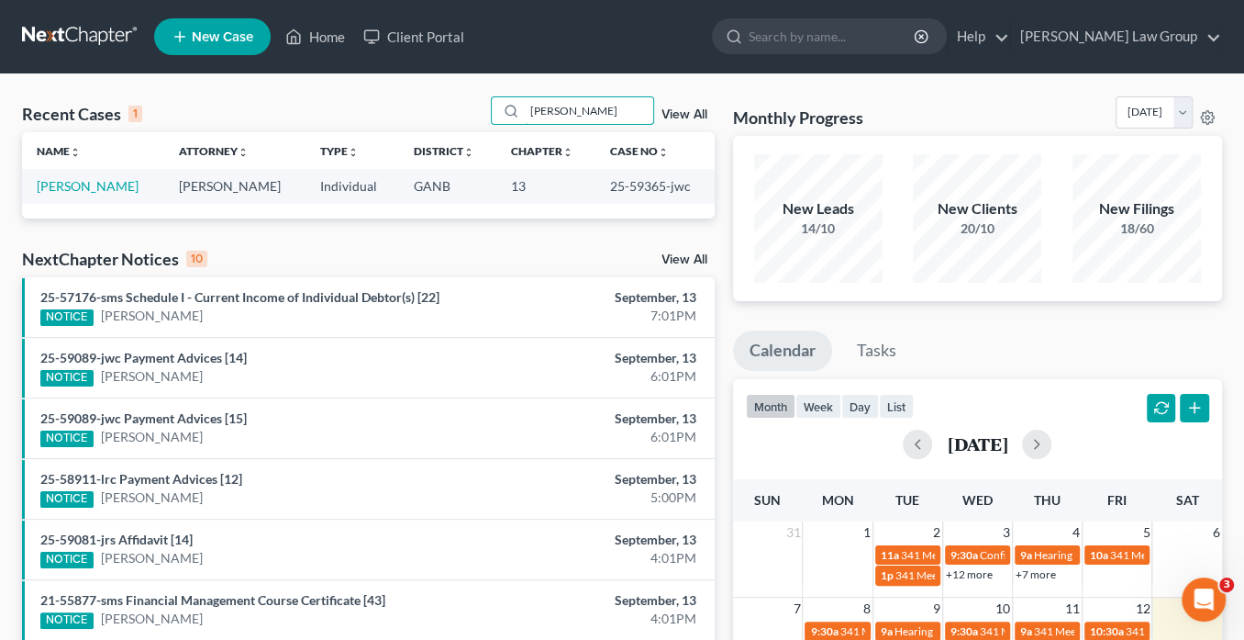
drag, startPoint x: 595, startPoint y: 106, endPoint x: 410, endPoint y: 109, distance: 184.5
click at [410, 109] on div "Recent Cases 1 mathis View All" at bounding box center [368, 114] width 693 height 36
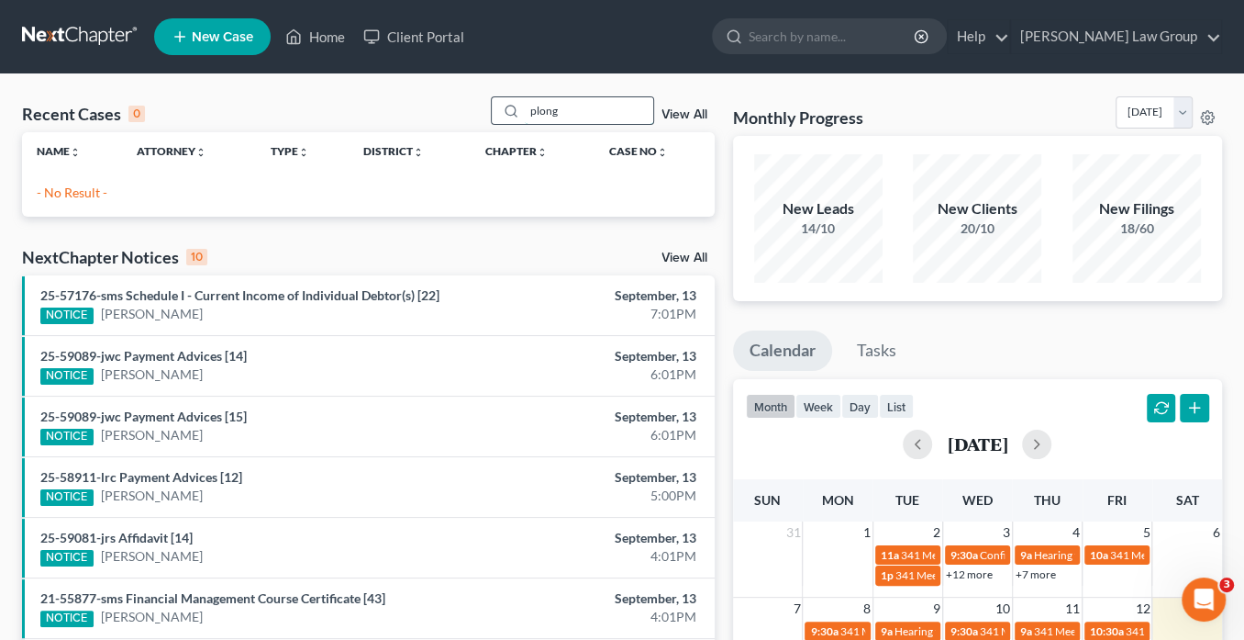
drag, startPoint x: 596, startPoint y: 97, endPoint x: 591, endPoint y: 106, distance: 10.3
click at [596, 101] on input "plong" at bounding box center [589, 110] width 128 height 27
drag, startPoint x: 529, startPoint y: 109, endPoint x: 456, endPoint y: 100, distance: 73.1
click at [456, 103] on div "Recent Cases 0 plong View All" at bounding box center [368, 114] width 693 height 36
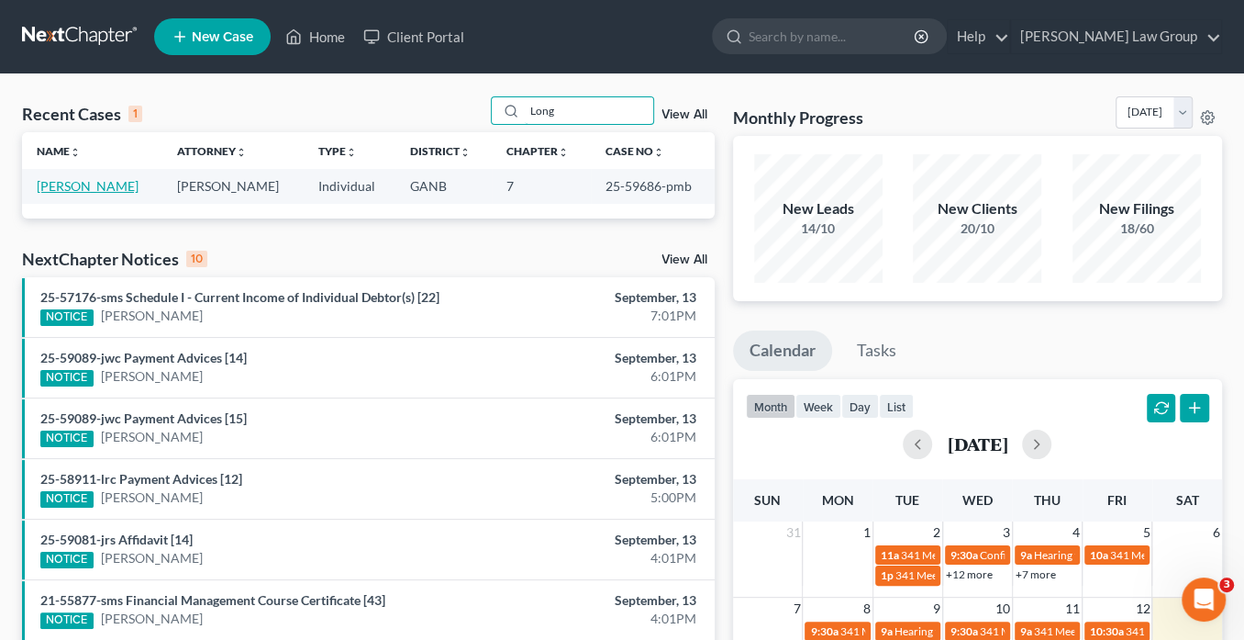
type input "Long"
click at [95, 178] on link "Long, Alisha" at bounding box center [88, 186] width 102 height 16
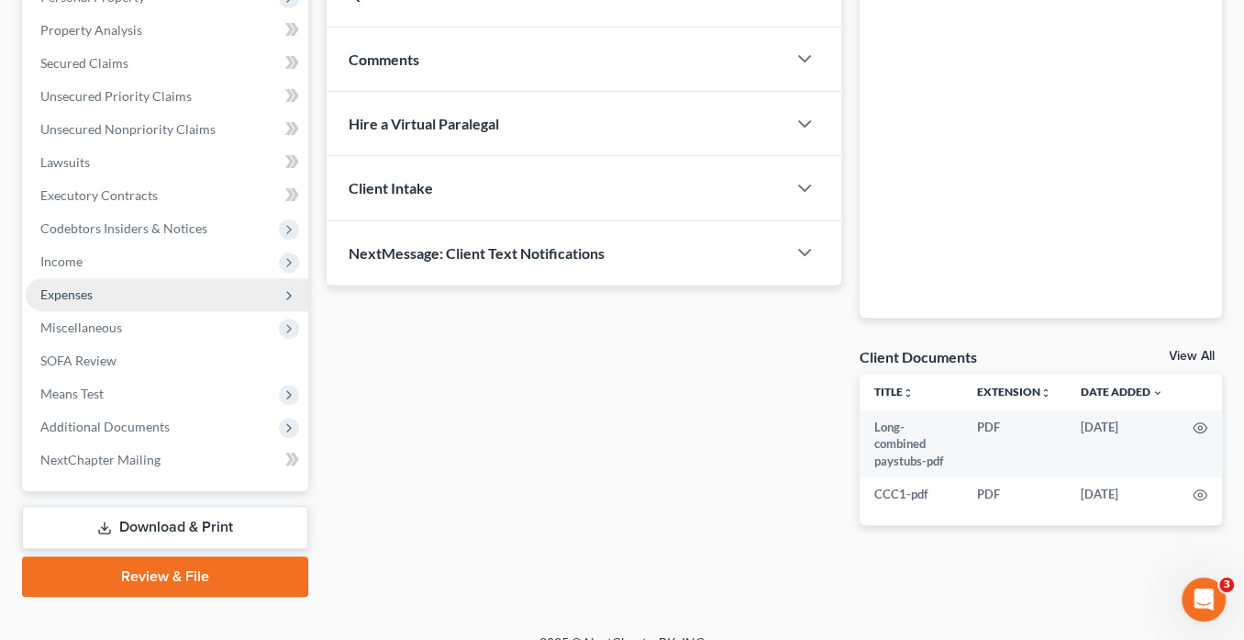
scroll to position [365, 0]
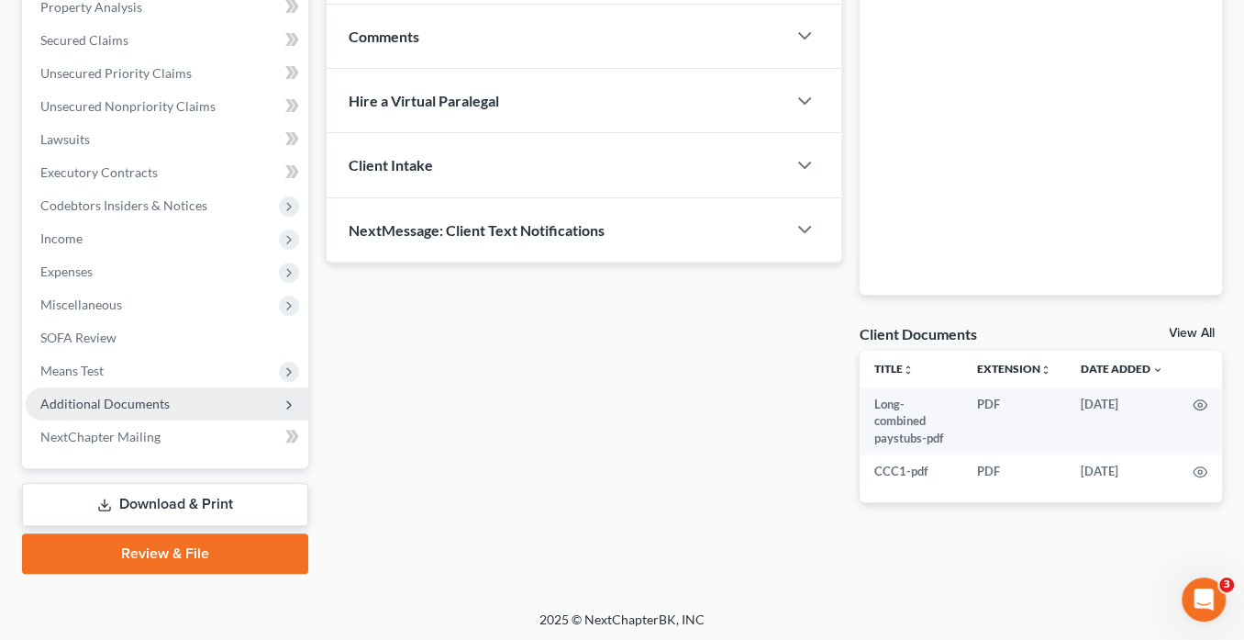
click at [143, 404] on span "Additional Documents" at bounding box center [104, 404] width 129 height 16
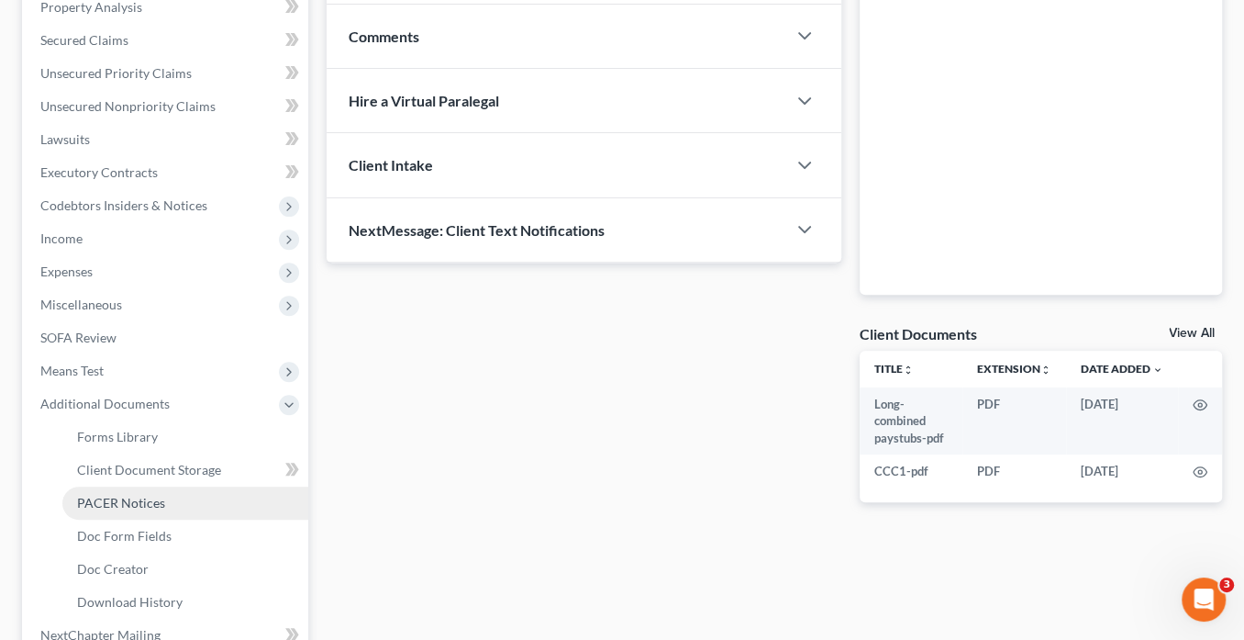
click at [137, 497] on span "PACER Notices" at bounding box center [121, 503] width 88 height 16
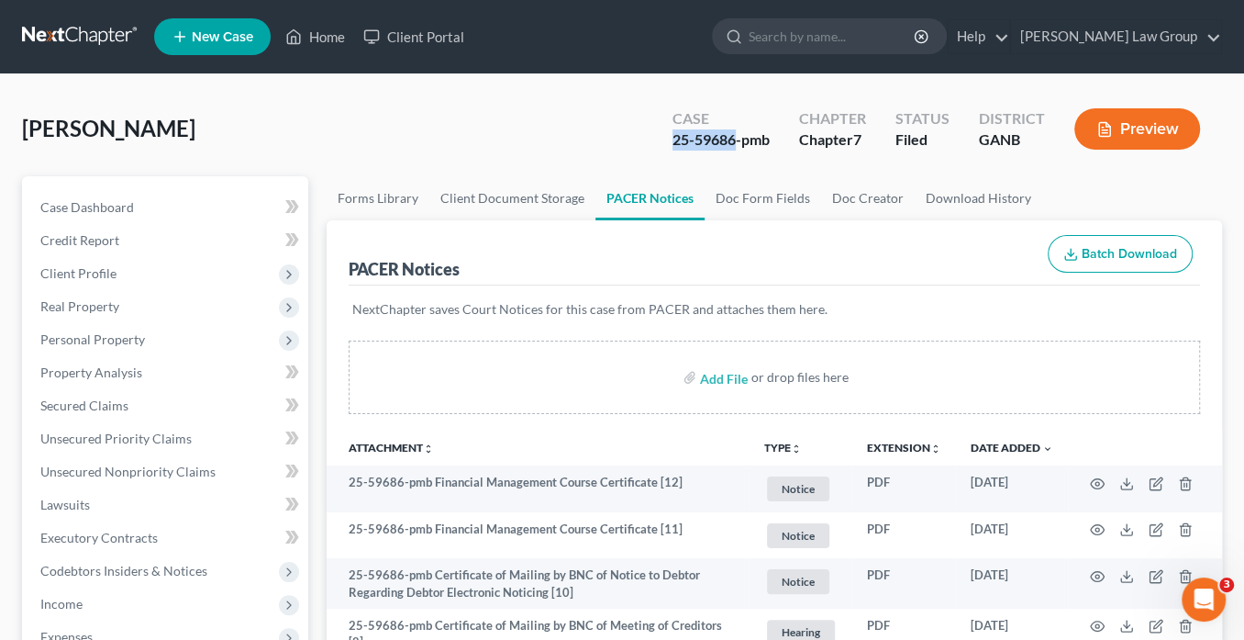
drag, startPoint x: 735, startPoint y: 138, endPoint x: 669, endPoint y: 140, distance: 66.1
click at [669, 140] on div "Case 25-59686-pmb" at bounding box center [721, 131] width 127 height 54
copy div "25-59686"
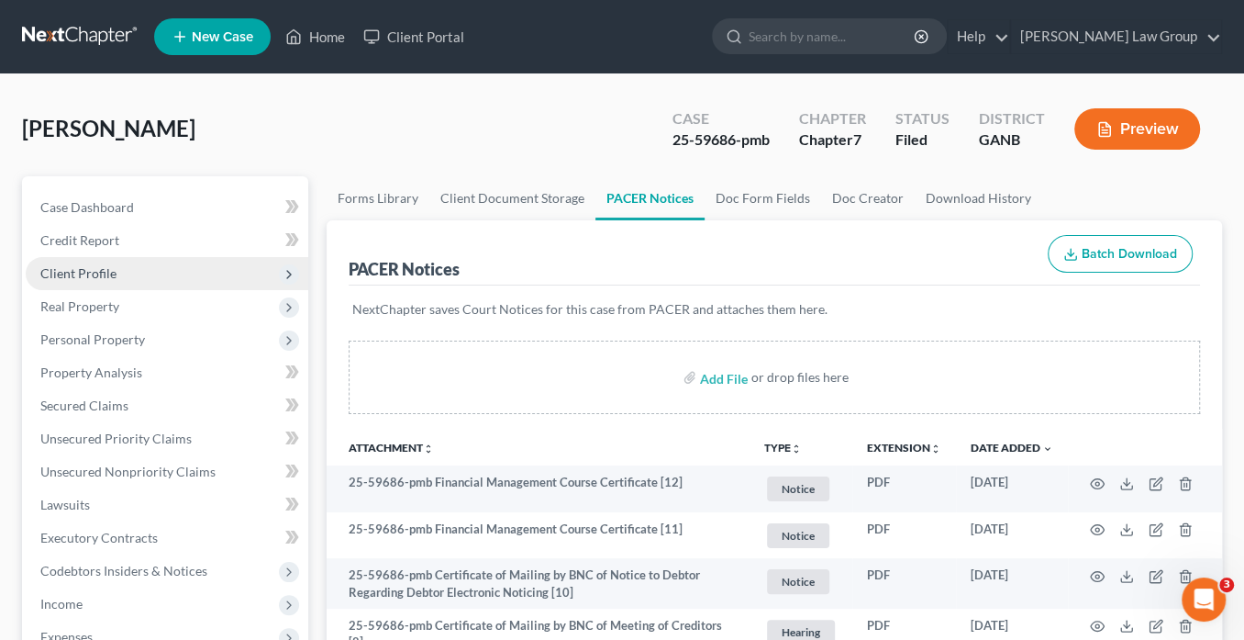
click at [115, 271] on span "Client Profile" at bounding box center [167, 273] width 283 height 33
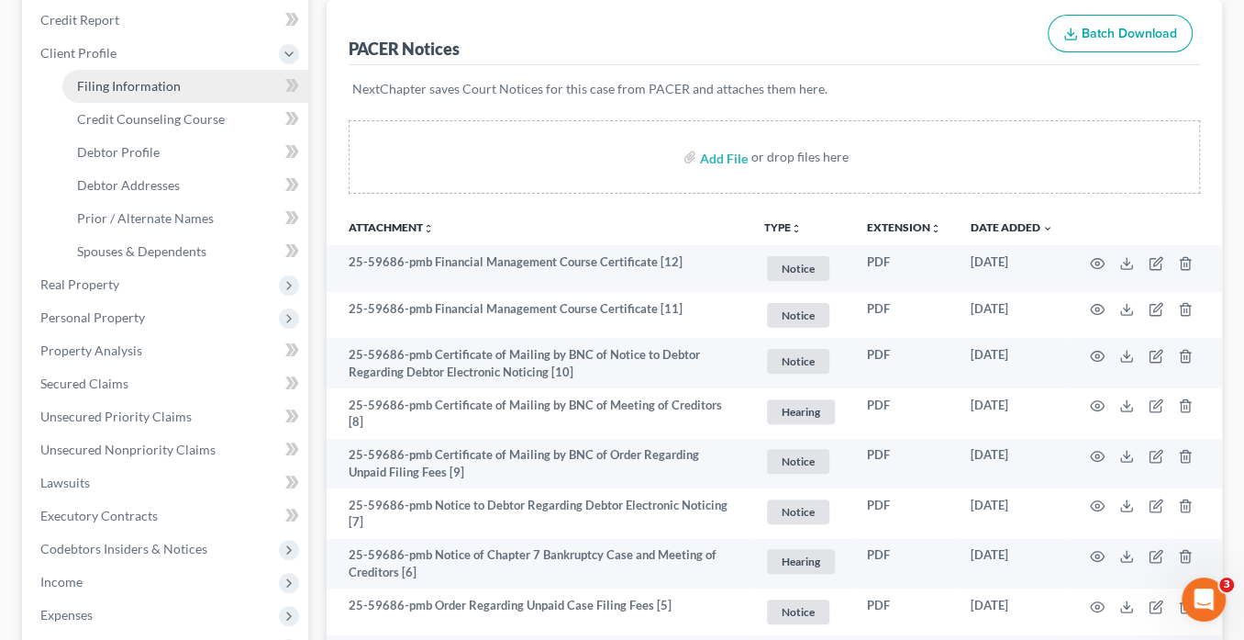
click at [154, 81] on span "Filing Information" at bounding box center [129, 86] width 104 height 16
select select "1"
select select "0"
select select "19"
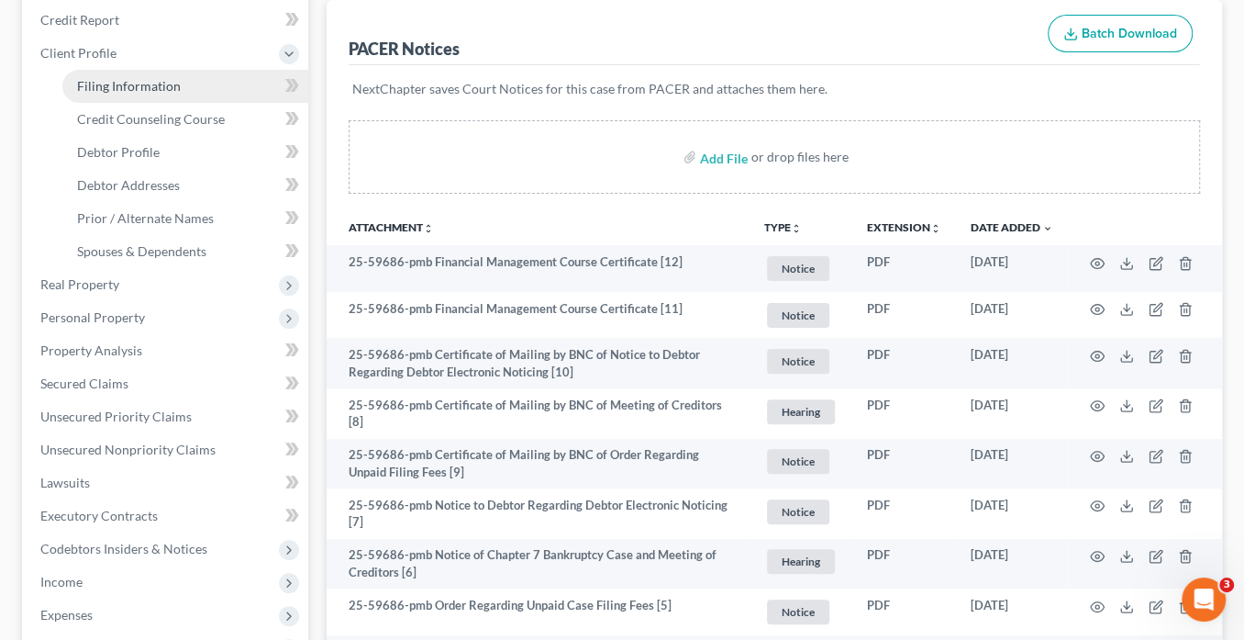
select select "0"
select select "10"
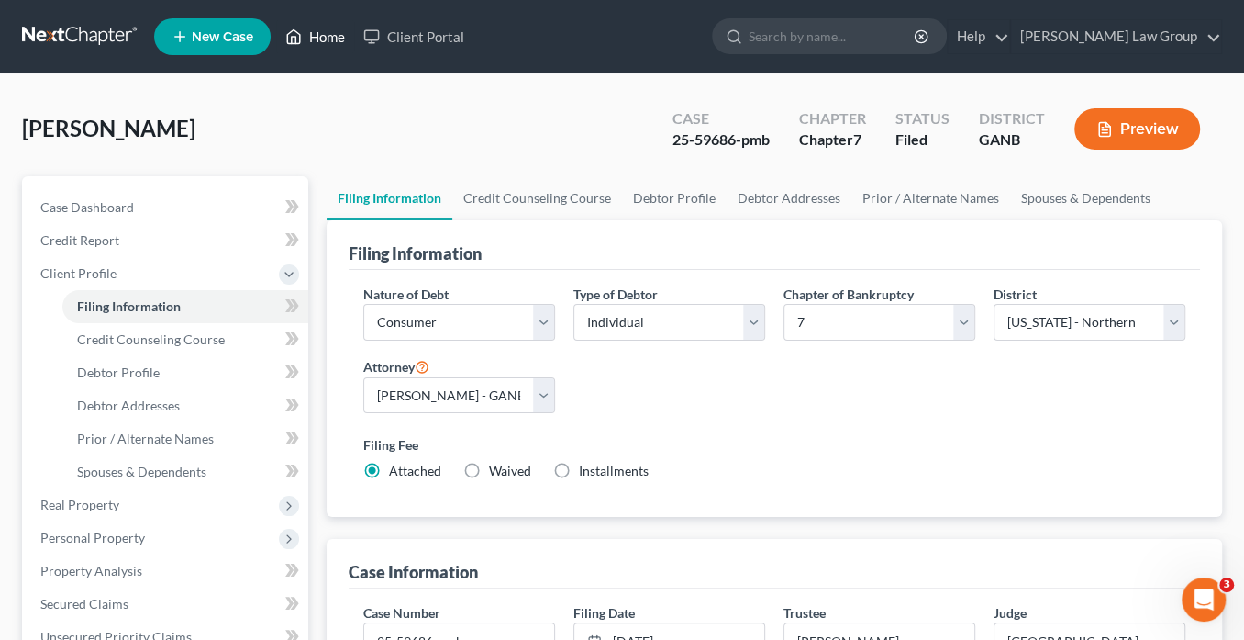
click at [328, 40] on link "Home" at bounding box center [315, 36] width 78 height 33
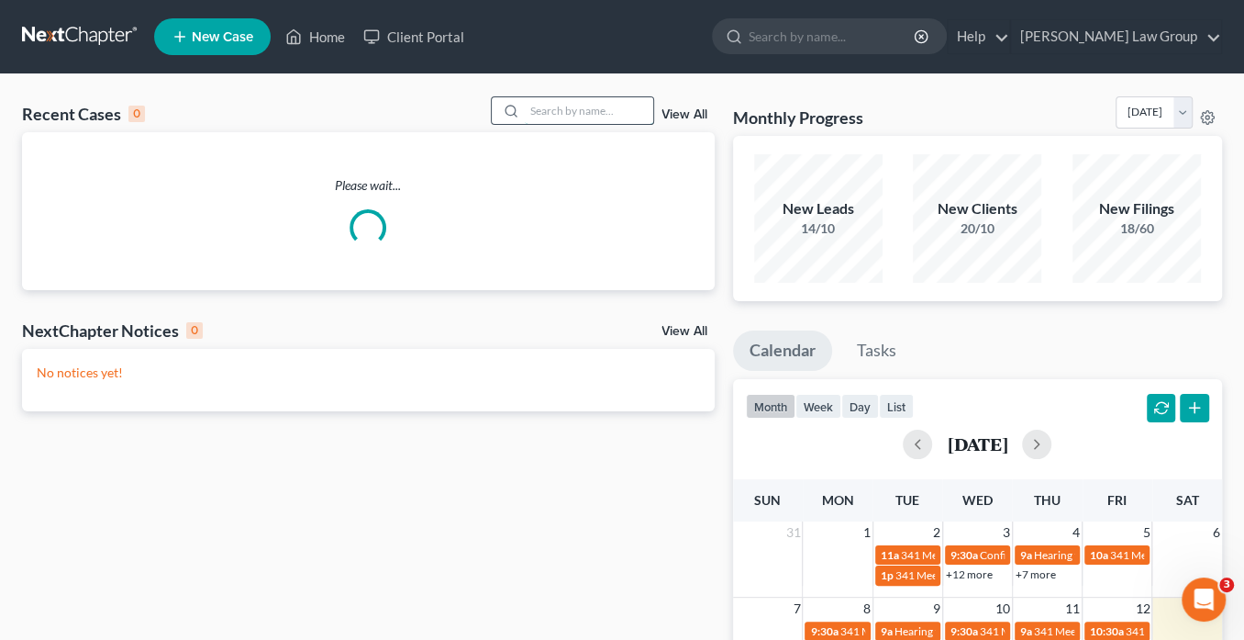
click at [537, 110] on input "search" at bounding box center [589, 110] width 128 height 27
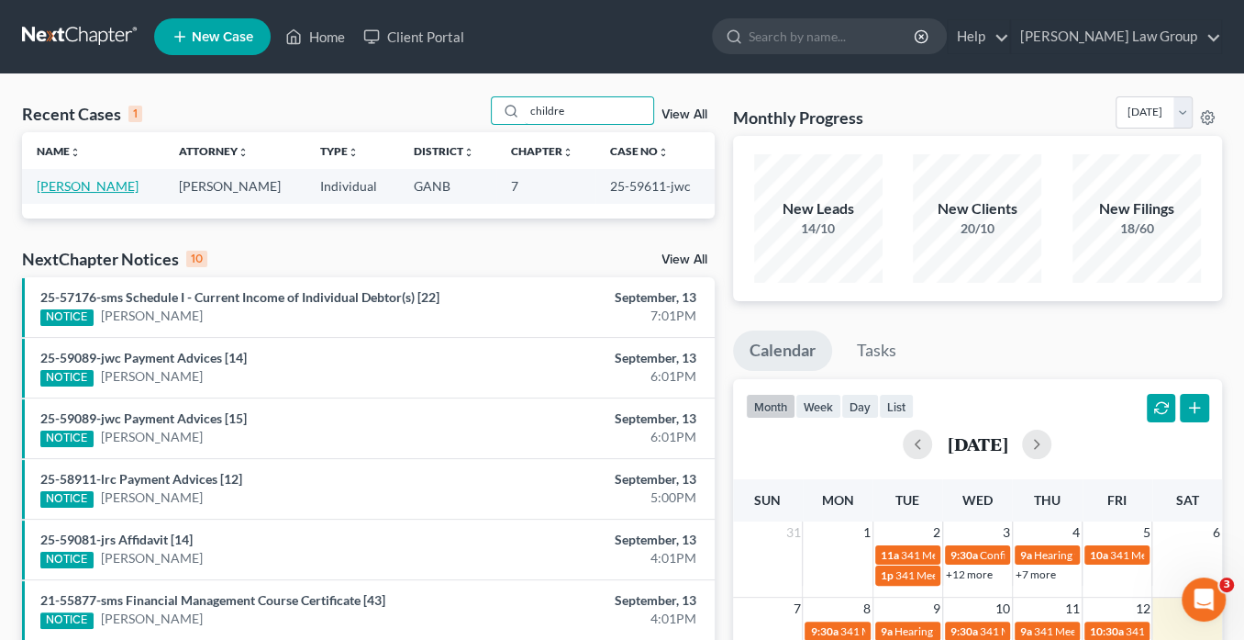
type input "childre"
click at [103, 184] on link "Childress, Andrea" at bounding box center [88, 186] width 102 height 16
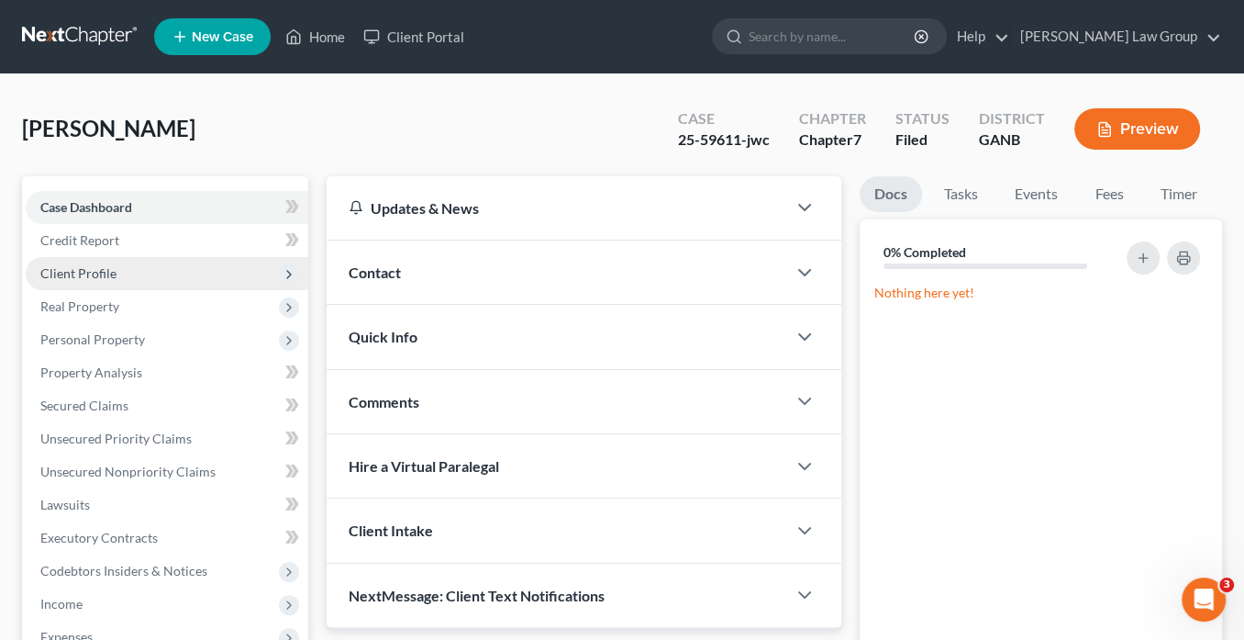
click at [91, 272] on span "Client Profile" at bounding box center [78, 273] width 76 height 16
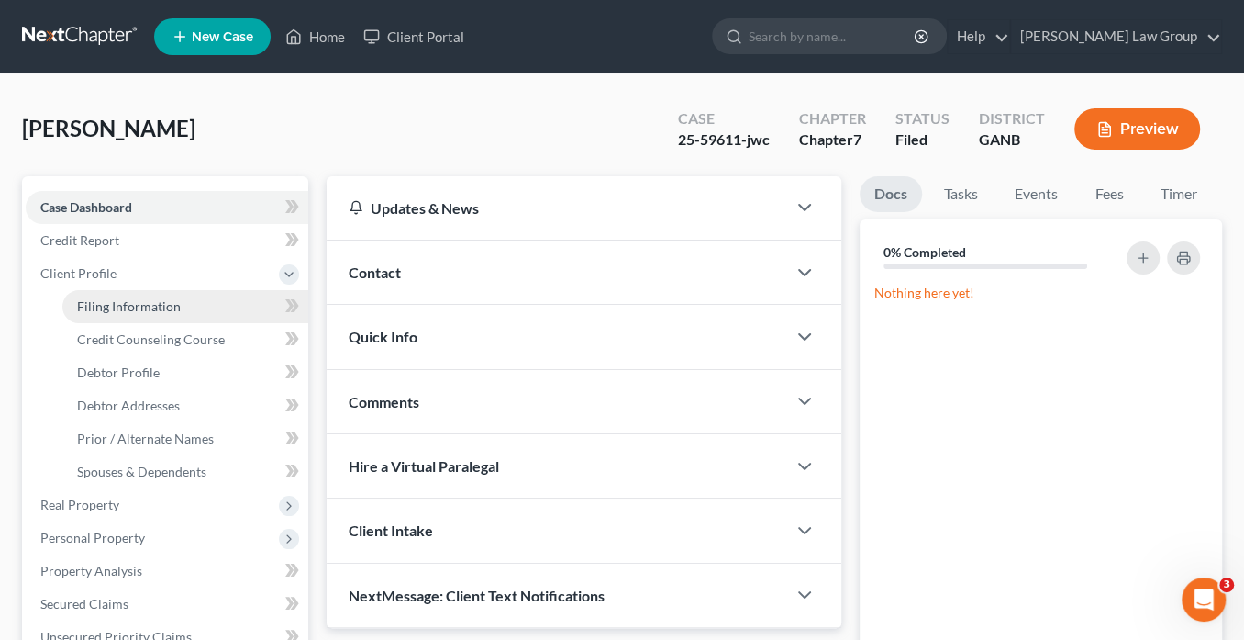
click at [155, 305] on span "Filing Information" at bounding box center [129, 306] width 104 height 16
select select "1"
select select "0"
select select "19"
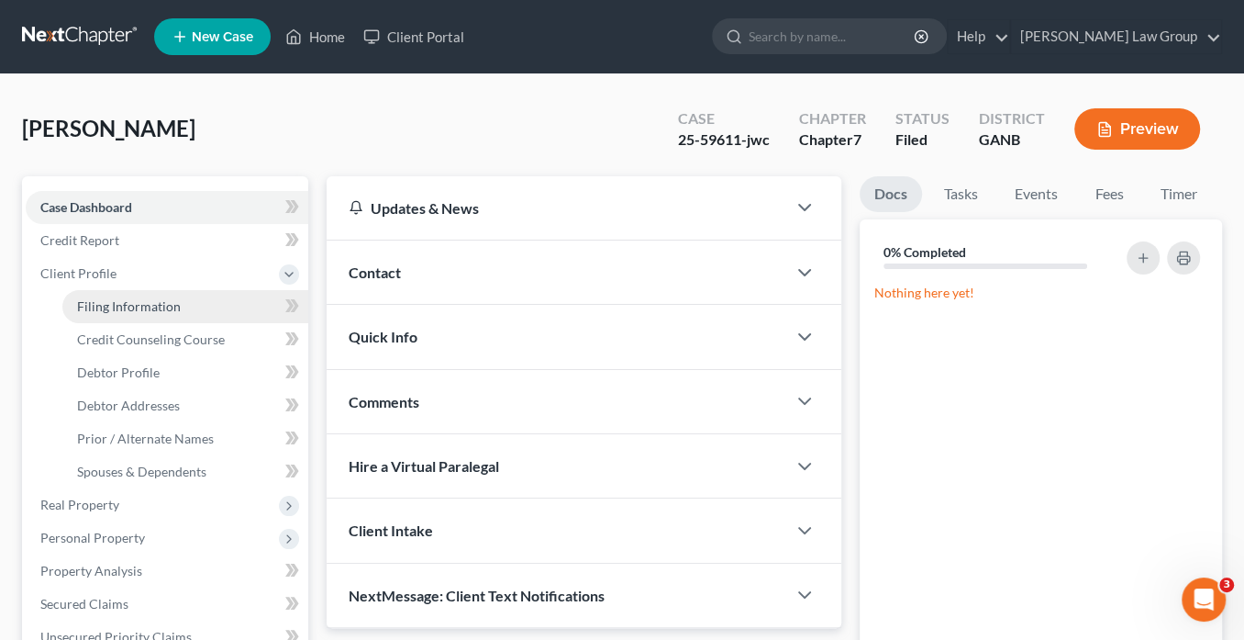
select select "0"
select select "10"
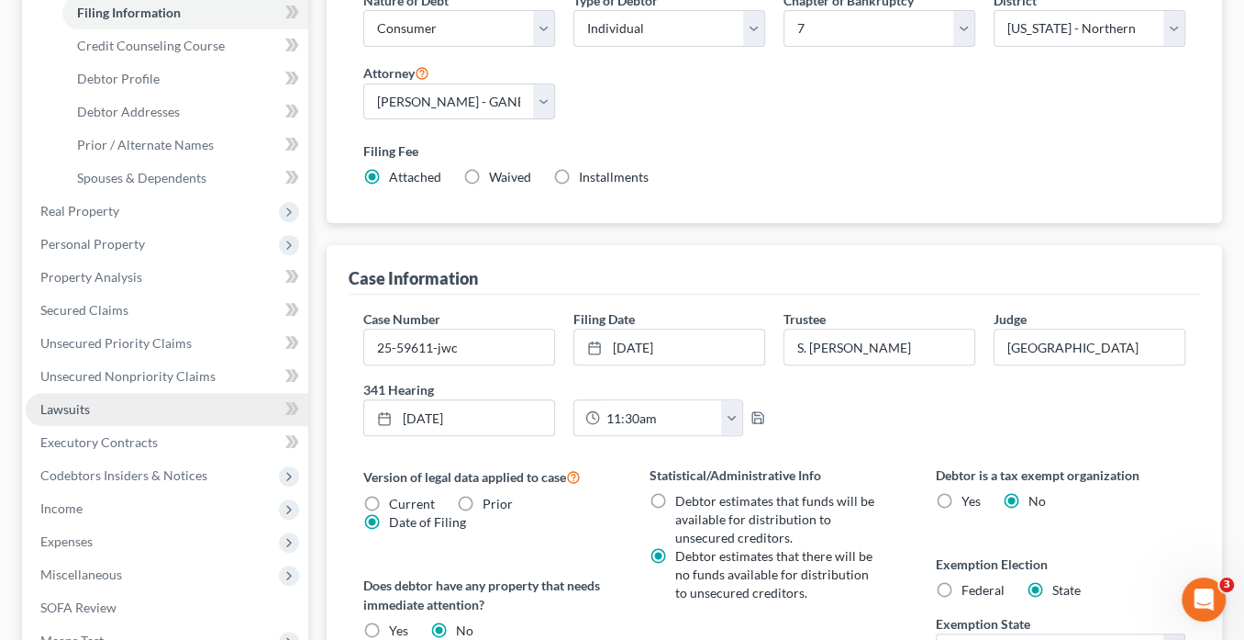
scroll to position [367, 0]
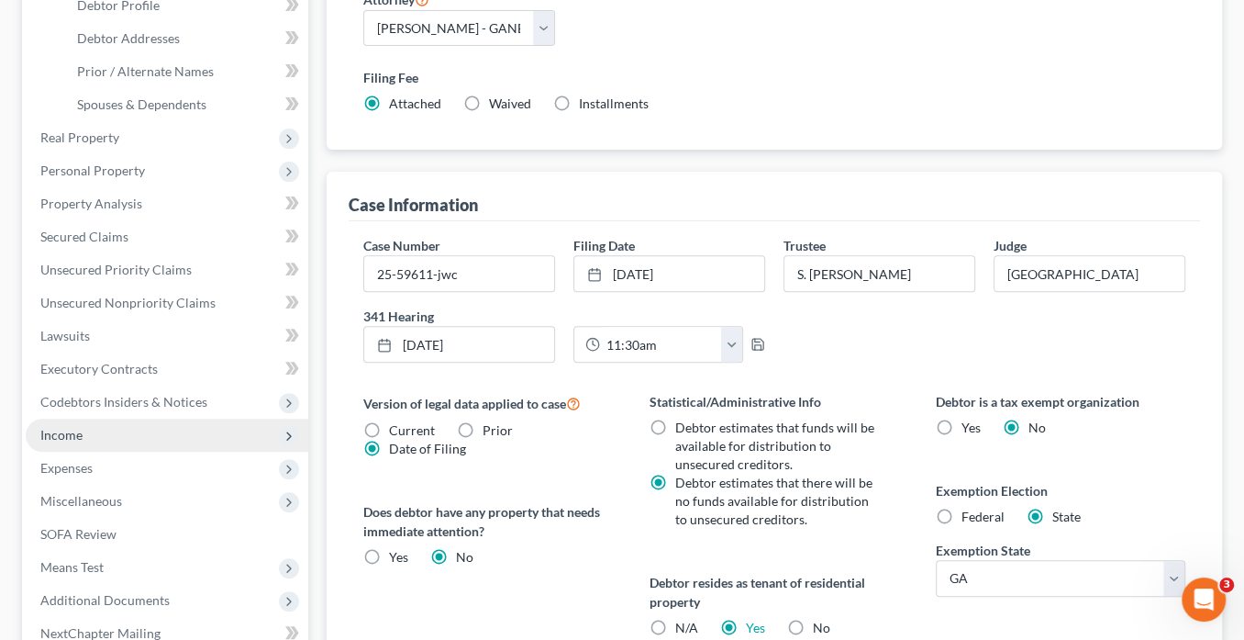
click at [93, 430] on span "Income" at bounding box center [167, 435] width 283 height 33
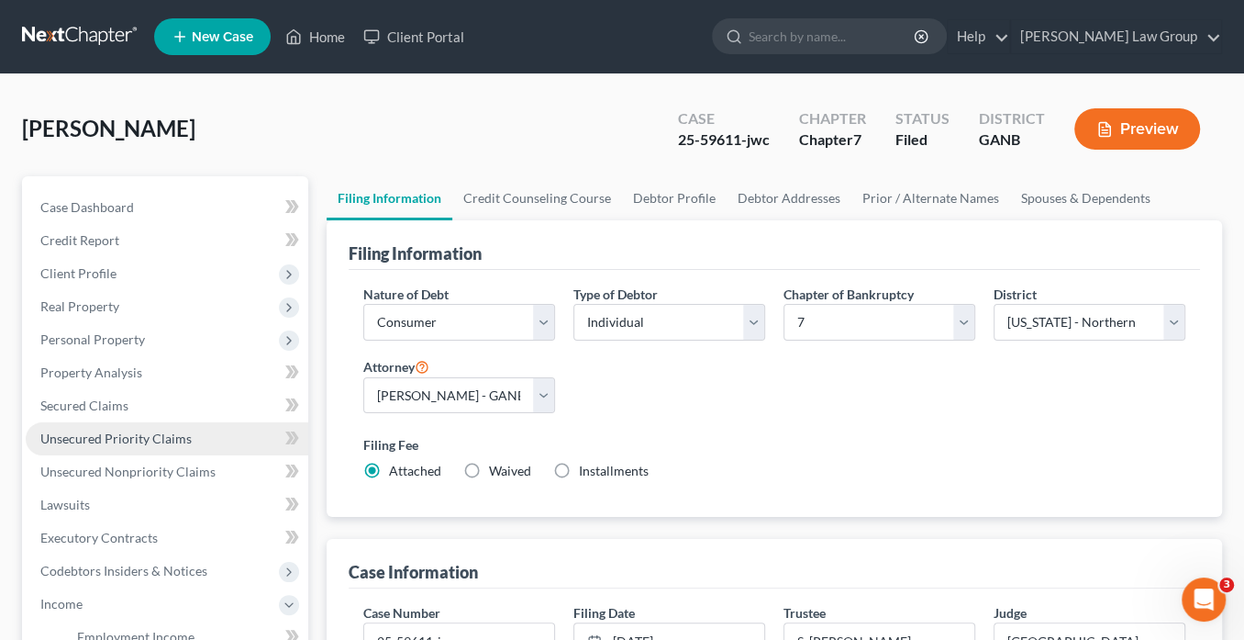
scroll to position [147, 0]
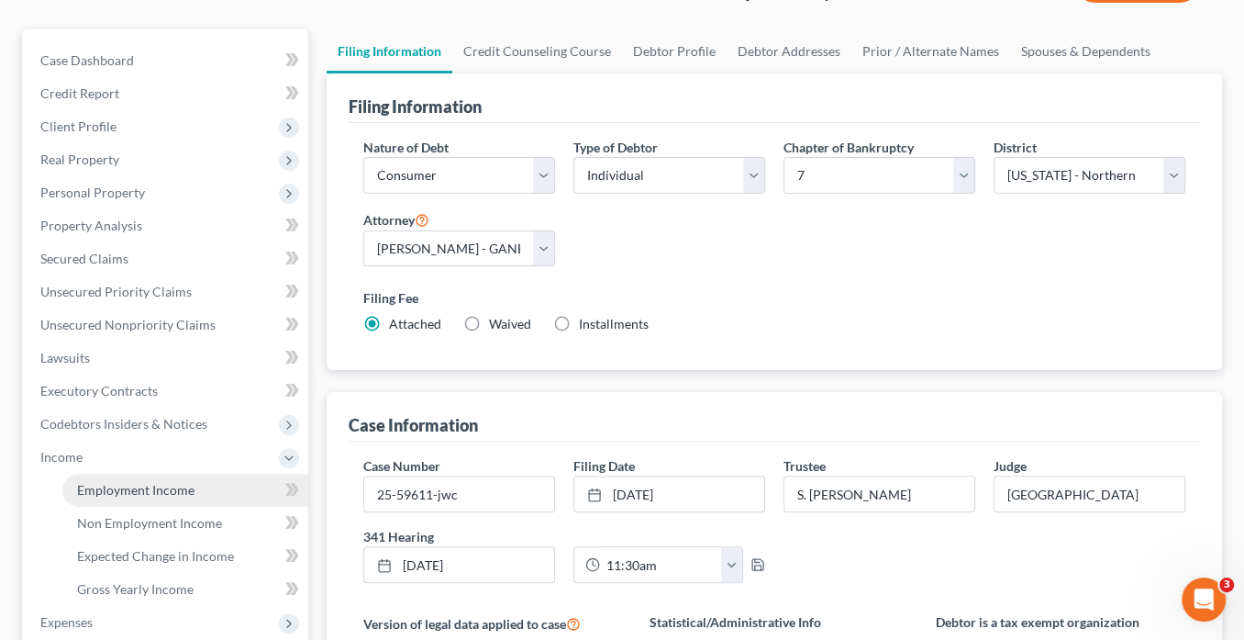
click at [118, 488] on span "Employment Income" at bounding box center [135, 490] width 117 height 16
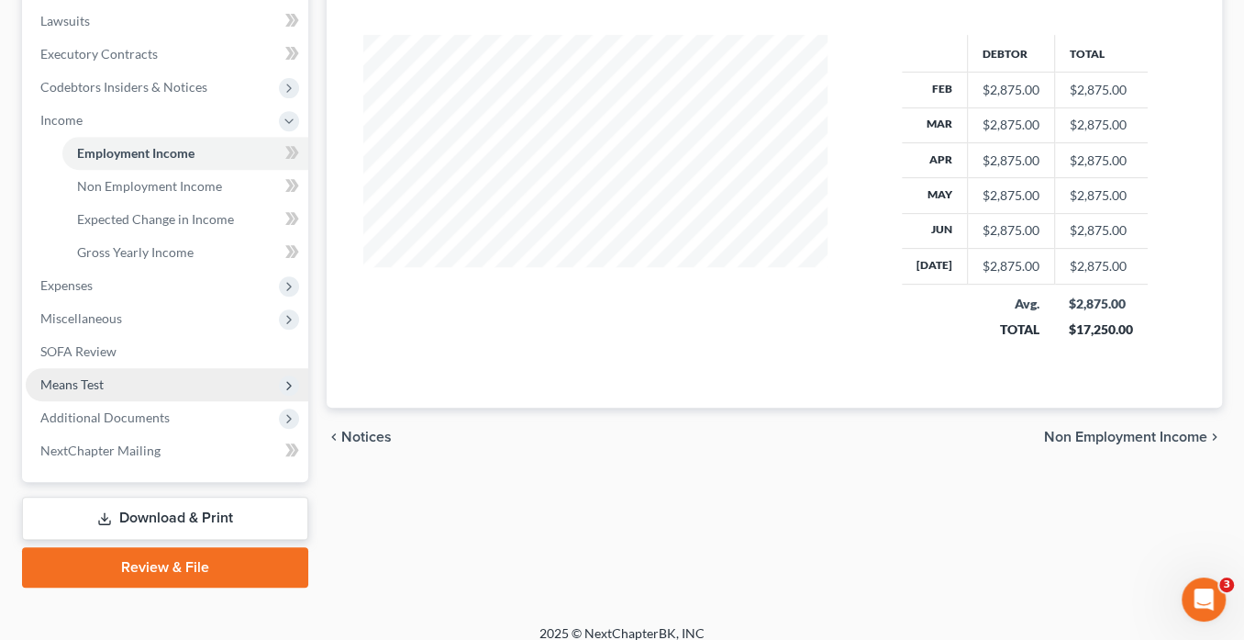
scroll to position [497, 0]
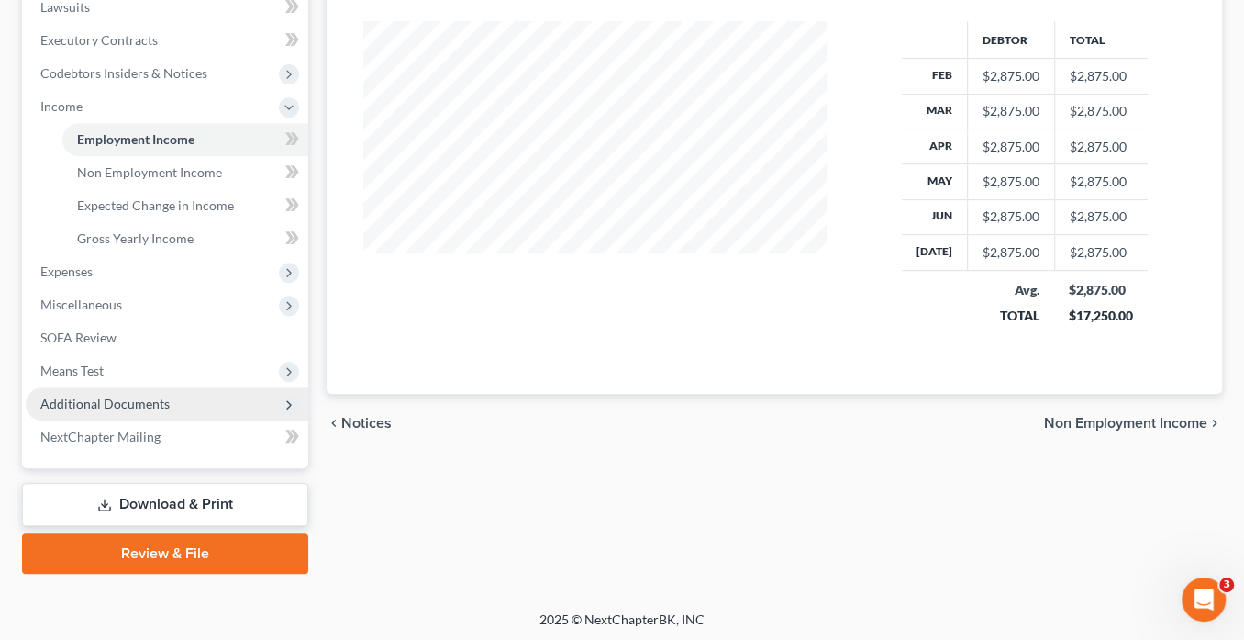
click at [194, 395] on span "Additional Documents" at bounding box center [167, 403] width 283 height 33
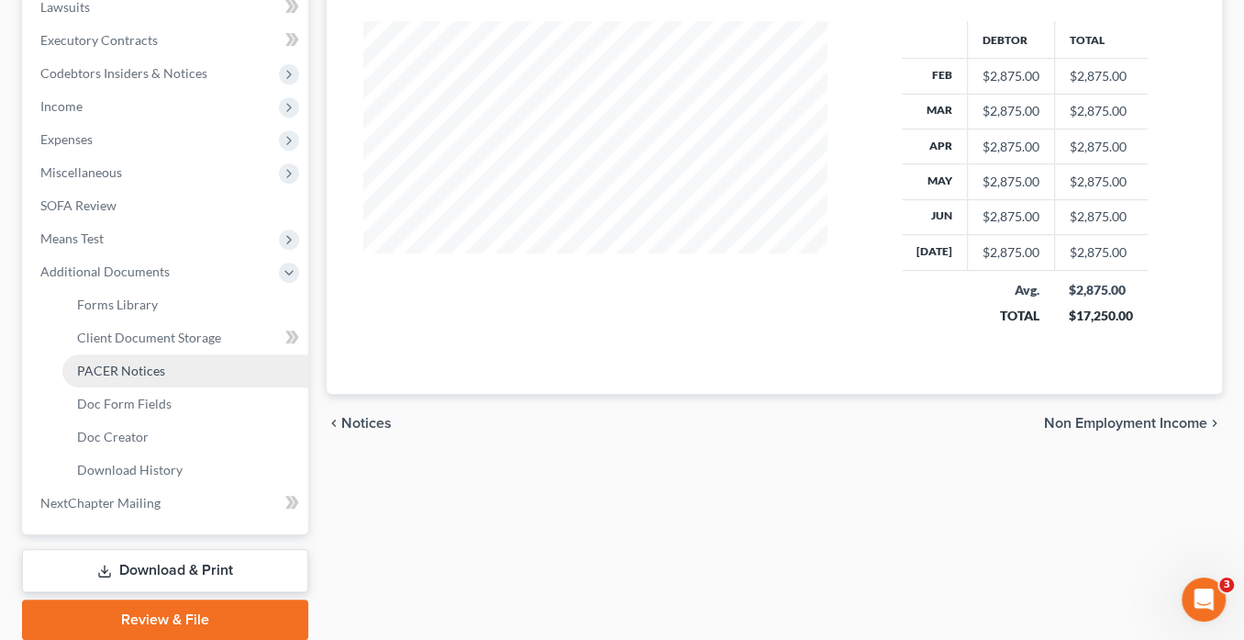
click at [153, 371] on span "PACER Notices" at bounding box center [121, 371] width 88 height 16
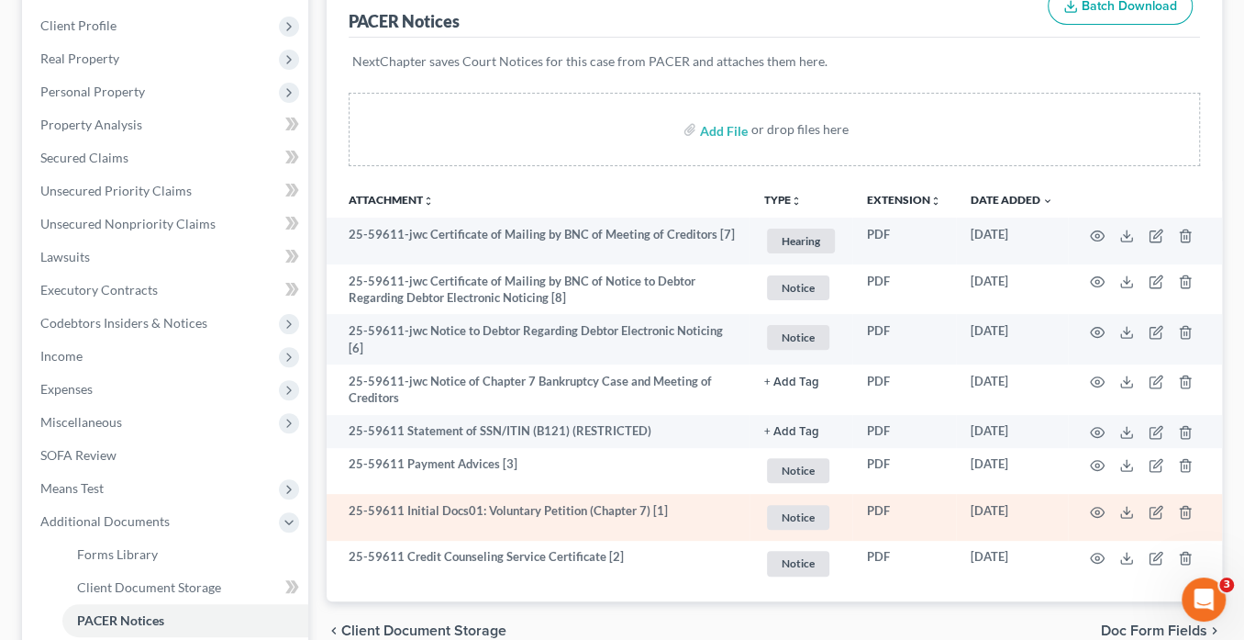
scroll to position [294, 0]
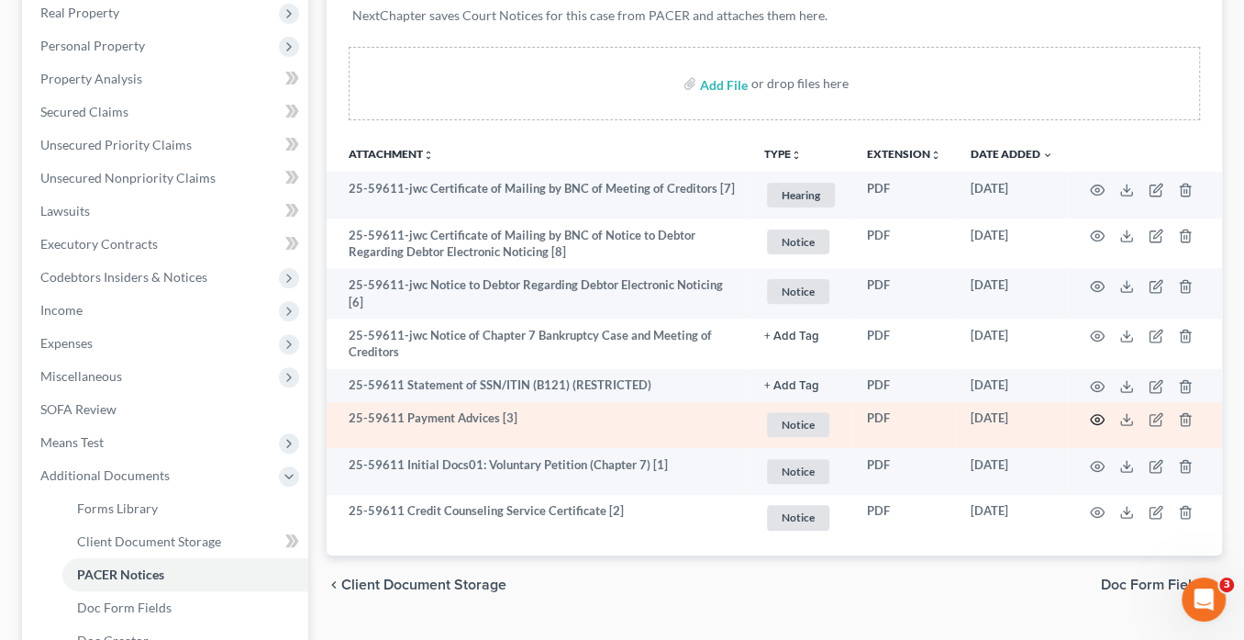
click at [1097, 418] on circle "button" at bounding box center [1098, 420] width 4 height 4
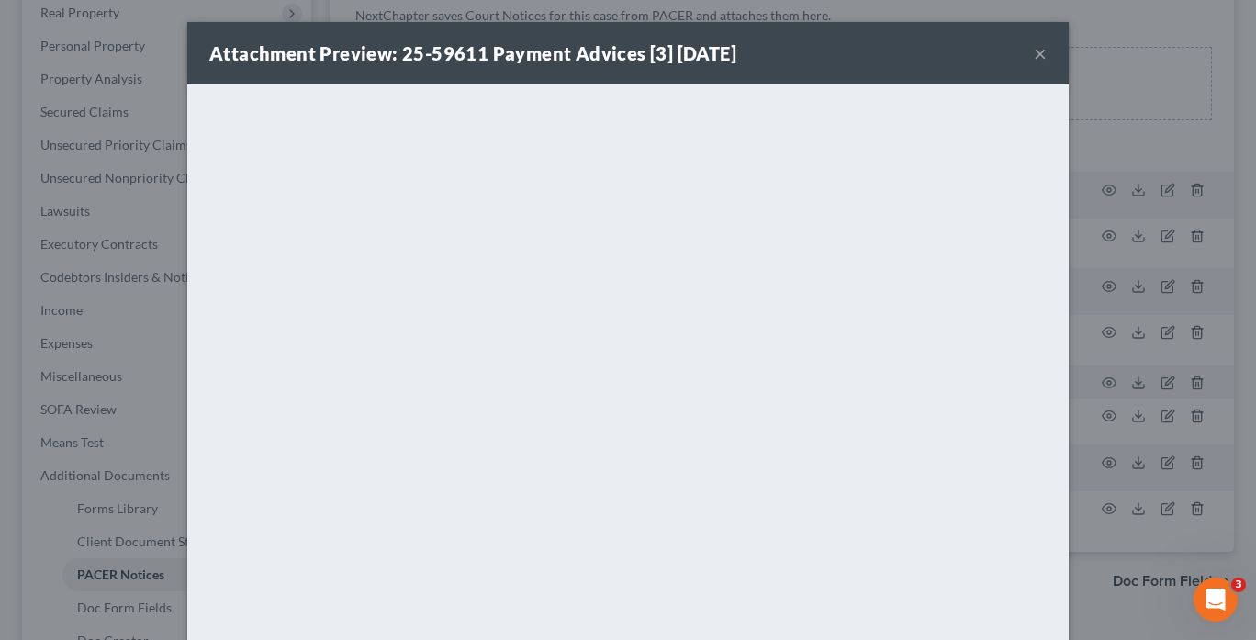
click at [1033, 55] on button "×" at bounding box center [1039, 53] width 13 height 22
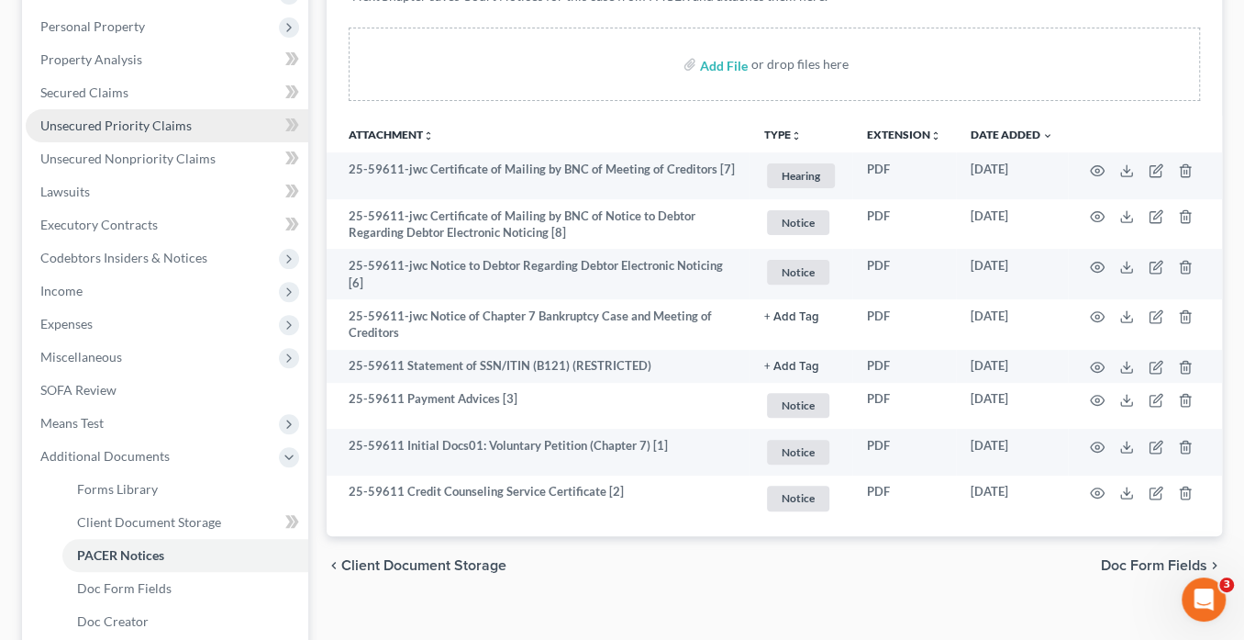
scroll to position [367, 0]
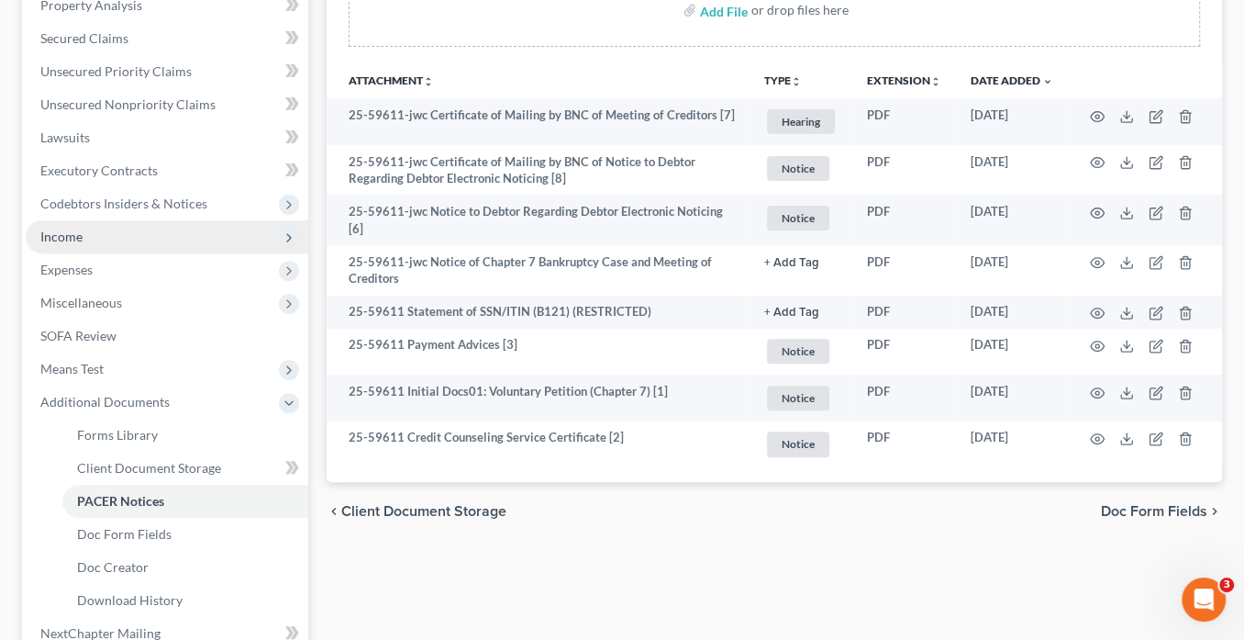
click at [51, 237] on span "Income" at bounding box center [61, 237] width 42 height 16
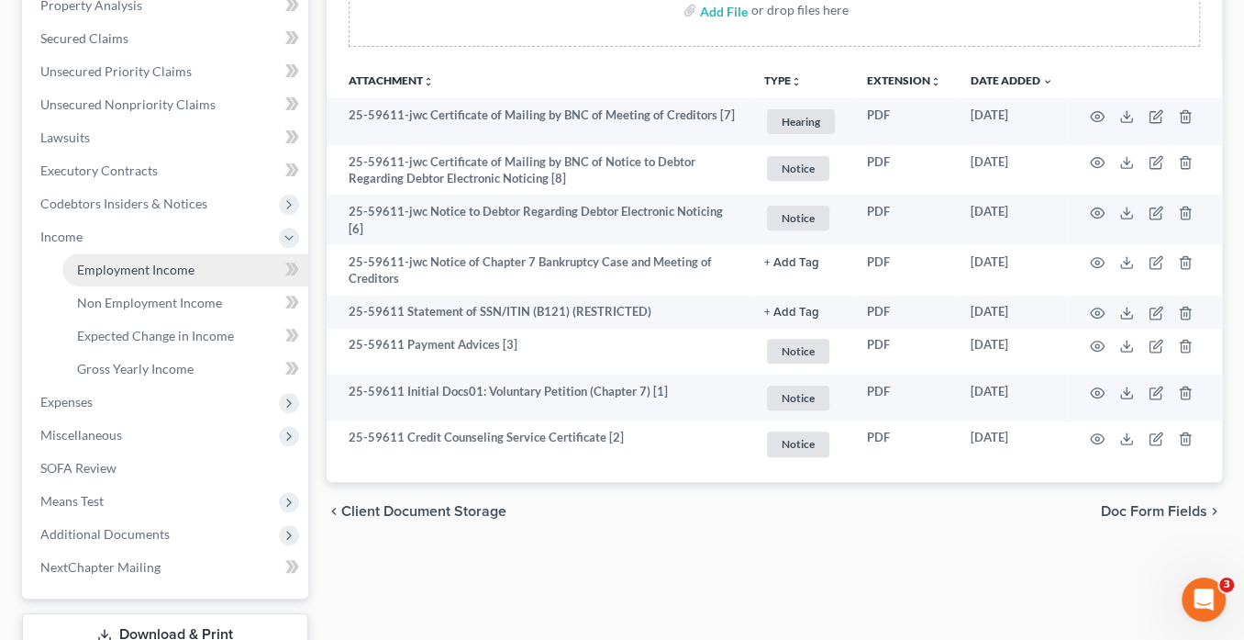
click at [141, 271] on span "Employment Income" at bounding box center [135, 270] width 117 height 16
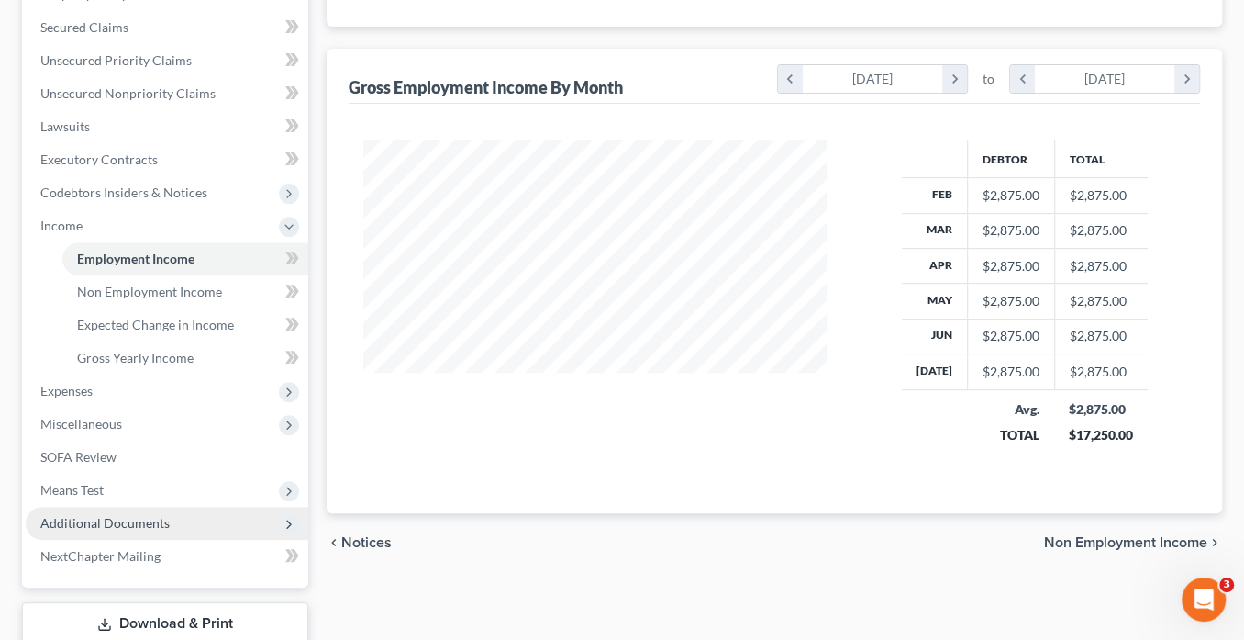
scroll to position [497, 0]
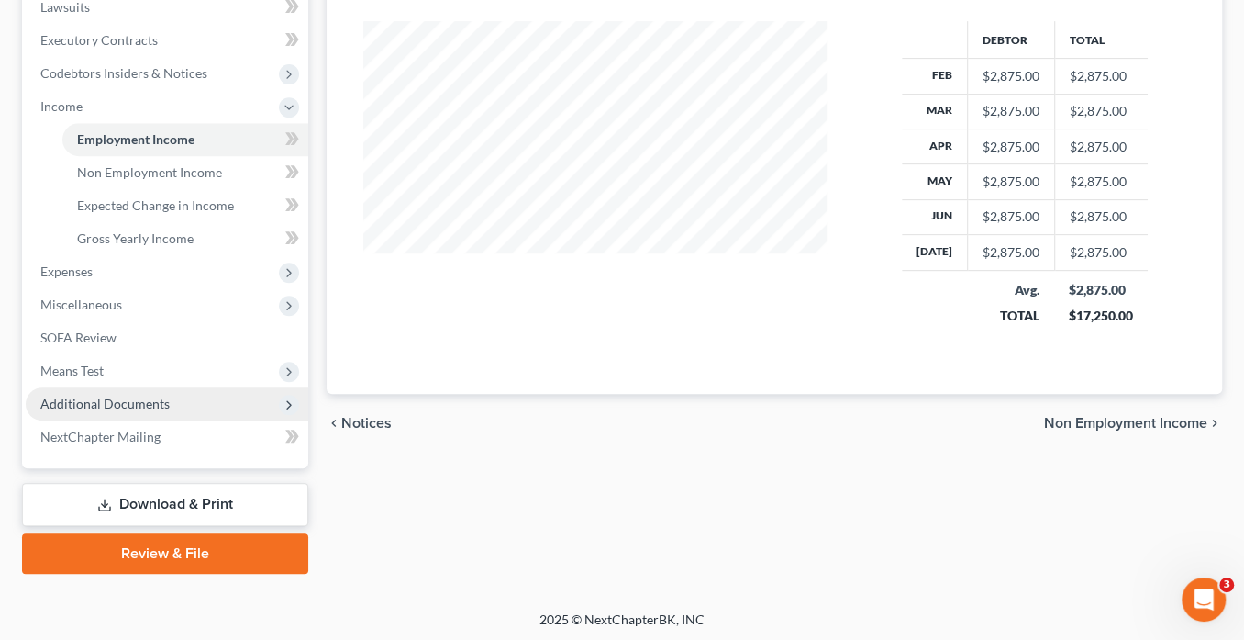
click at [126, 403] on span "Additional Documents" at bounding box center [104, 404] width 129 height 16
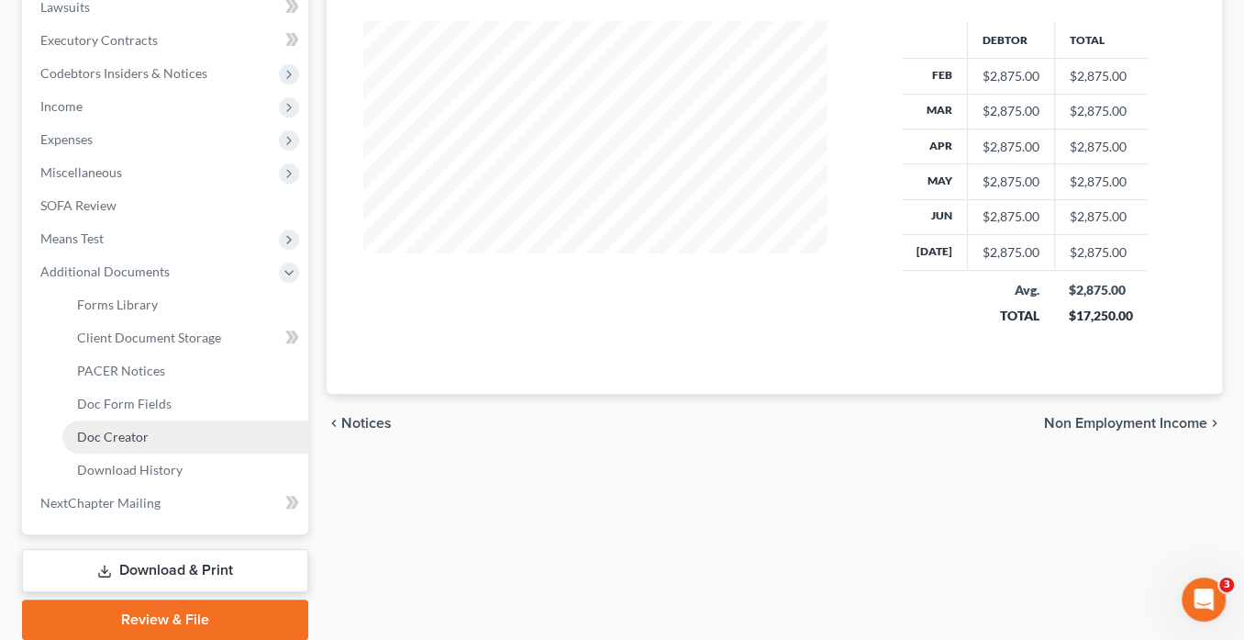
click at [134, 426] on link "Doc Creator" at bounding box center [185, 436] width 246 height 33
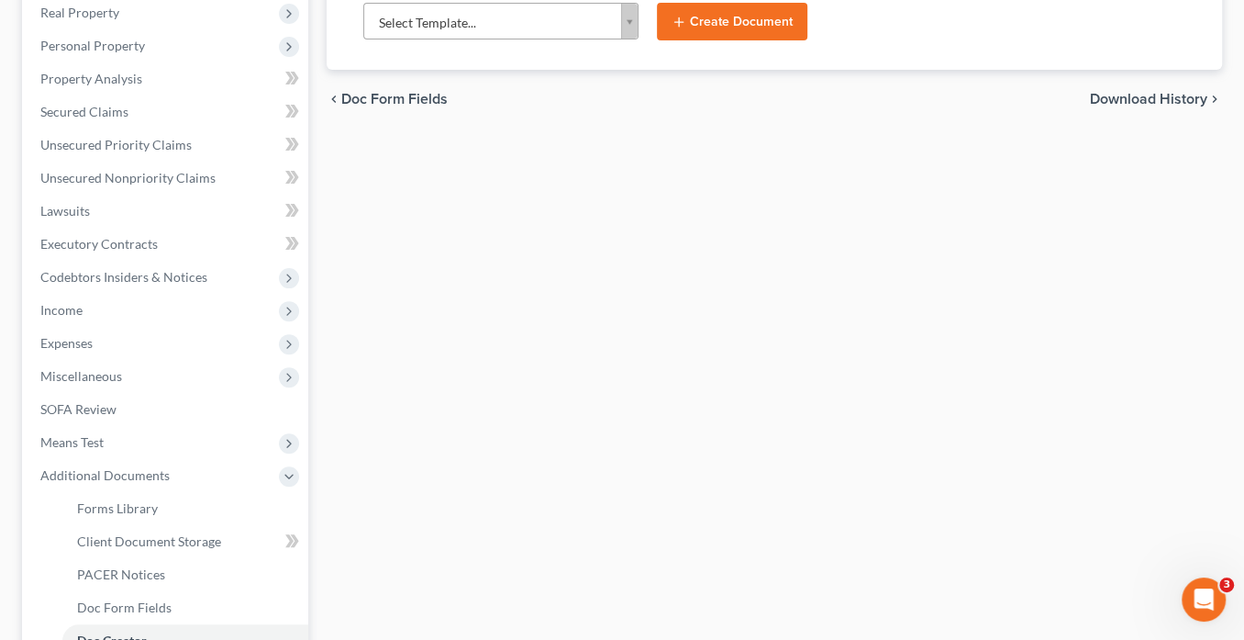
scroll to position [564, 0]
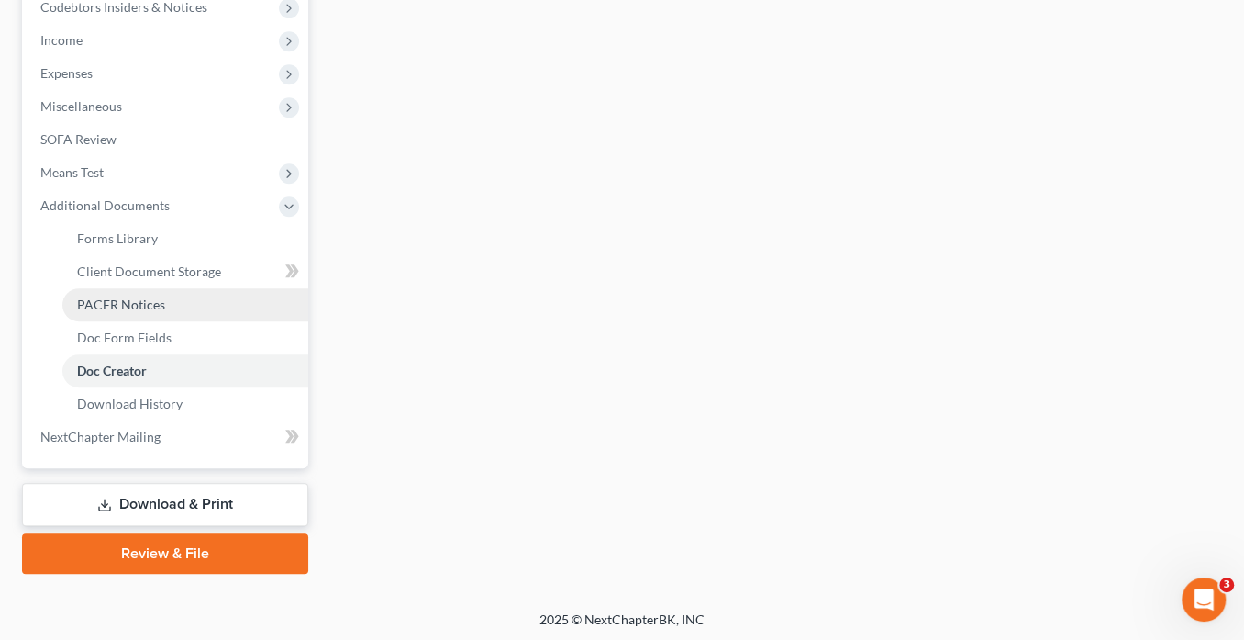
click at [151, 296] on span "PACER Notices" at bounding box center [121, 304] width 88 height 16
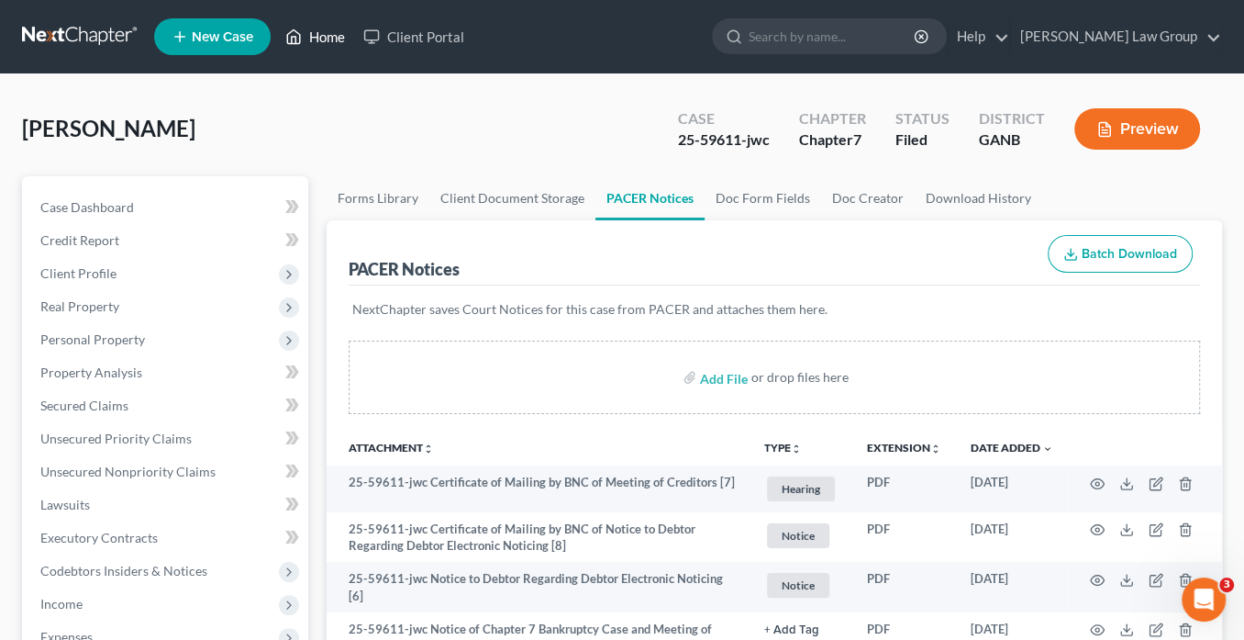
click at [331, 40] on link "Home" at bounding box center [315, 36] width 78 height 33
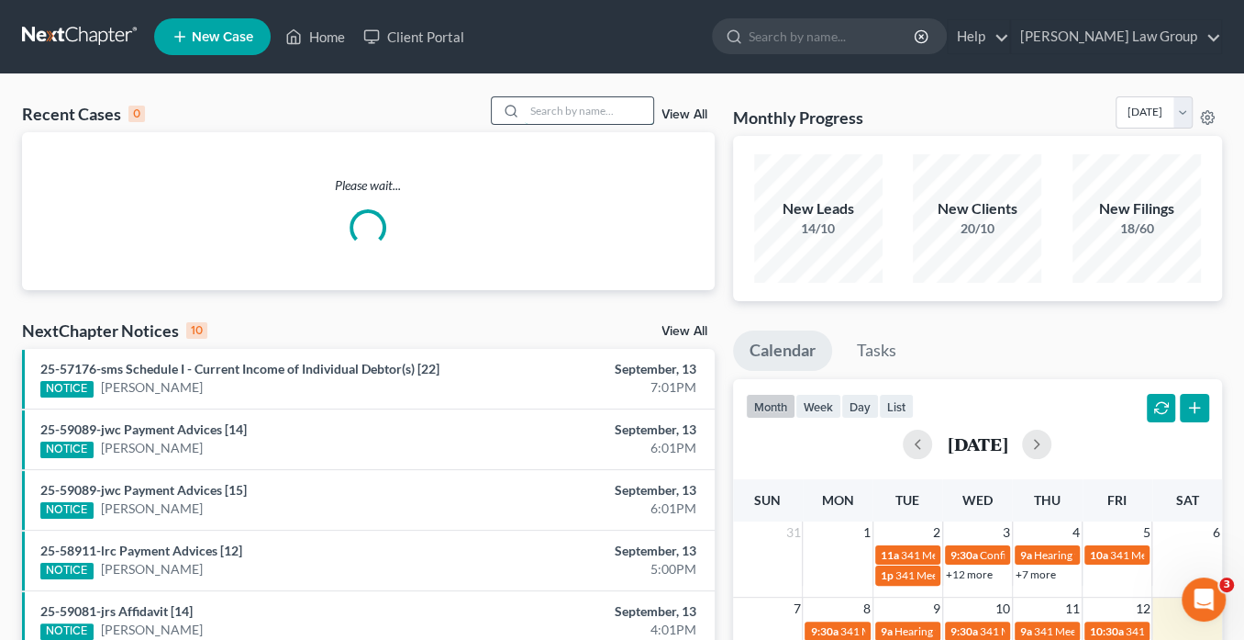
click at [548, 110] on input "search" at bounding box center [589, 110] width 128 height 27
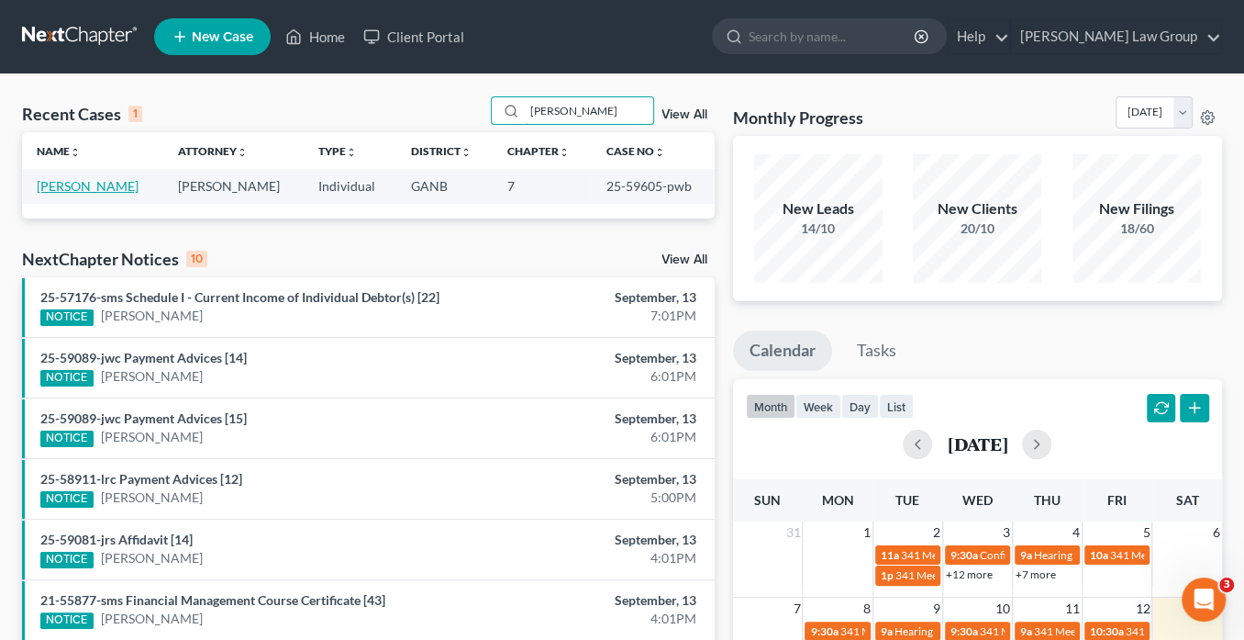
type input "leary"
click at [98, 184] on link "Leary, Nakisha" at bounding box center [88, 186] width 102 height 16
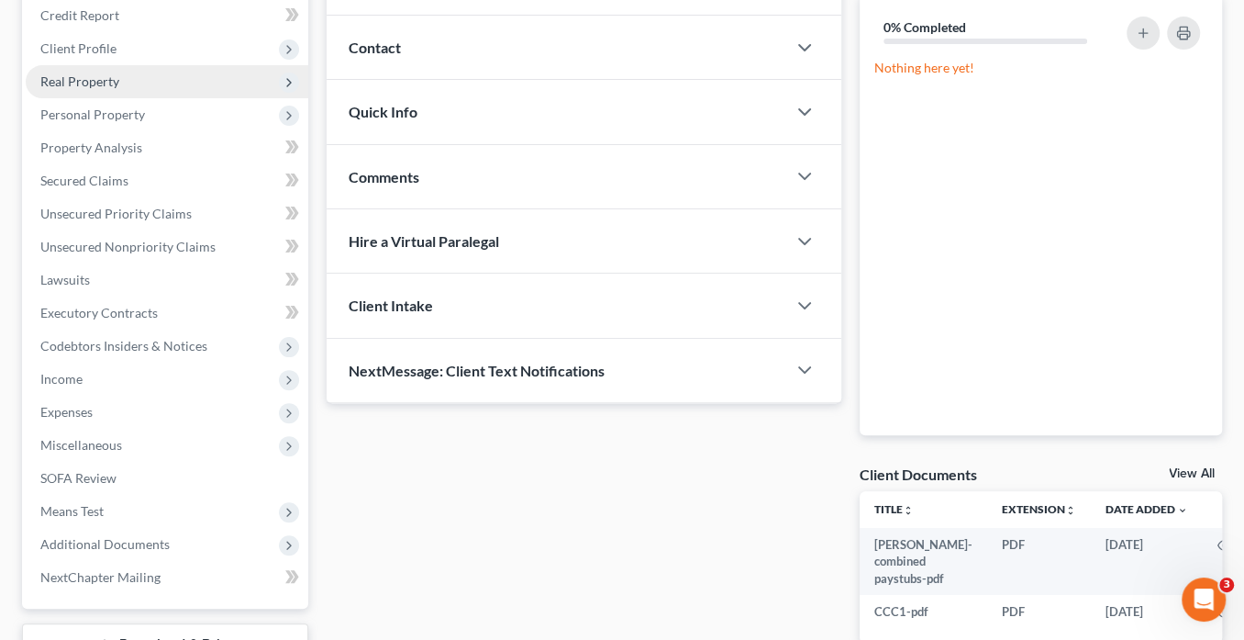
scroll to position [145, 0]
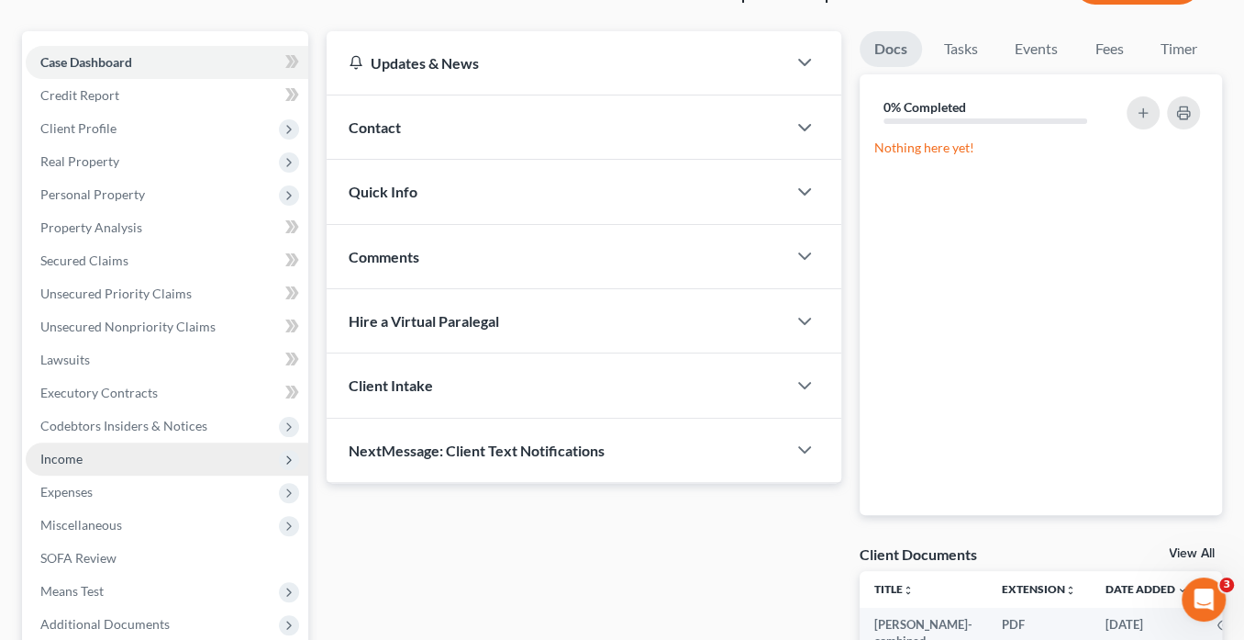
click at [84, 458] on span "Income" at bounding box center [167, 458] width 283 height 33
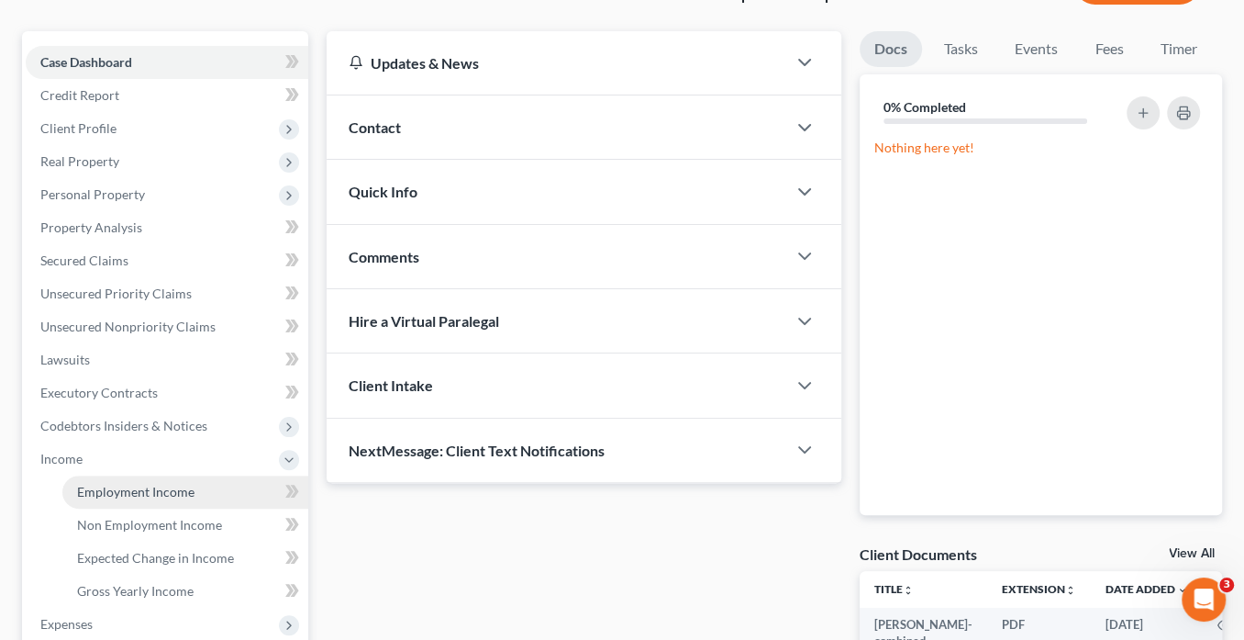
click at [101, 486] on span "Employment Income" at bounding box center [135, 492] width 117 height 16
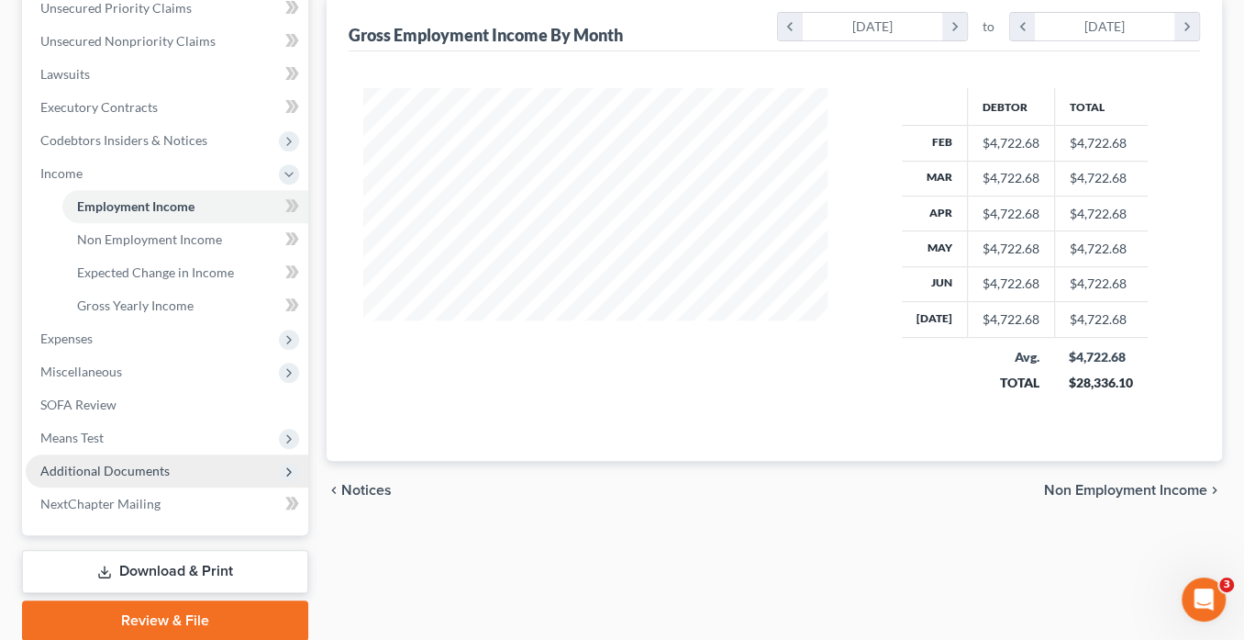
scroll to position [497, 0]
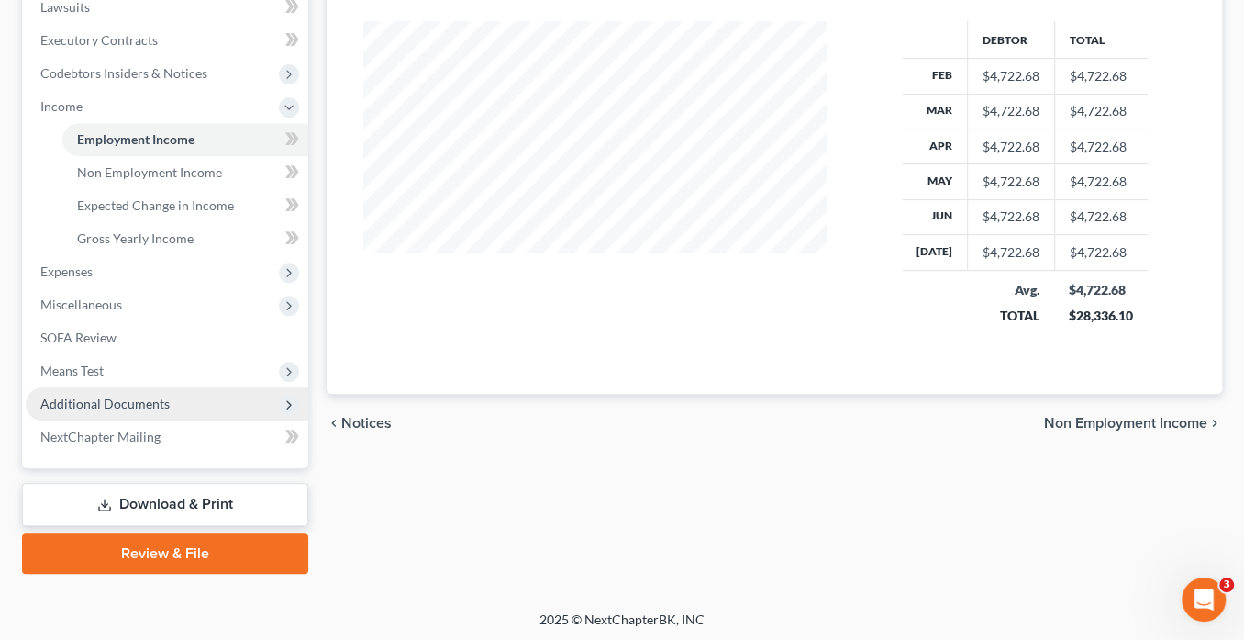
drag, startPoint x: 129, startPoint y: 401, endPoint x: 140, endPoint y: 401, distance: 11.0
click at [130, 401] on span "Additional Documents" at bounding box center [104, 404] width 129 height 16
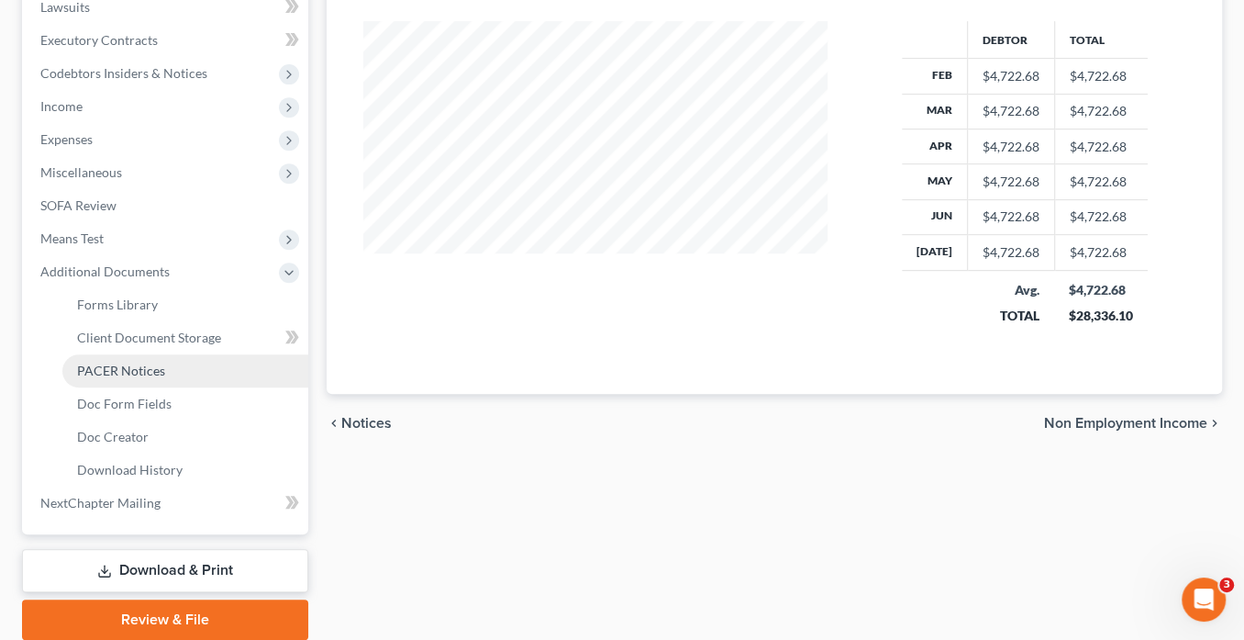
click at [117, 363] on span "PACER Notices" at bounding box center [121, 371] width 88 height 16
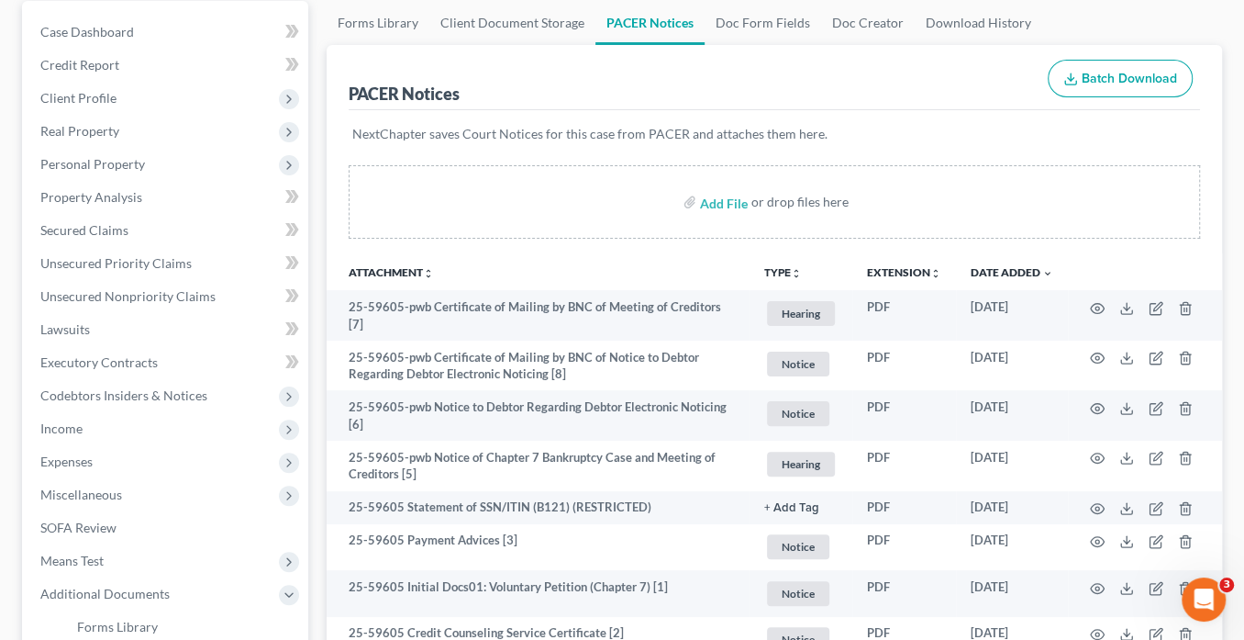
scroll to position [73, 0]
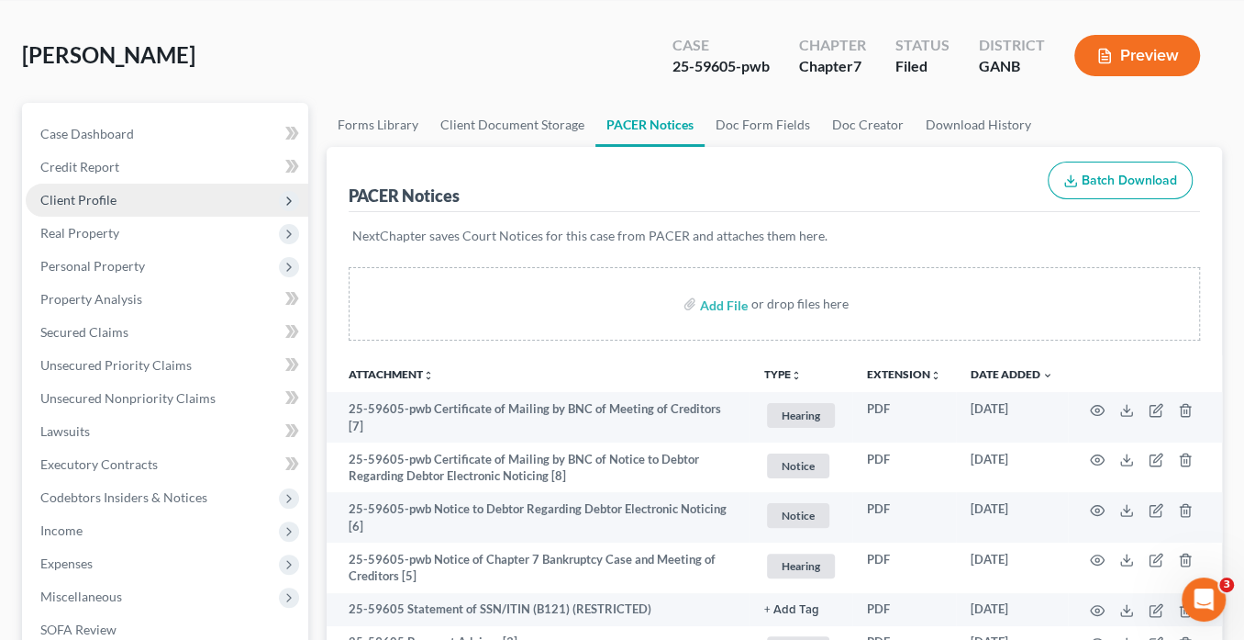
click at [111, 197] on span "Client Profile" at bounding box center [78, 200] width 76 height 16
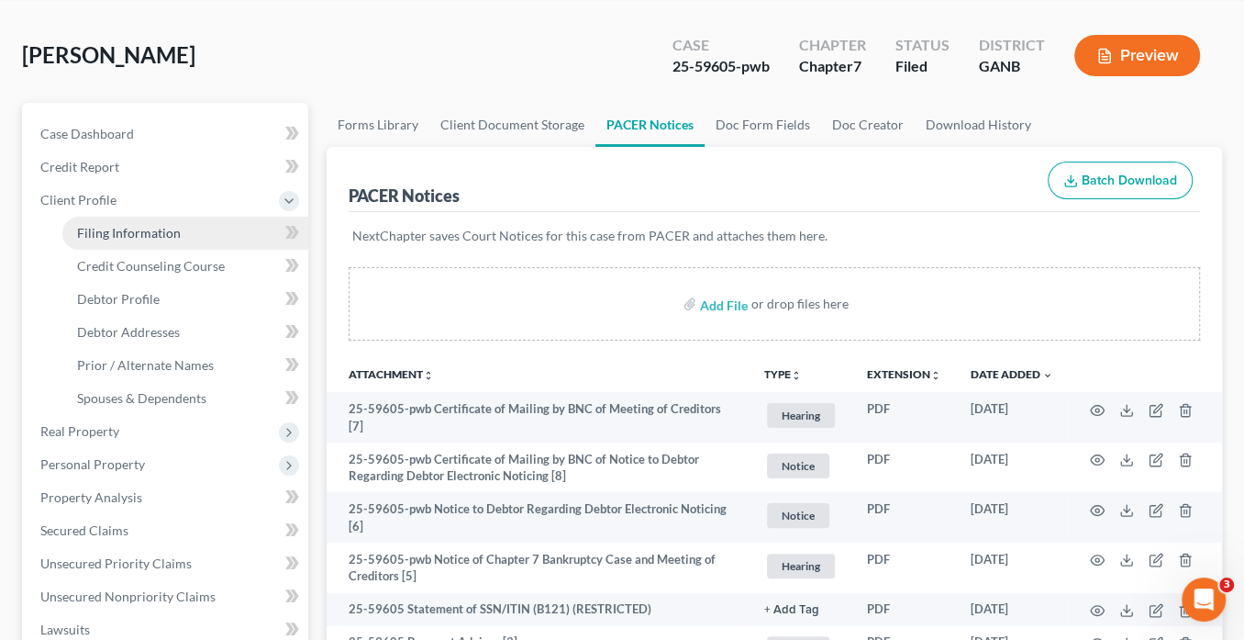
click at [179, 232] on link "Filing Information" at bounding box center [185, 233] width 246 height 33
select select "1"
select select "0"
select select "19"
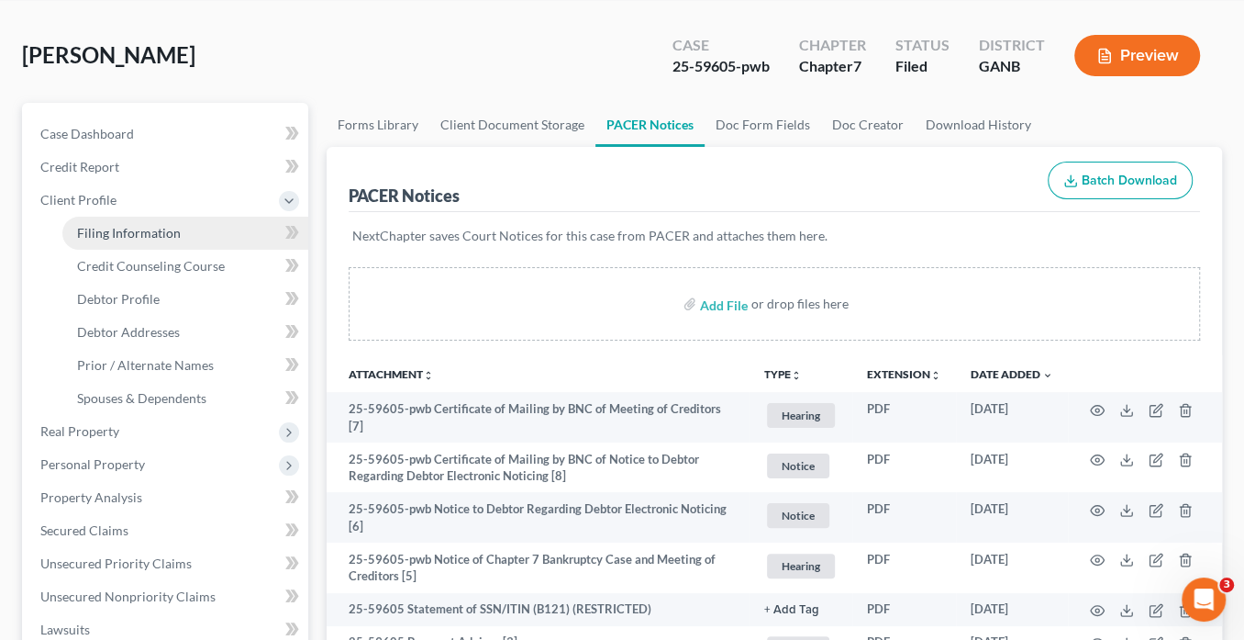
select select "0"
select select "10"
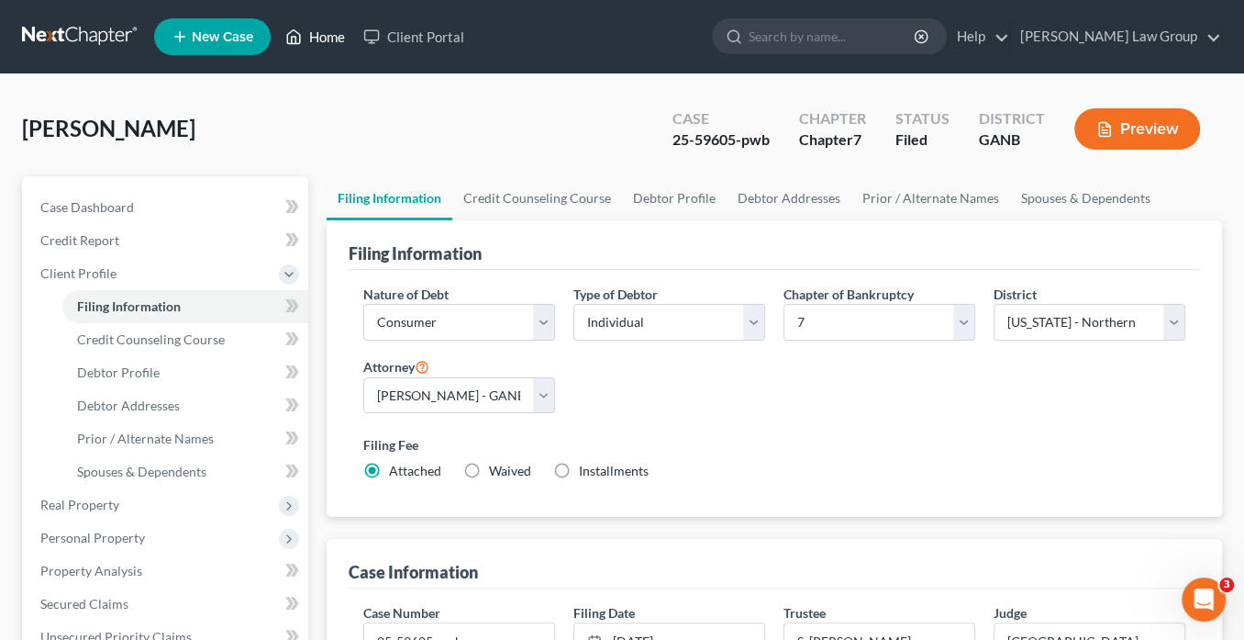
click at [338, 40] on link "Home" at bounding box center [315, 36] width 78 height 33
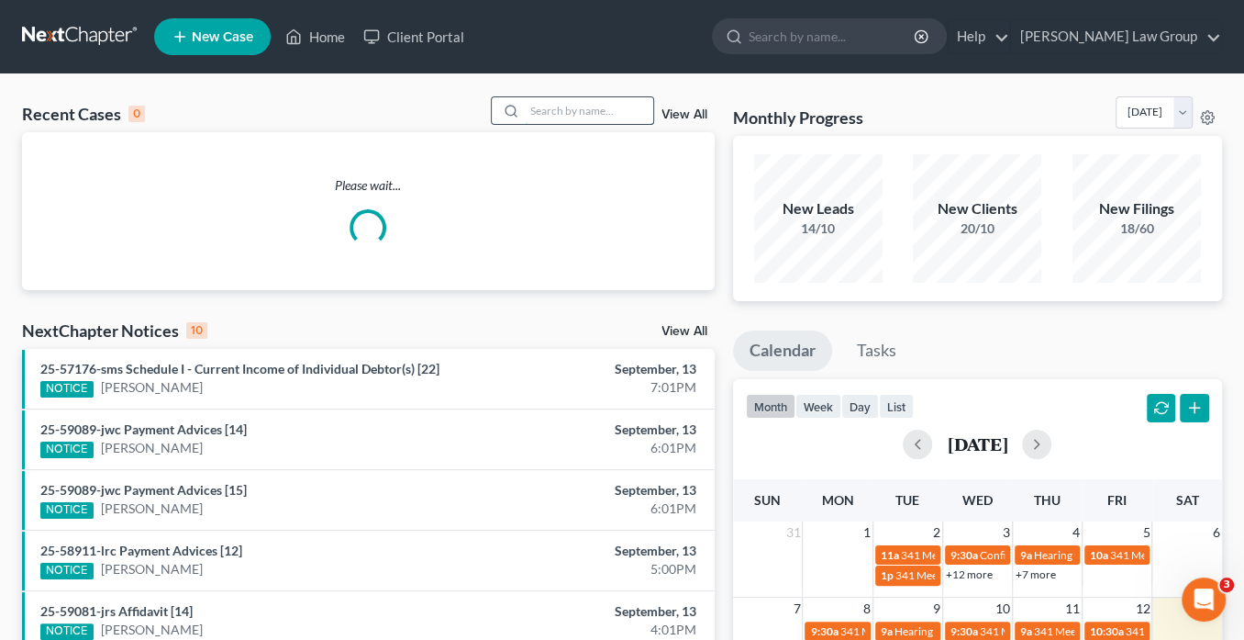
click at [541, 113] on input "search" at bounding box center [589, 110] width 128 height 27
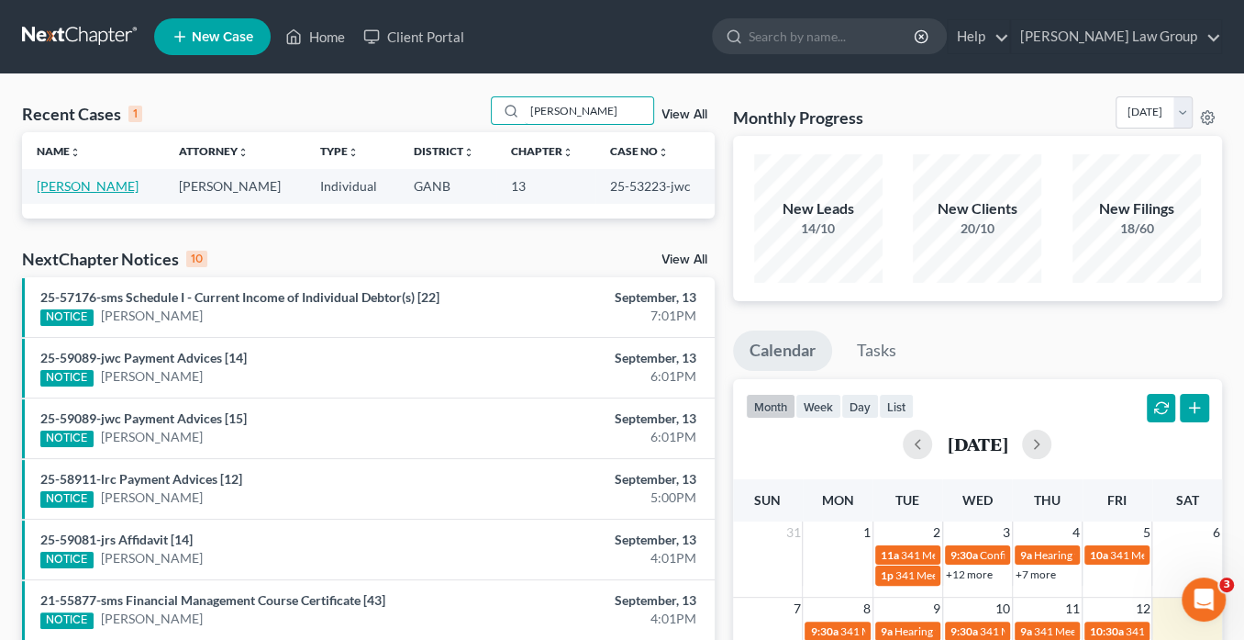
type input "granger"
click at [96, 180] on link "Granger, Eldrich" at bounding box center [88, 186] width 102 height 16
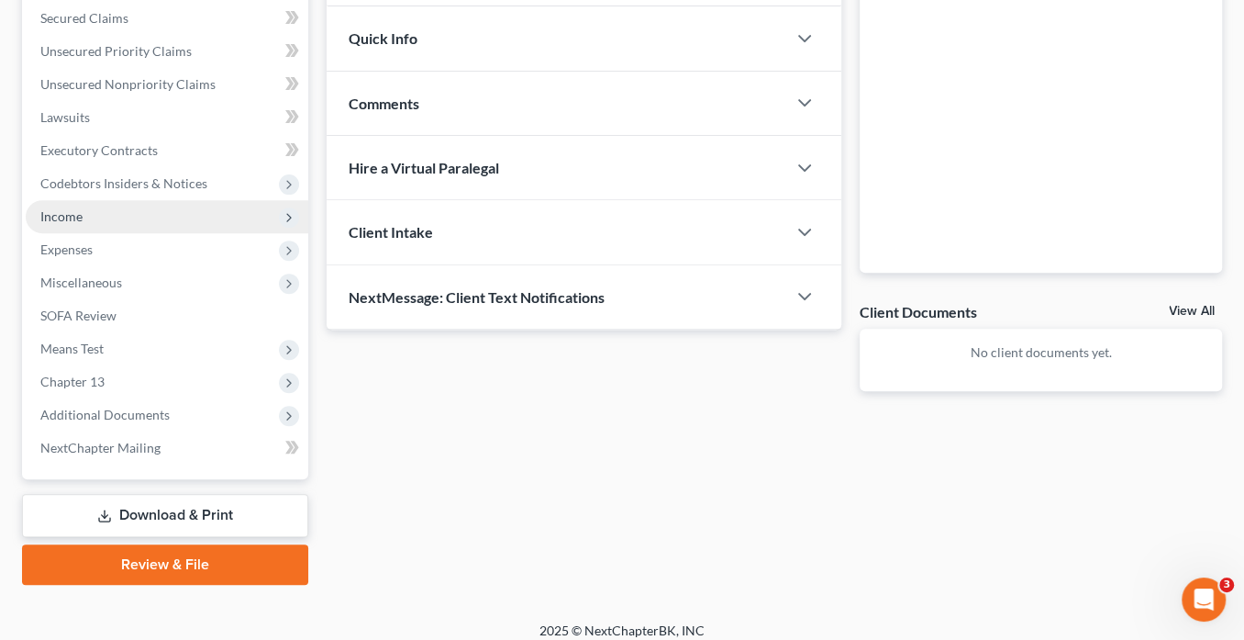
scroll to position [398, 0]
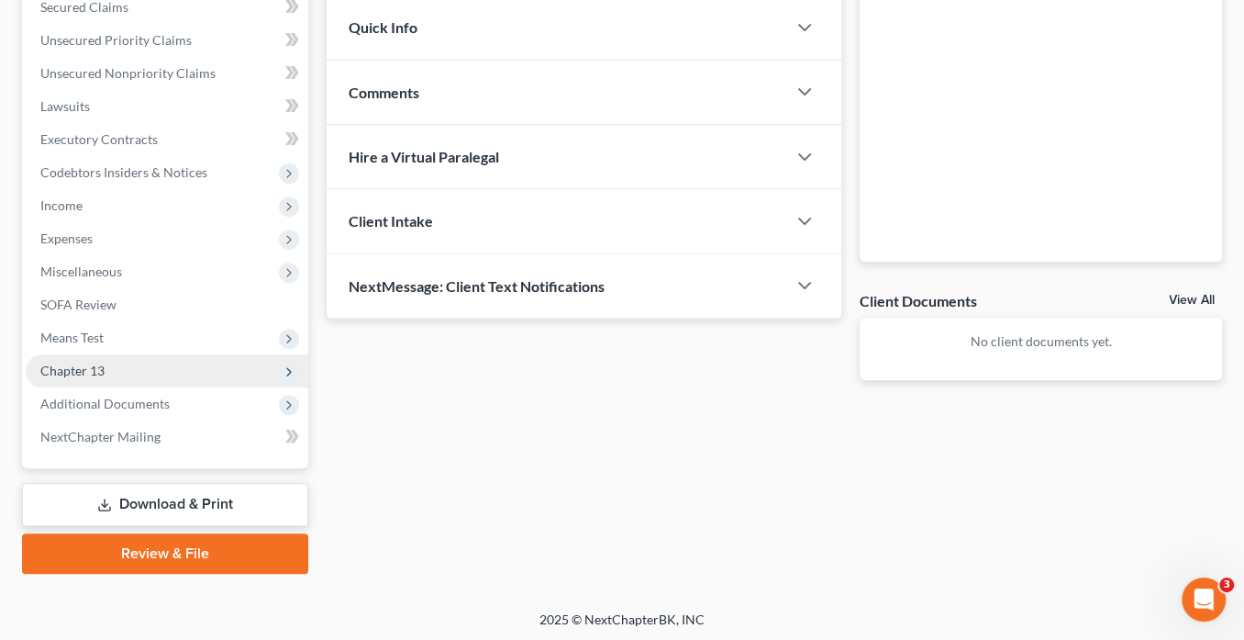
drag, startPoint x: 162, startPoint y: 394, endPoint x: 177, endPoint y: 382, distance: 19.6
click at [163, 396] on span "Additional Documents" at bounding box center [104, 404] width 129 height 16
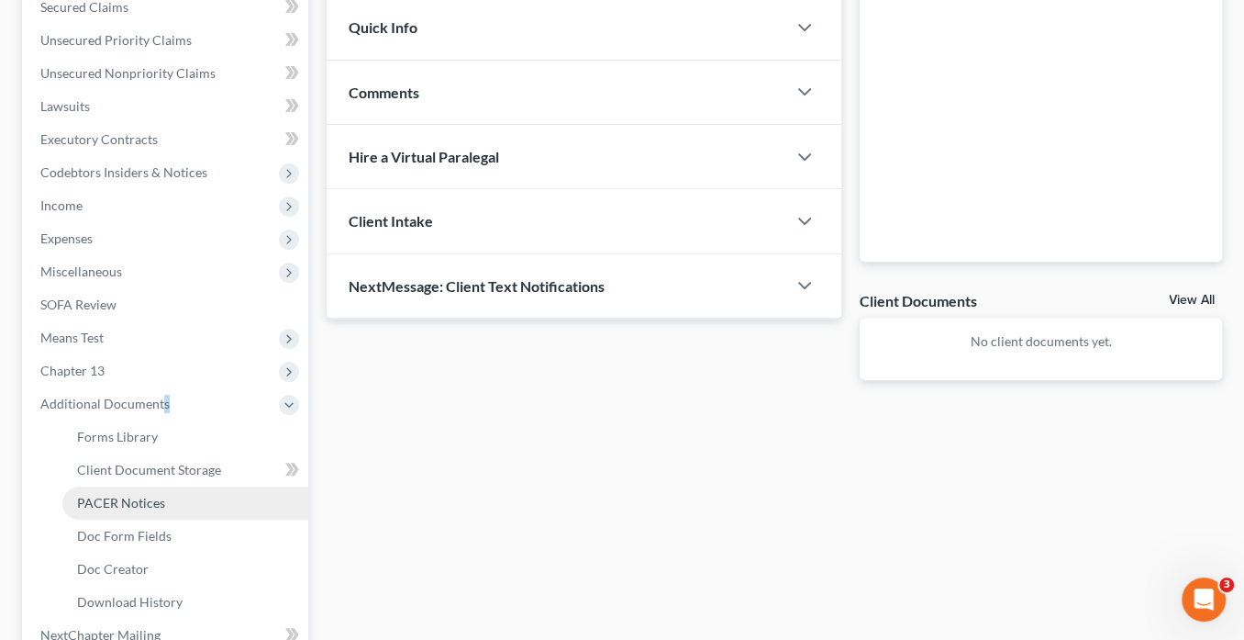
click at [149, 506] on span "PACER Notices" at bounding box center [121, 503] width 88 height 16
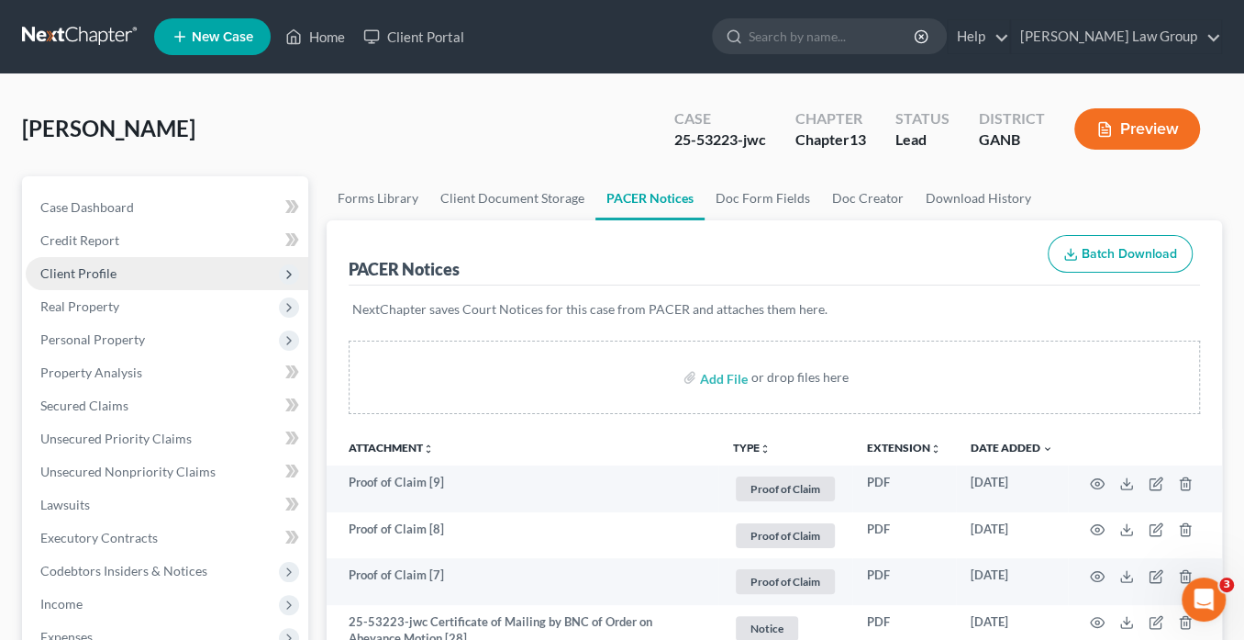
click at [108, 273] on span "Client Profile" at bounding box center [78, 273] width 76 height 16
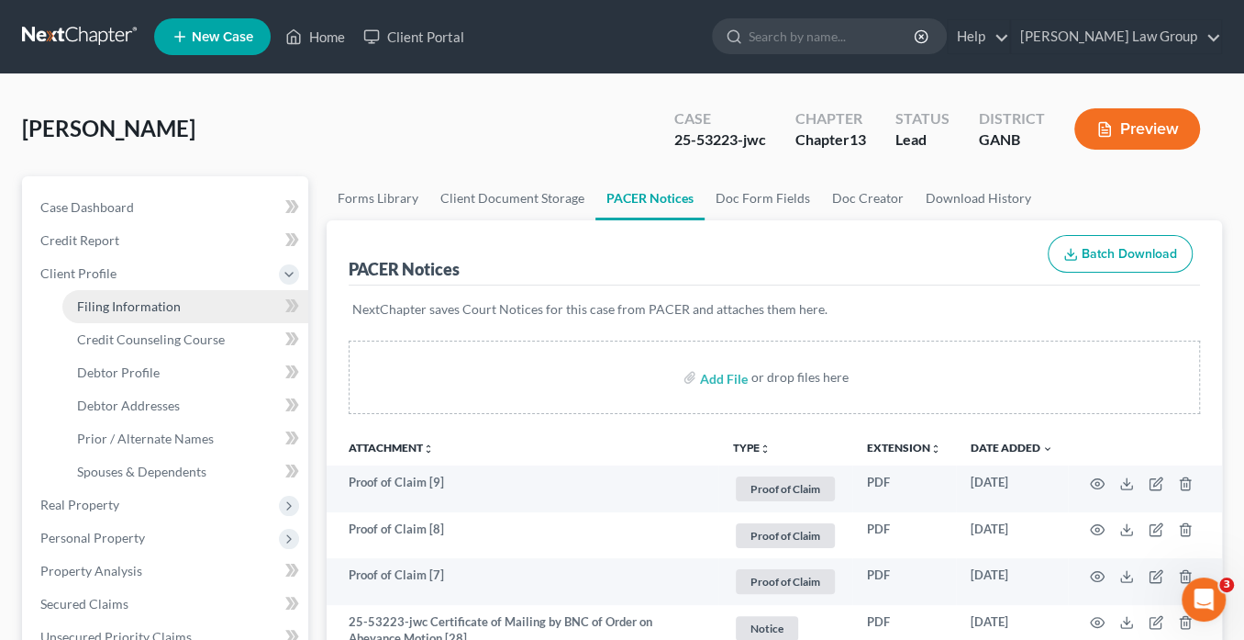
click at [151, 301] on span "Filing Information" at bounding box center [129, 306] width 104 height 16
select select "1"
select select "0"
select select "3"
select select "19"
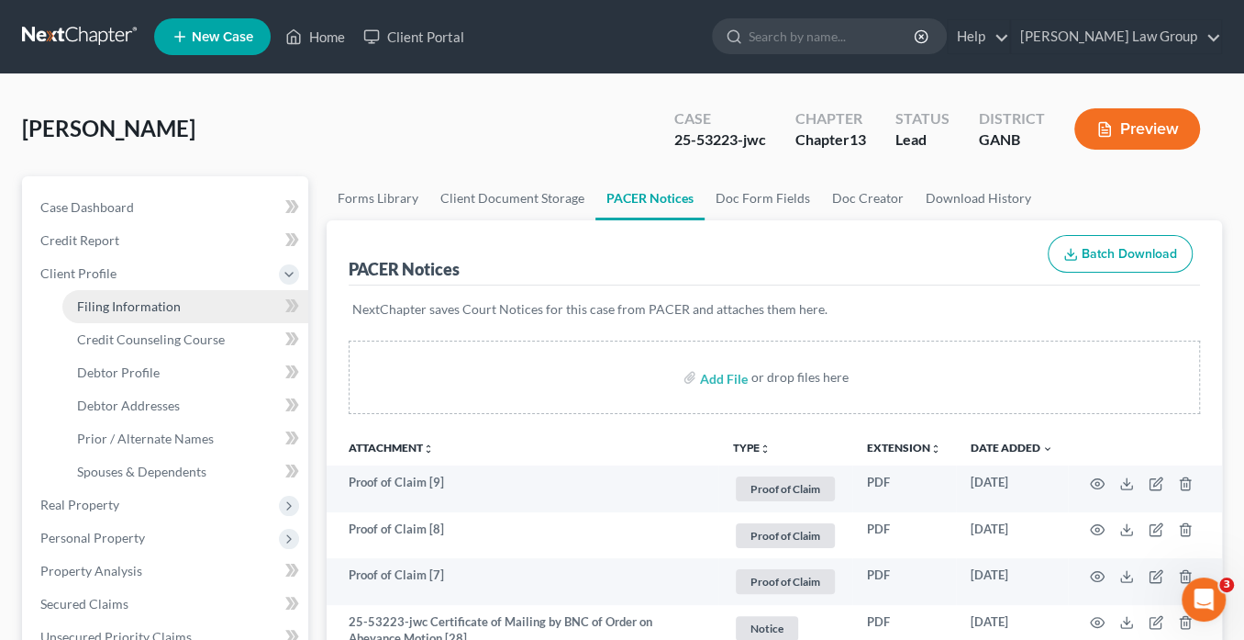
select select "0"
select select "10"
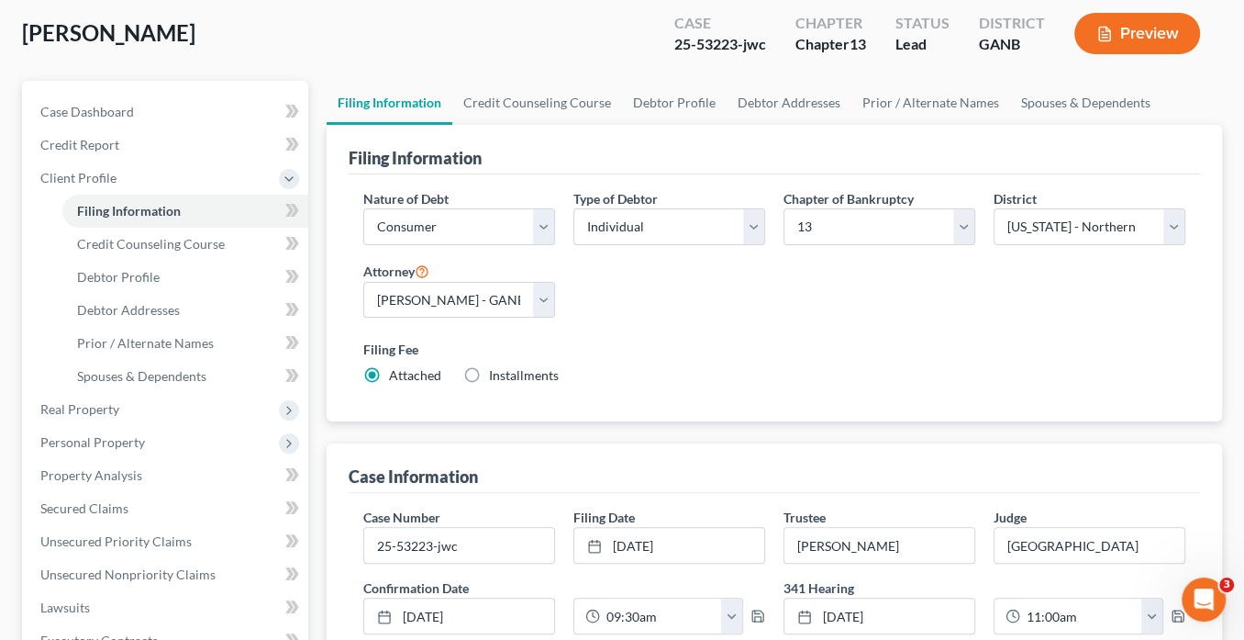
scroll to position [220, 0]
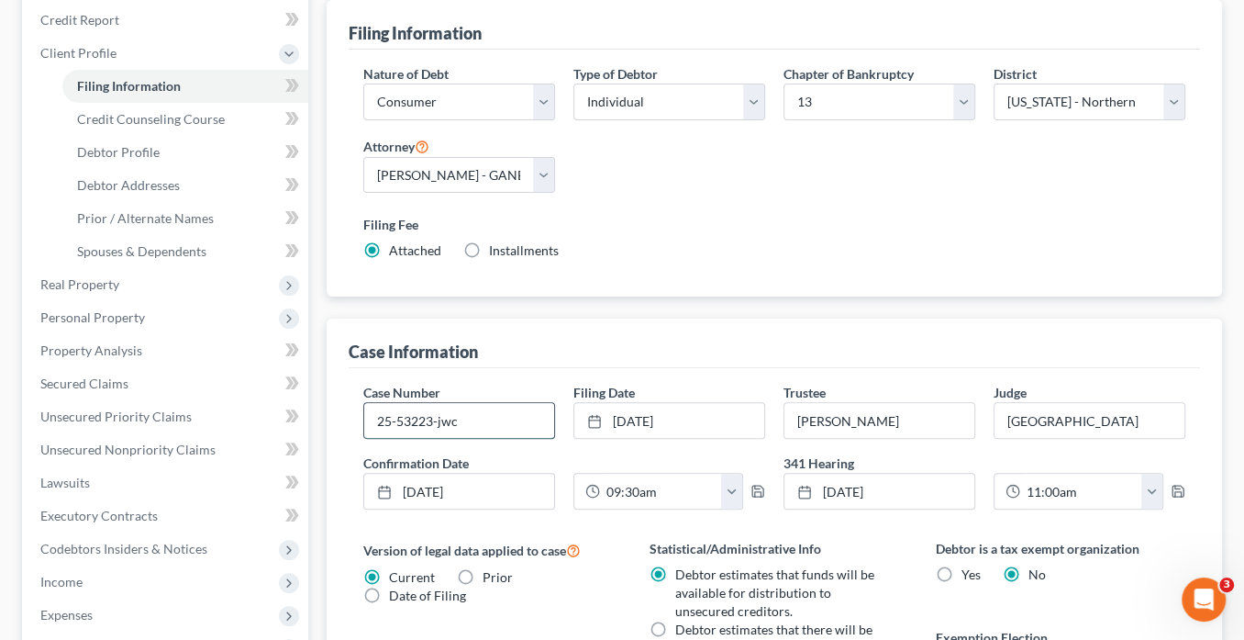
drag, startPoint x: 431, startPoint y: 418, endPoint x: 378, endPoint y: 417, distance: 53.2
click at [370, 417] on input "25-53223-jwc" at bounding box center [459, 420] width 190 height 35
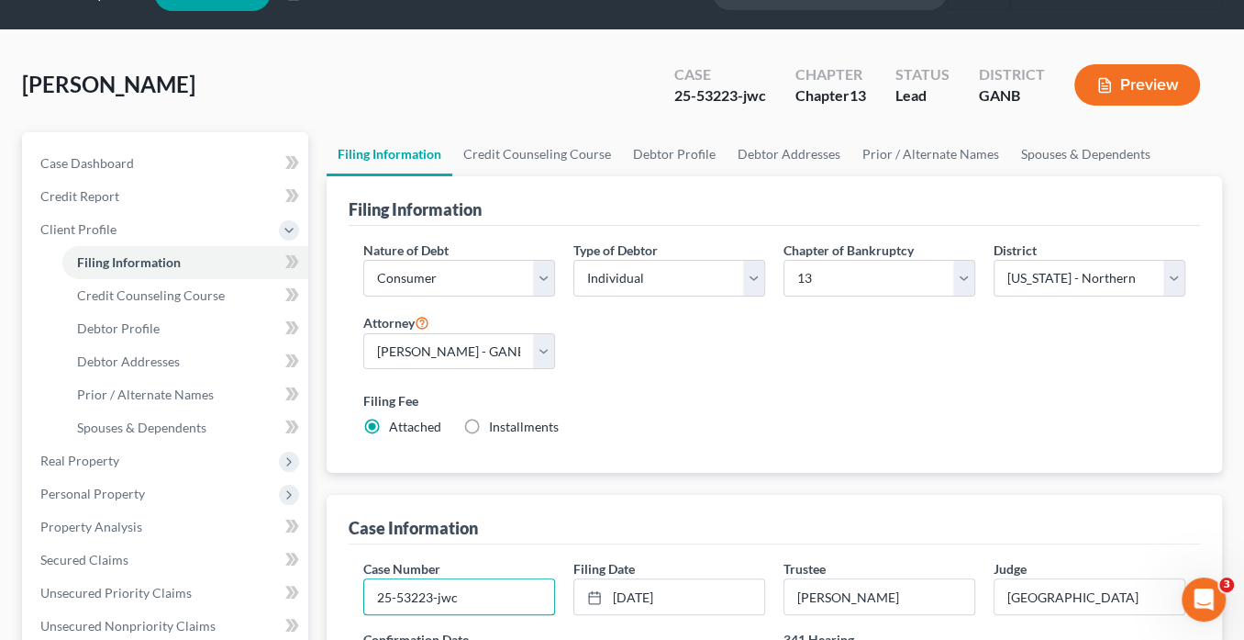
scroll to position [0, 0]
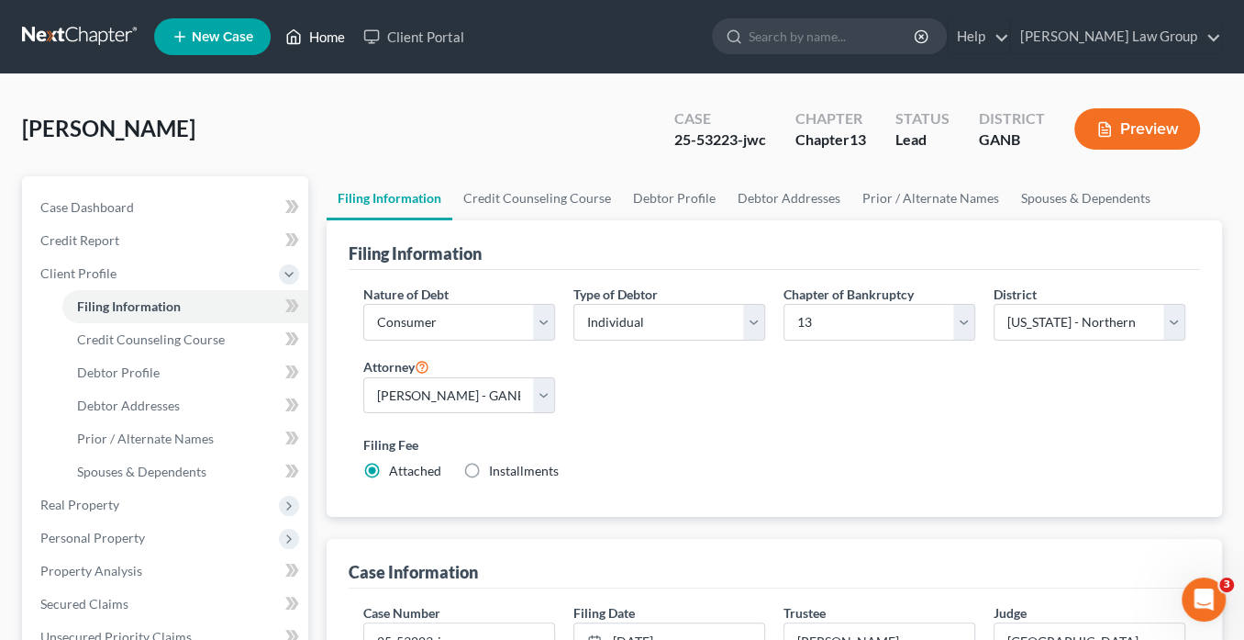
click at [329, 36] on link "Home" at bounding box center [315, 36] width 78 height 33
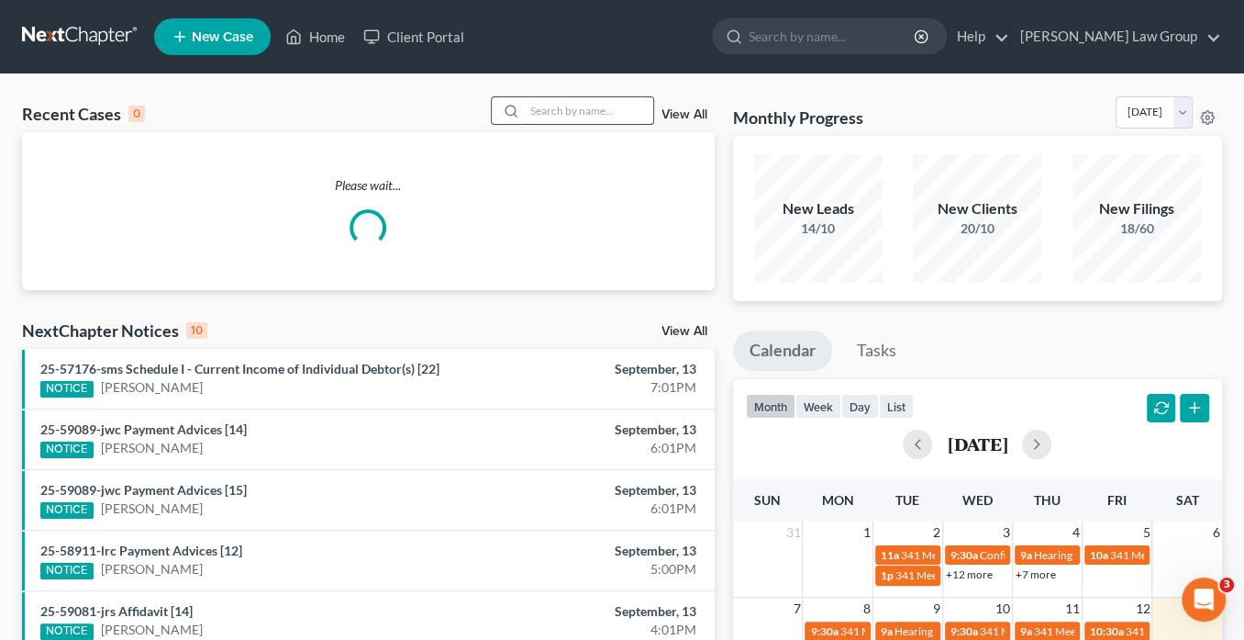
click at [559, 117] on input "search" at bounding box center [589, 110] width 128 height 27
type input "k"
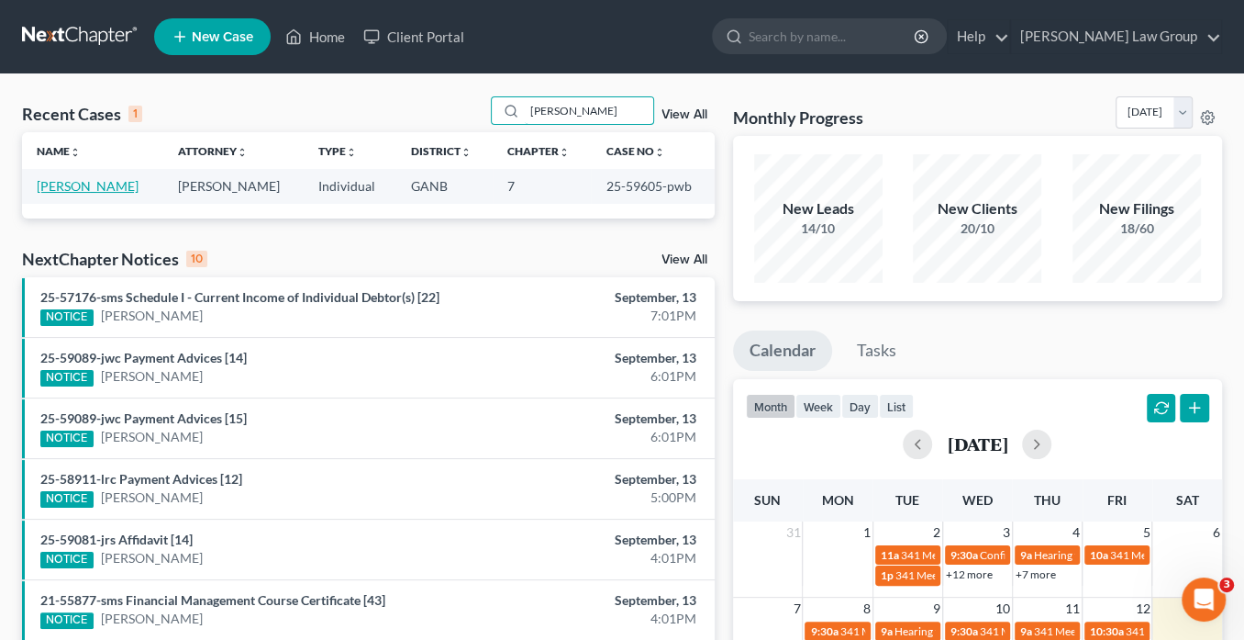
type input "lear"
click at [78, 185] on link "Leary, Nakisha" at bounding box center [88, 186] width 102 height 16
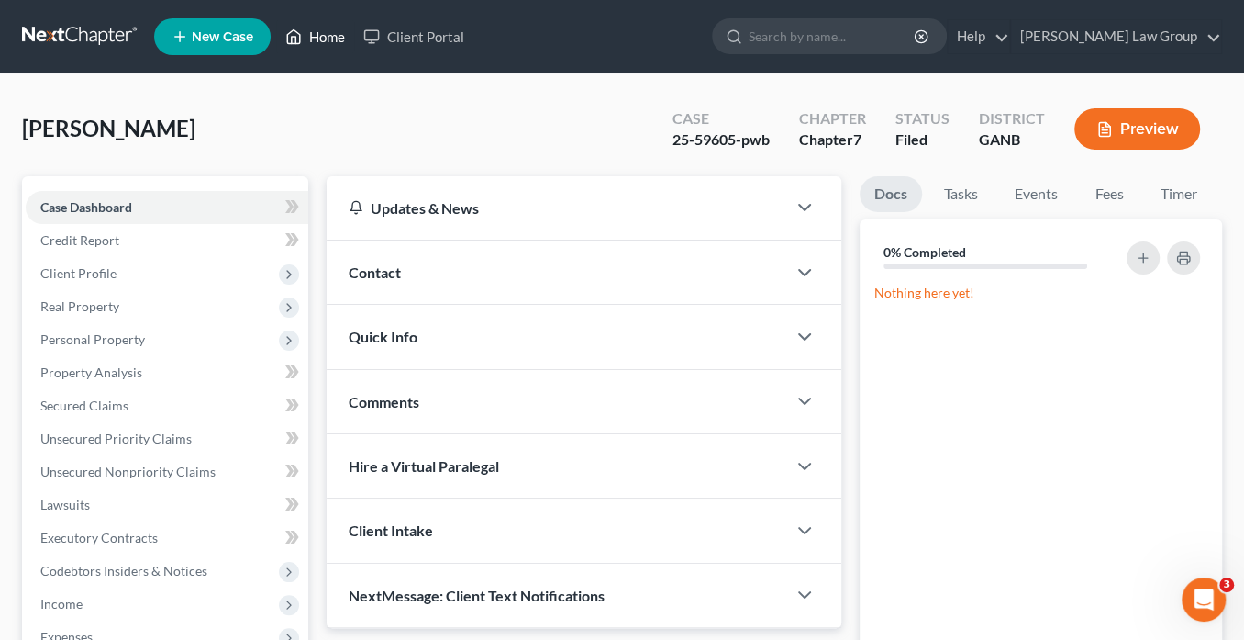
click at [333, 42] on link "Home" at bounding box center [315, 36] width 78 height 33
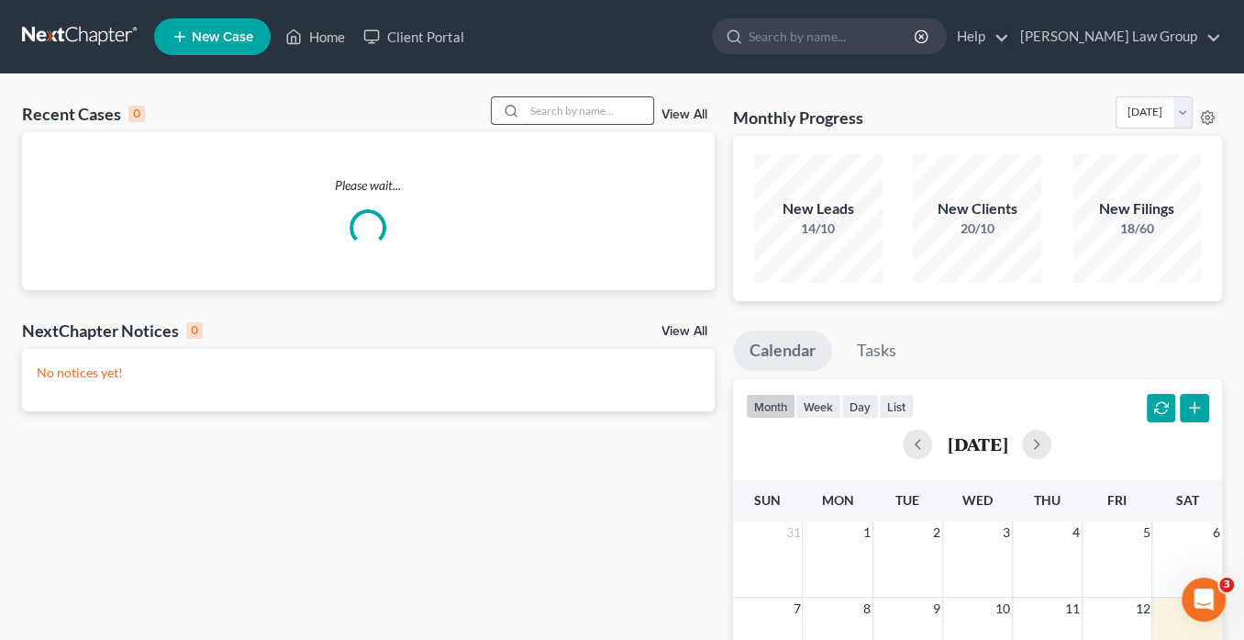
click at [581, 107] on input "search" at bounding box center [589, 110] width 128 height 27
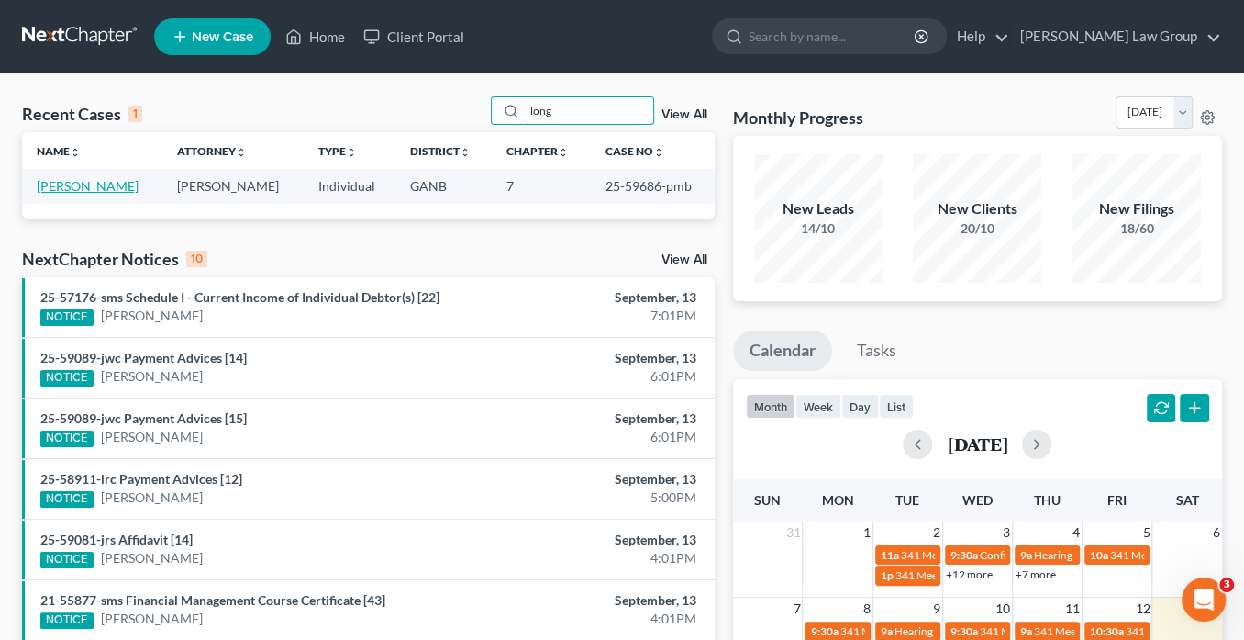
type input "long"
click at [73, 185] on link "Long, Alisha" at bounding box center [88, 186] width 102 height 16
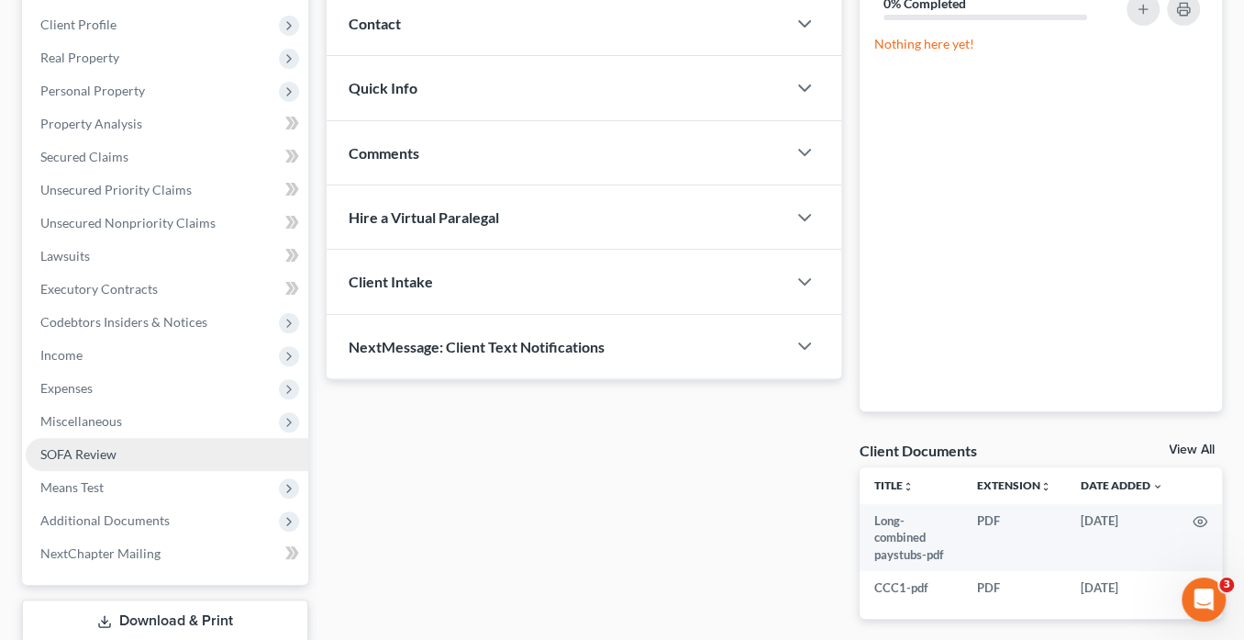
scroll to position [365, 0]
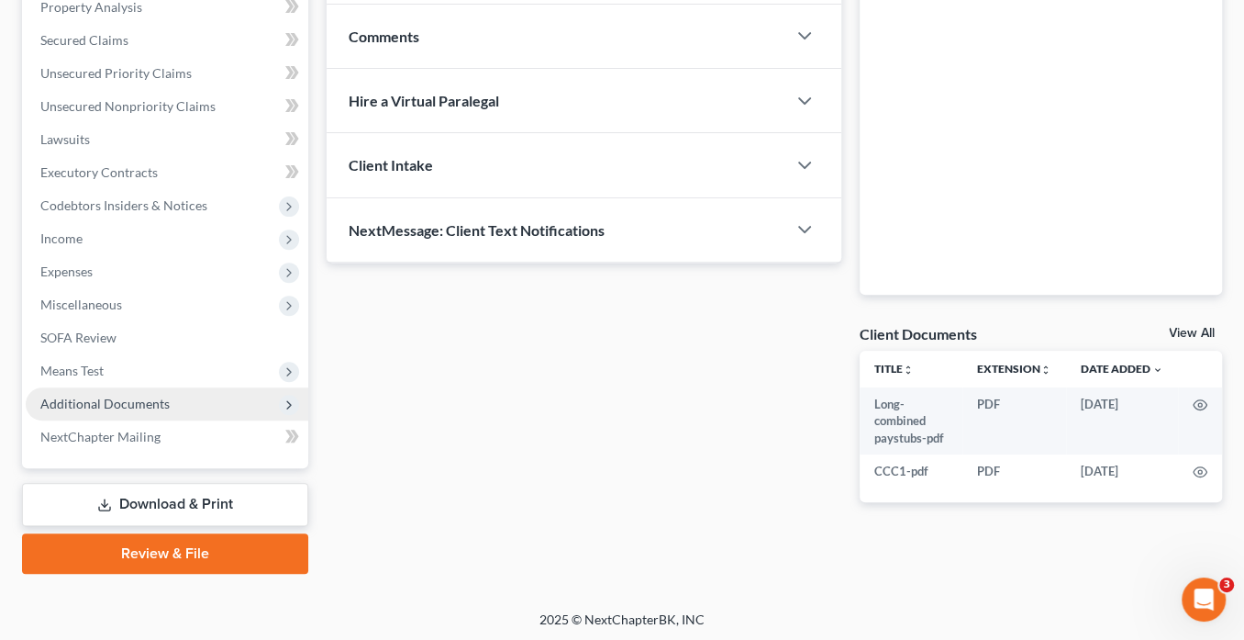
click at [176, 395] on span "Additional Documents" at bounding box center [167, 403] width 283 height 33
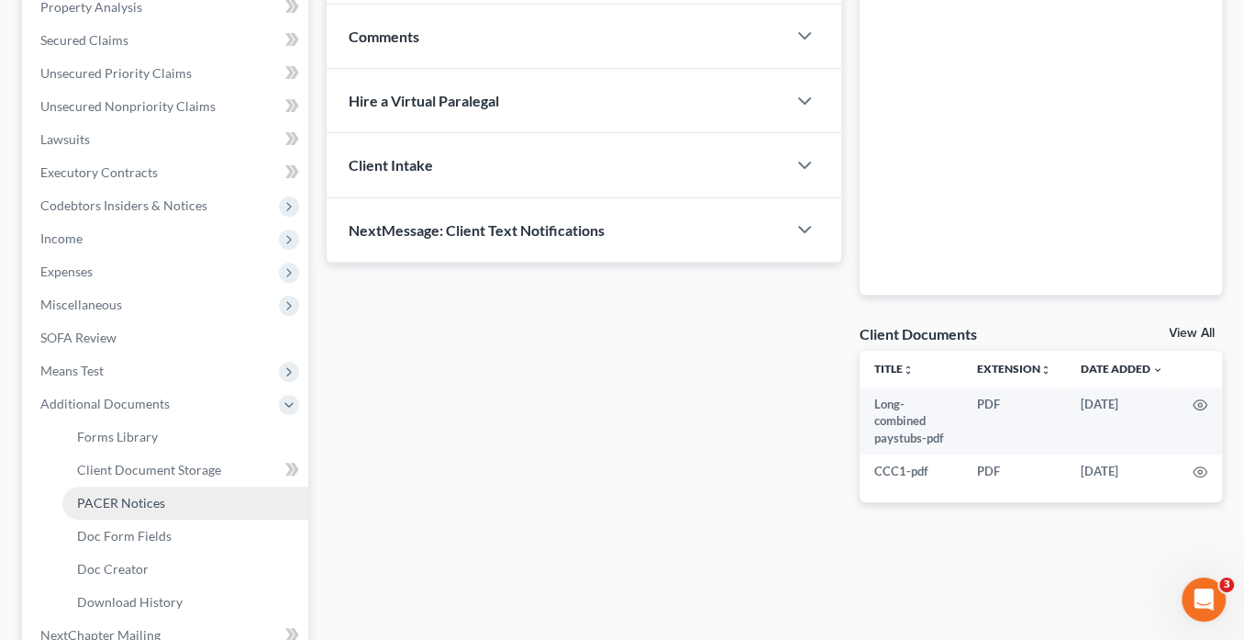
click at [193, 507] on link "PACER Notices" at bounding box center [185, 502] width 246 height 33
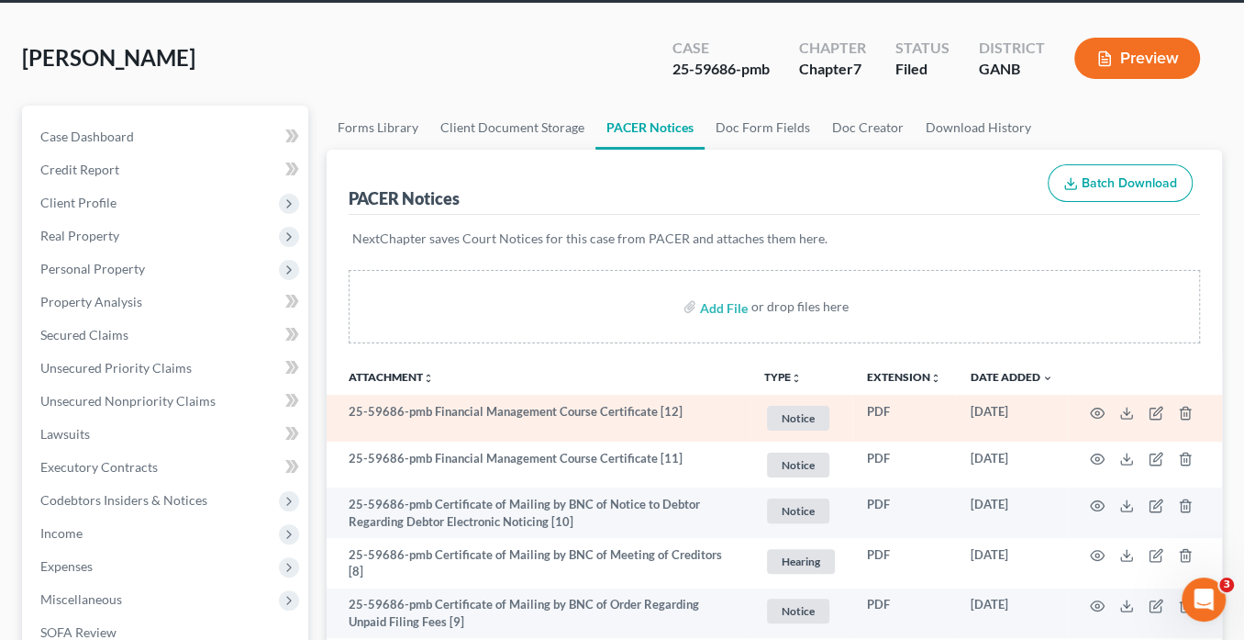
scroll to position [73, 0]
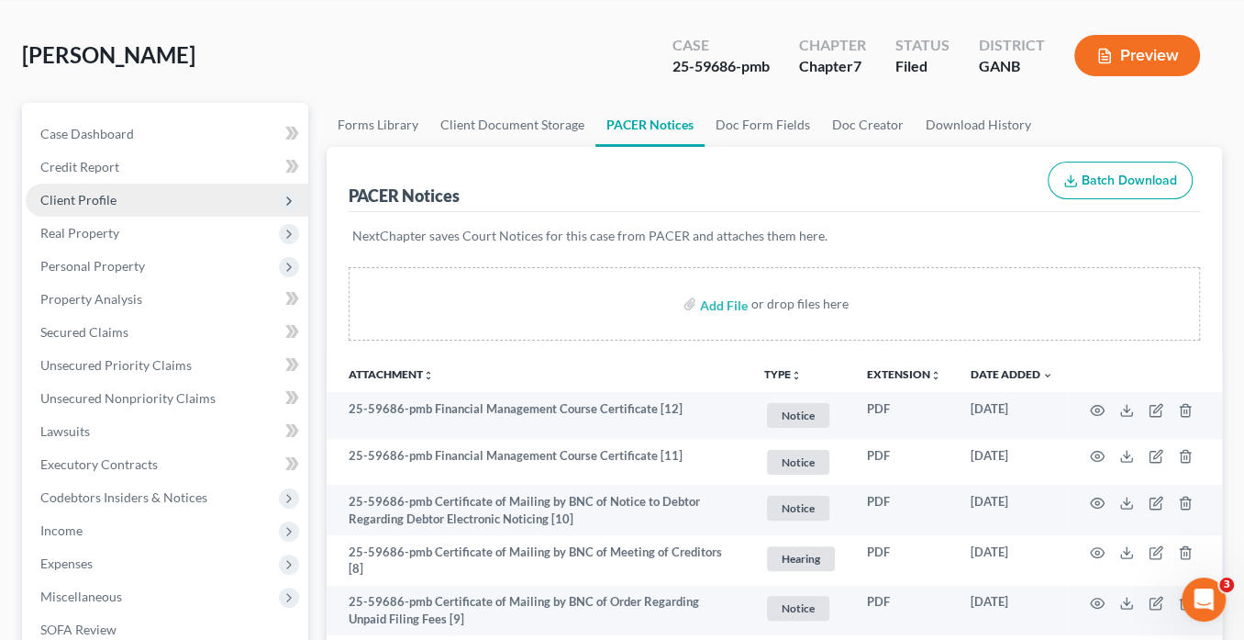
click at [98, 196] on span "Client Profile" at bounding box center [78, 200] width 76 height 16
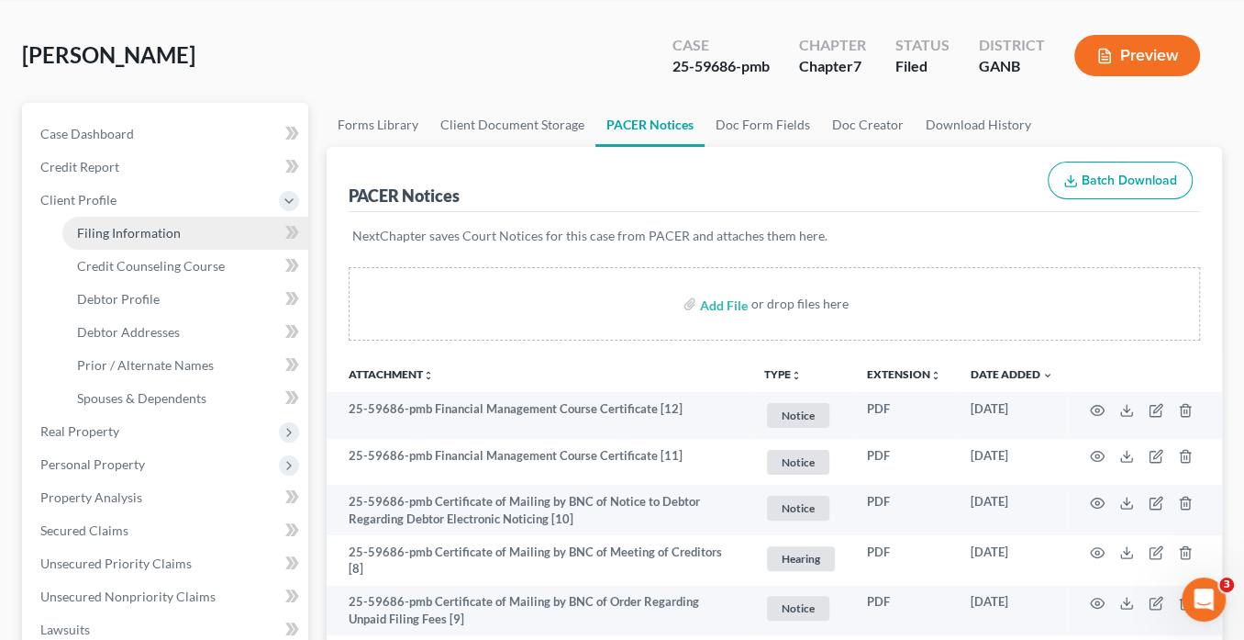
click at [120, 231] on span "Filing Information" at bounding box center [129, 233] width 104 height 16
select select "1"
select select "0"
select select "19"
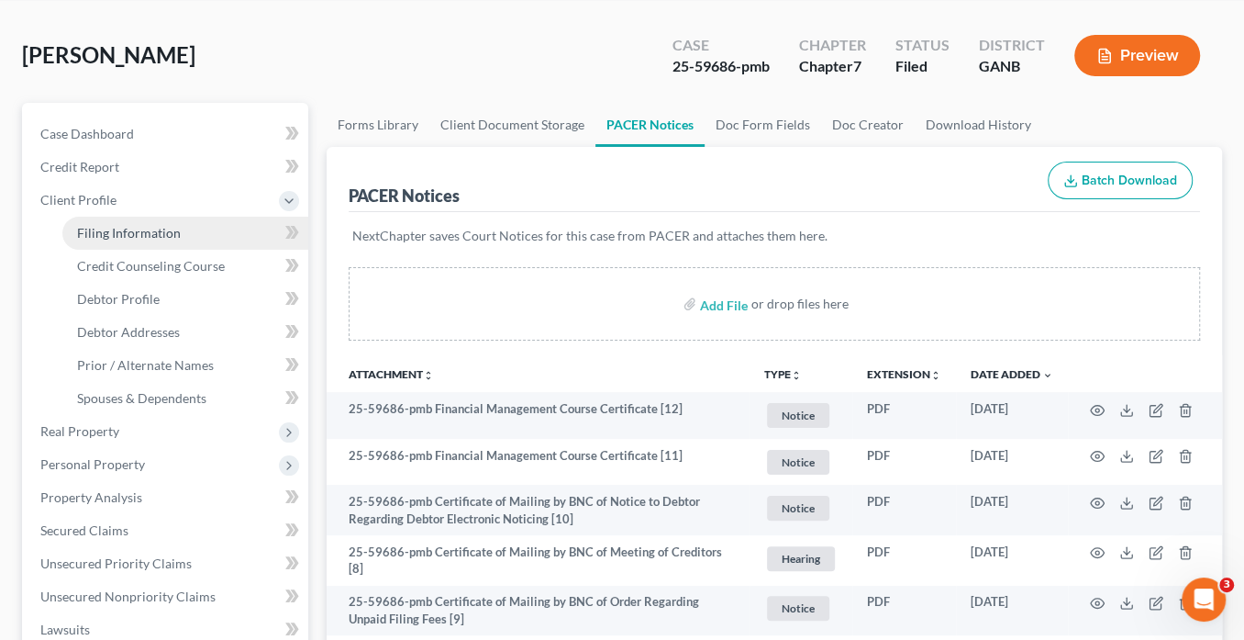
select select "0"
select select "10"
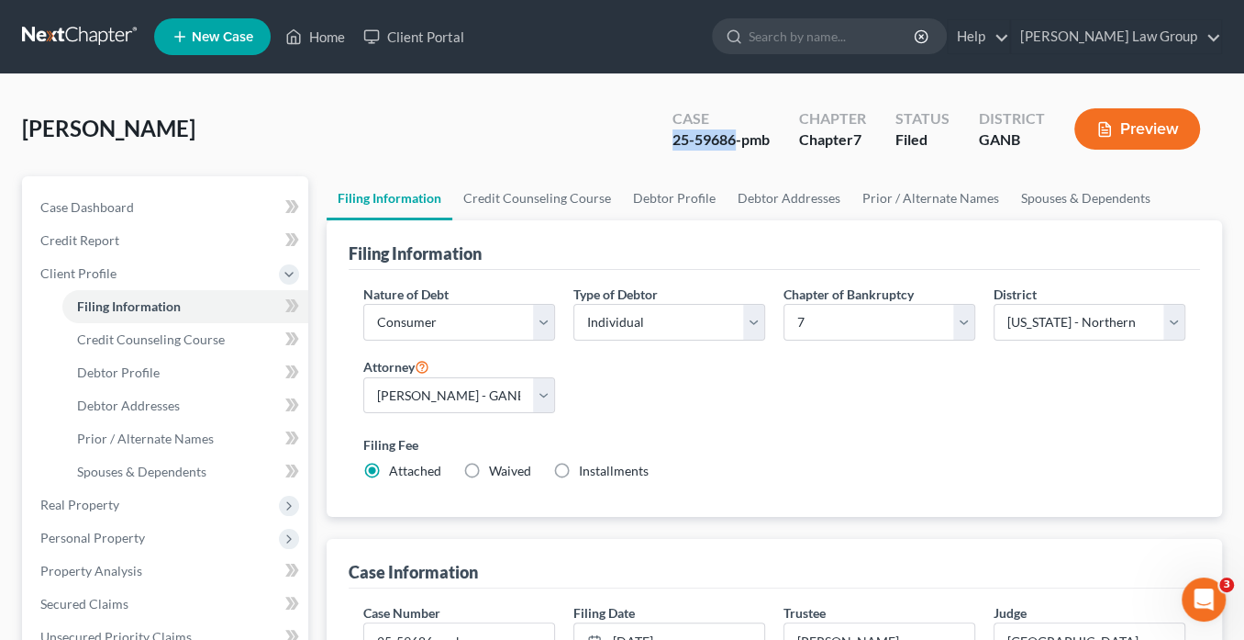
drag, startPoint x: 730, startPoint y: 140, endPoint x: 675, endPoint y: 133, distance: 54.6
click at [672, 136] on div "Case 25-59686-pmb" at bounding box center [721, 131] width 127 height 54
copy div "25-59686"
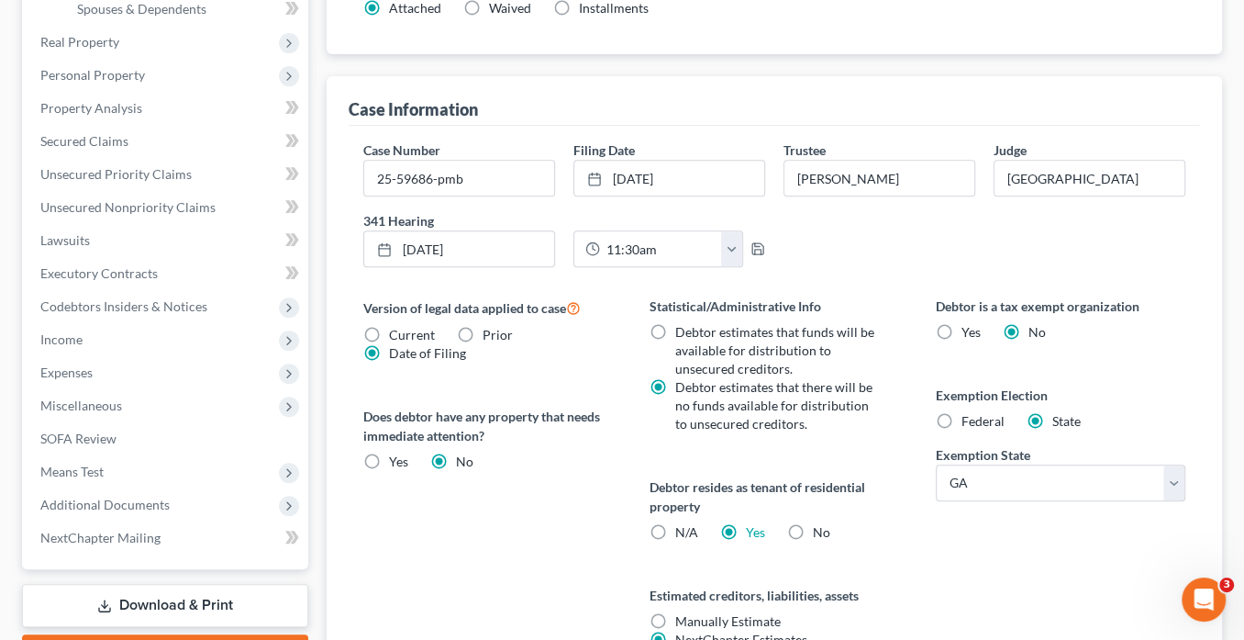
scroll to position [638, 0]
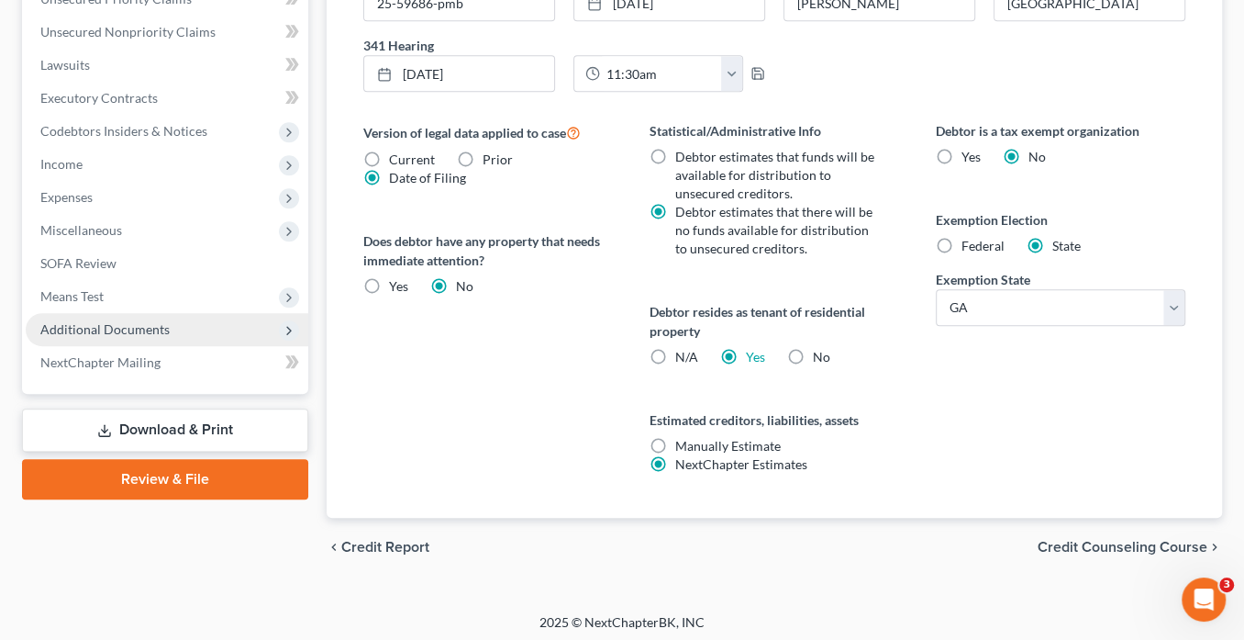
click at [142, 321] on span "Additional Documents" at bounding box center [104, 329] width 129 height 16
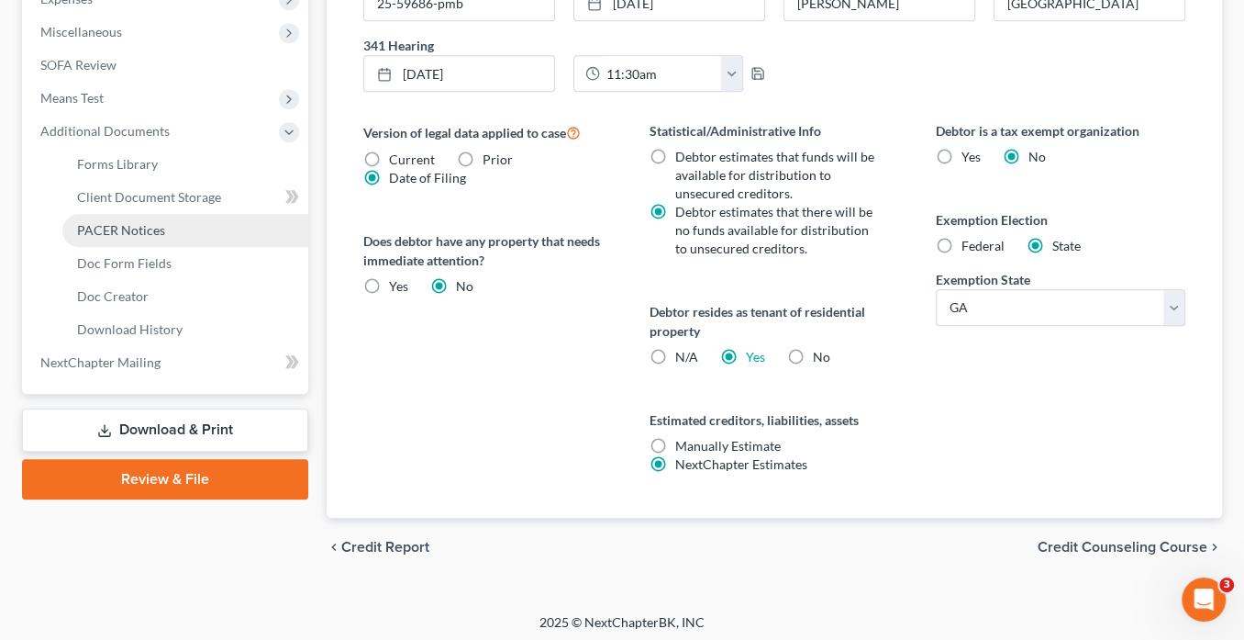
click at [134, 231] on span "PACER Notices" at bounding box center [121, 230] width 88 height 16
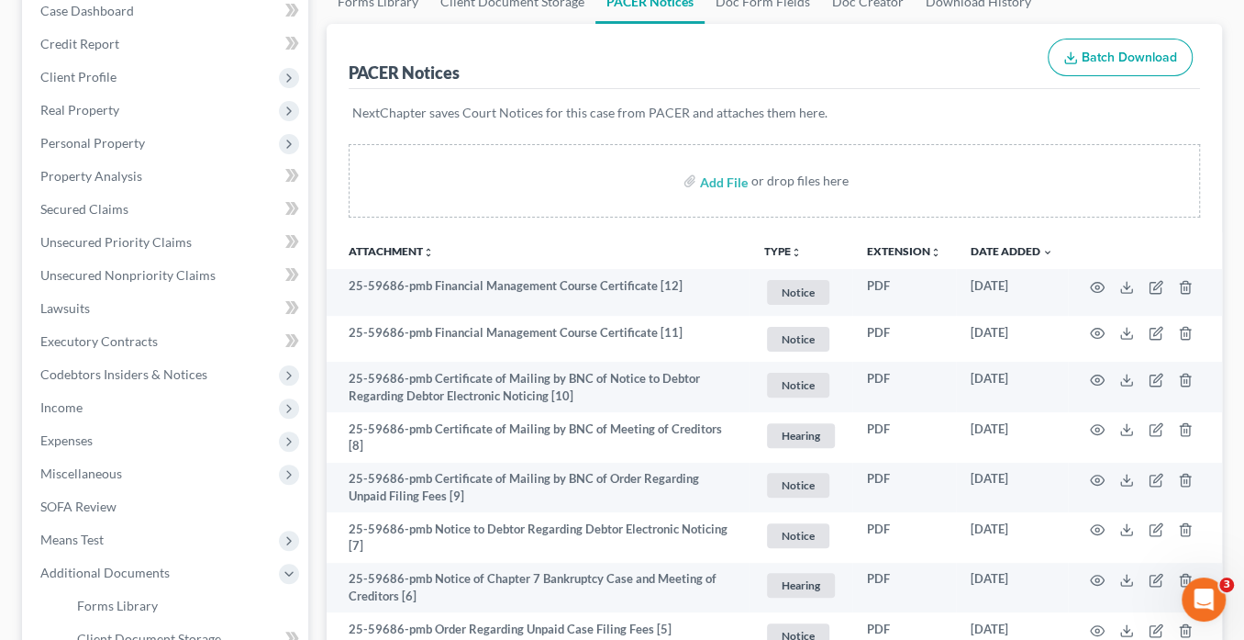
scroll to position [50, 0]
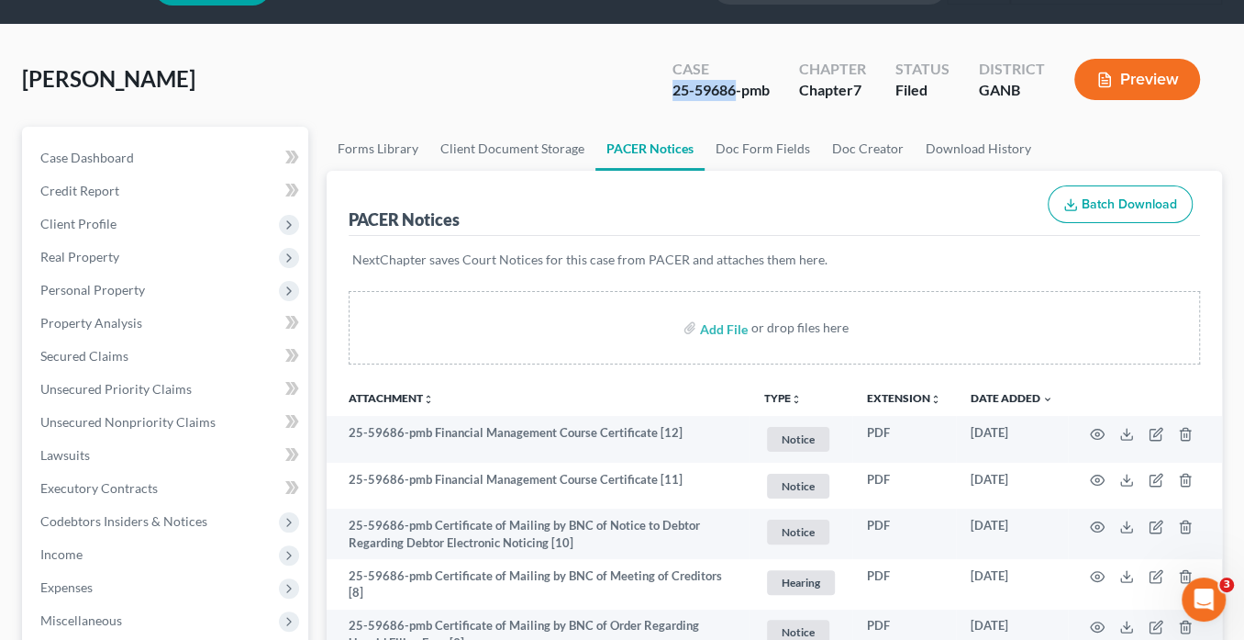
drag, startPoint x: 737, startPoint y: 87, endPoint x: 675, endPoint y: 92, distance: 61.7
click at [663, 90] on div "Case 25-59686-pmb" at bounding box center [721, 81] width 127 height 54
copy div "25-59686"
